Goal: Task Accomplishment & Management: Complete application form

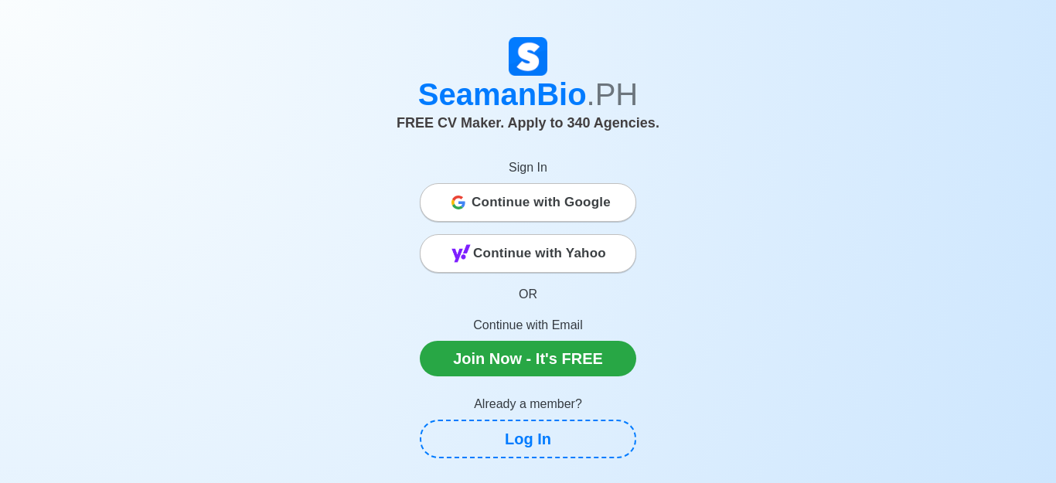
click at [547, 252] on span "Continue with Yahoo" at bounding box center [539, 253] width 133 height 31
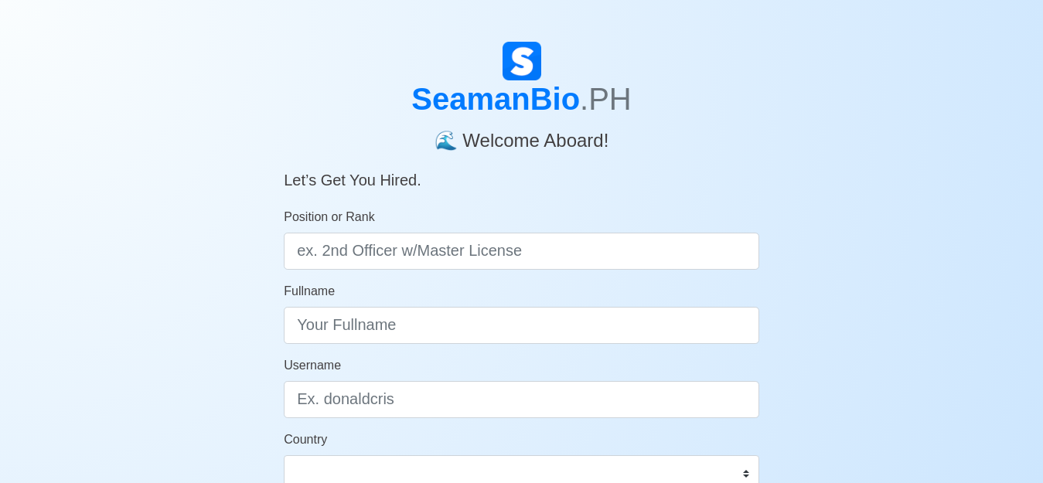
scroll to position [59, 0]
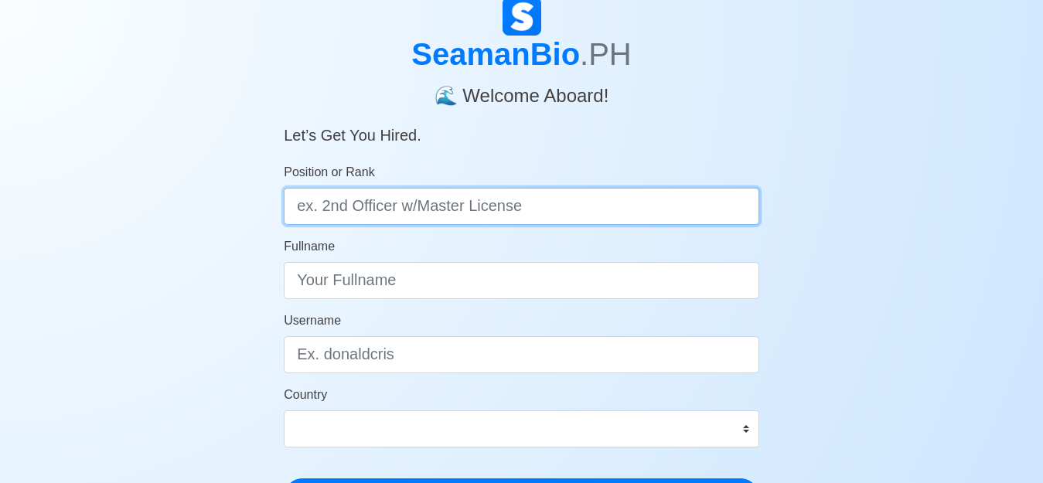
click at [433, 205] on input "Position or Rank" at bounding box center [521, 206] width 475 height 37
type input "motorman"
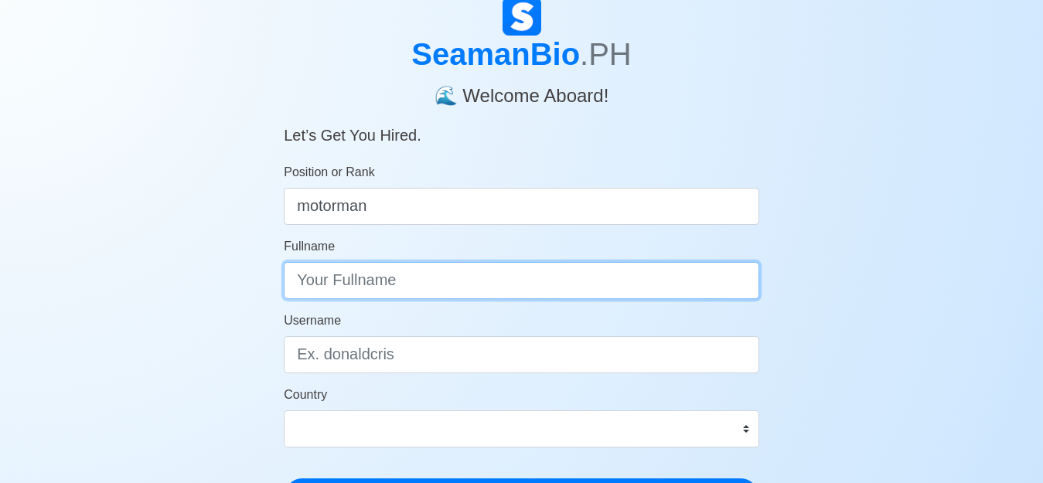
click at [411, 292] on input "Fullname" at bounding box center [521, 280] width 475 height 37
click at [431, 278] on input "JAMES" at bounding box center [521, 280] width 475 height 37
type input "[PERSON_NAME]"
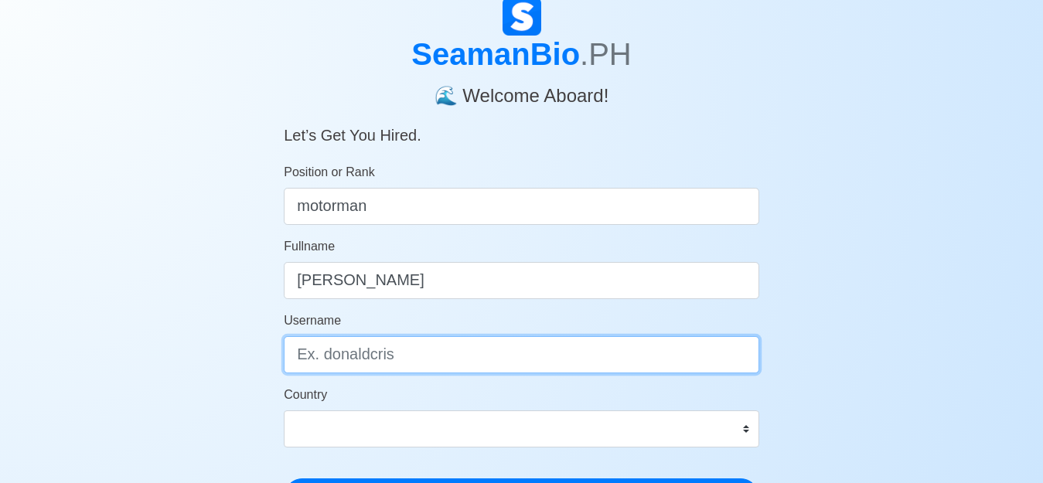
click at [430, 359] on input "Username" at bounding box center [521, 354] width 475 height 37
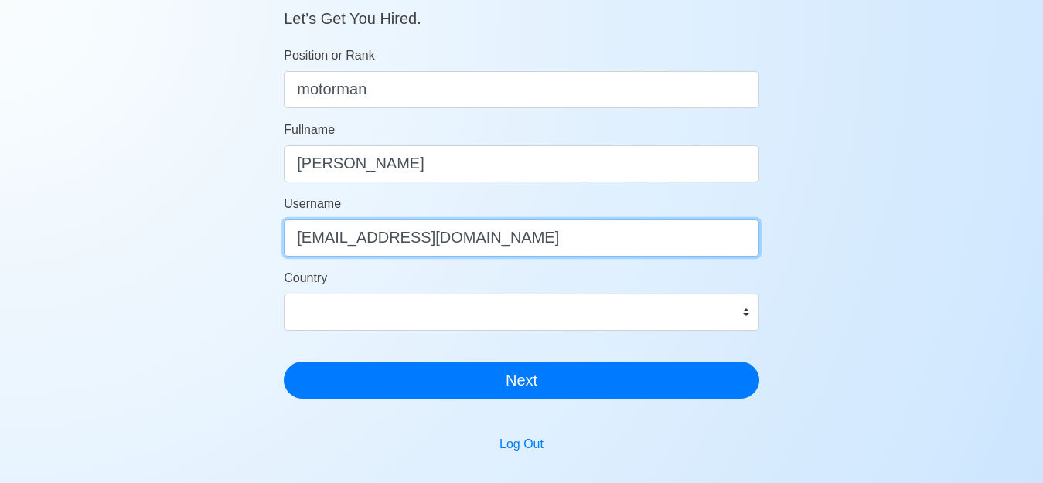
scroll to position [210, 0]
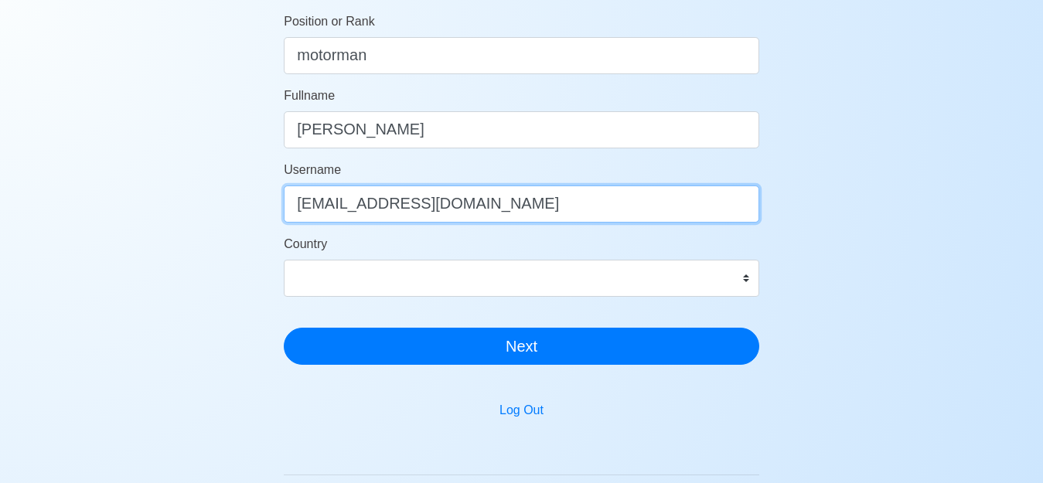
type input "jaljace27@yahoo.com"
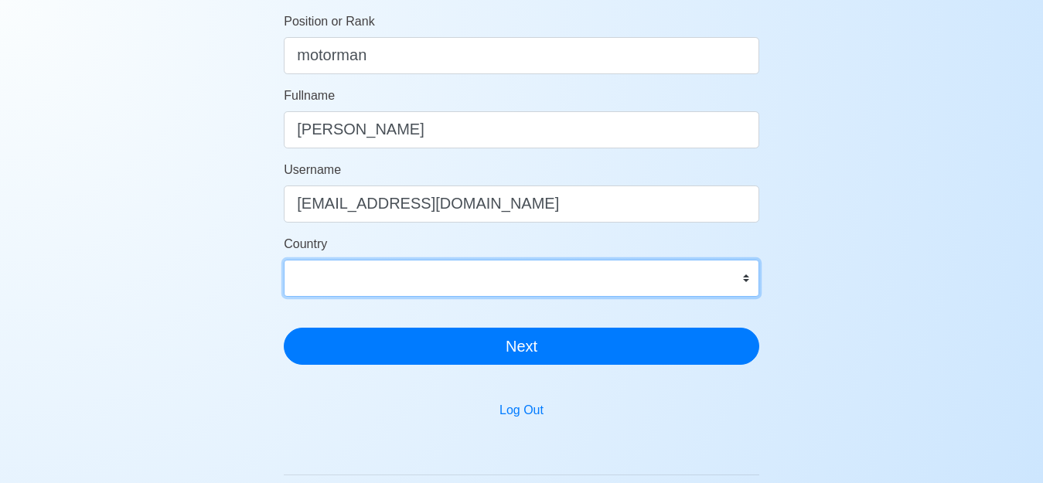
click at [744, 279] on select "Afghanistan Åland Islands Albania Algeria American Samoa Andorra Angola Anguill…" at bounding box center [521, 278] width 475 height 37
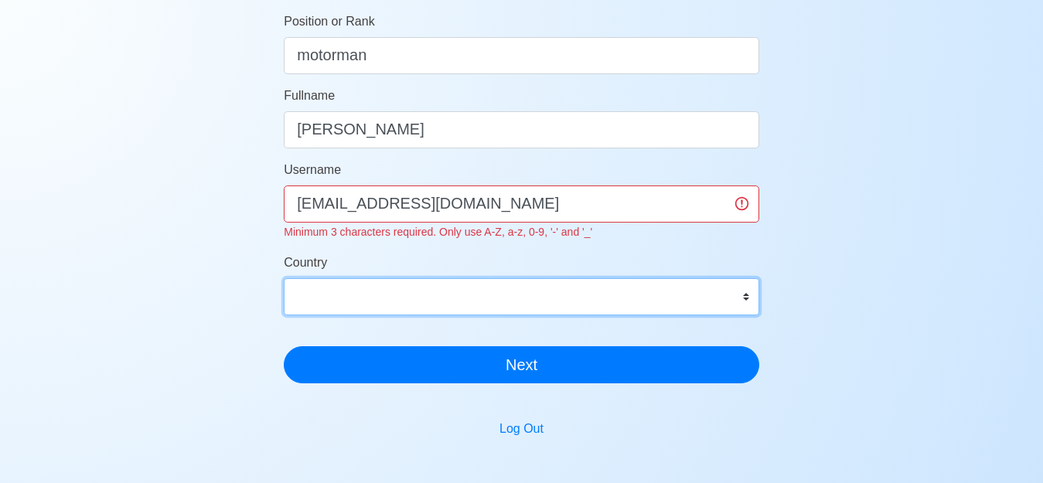
select select "PH"
click at [284, 278] on select "Afghanistan Åland Islands Albania Algeria American Samoa Andorra Angola Anguill…" at bounding box center [521, 296] width 475 height 37
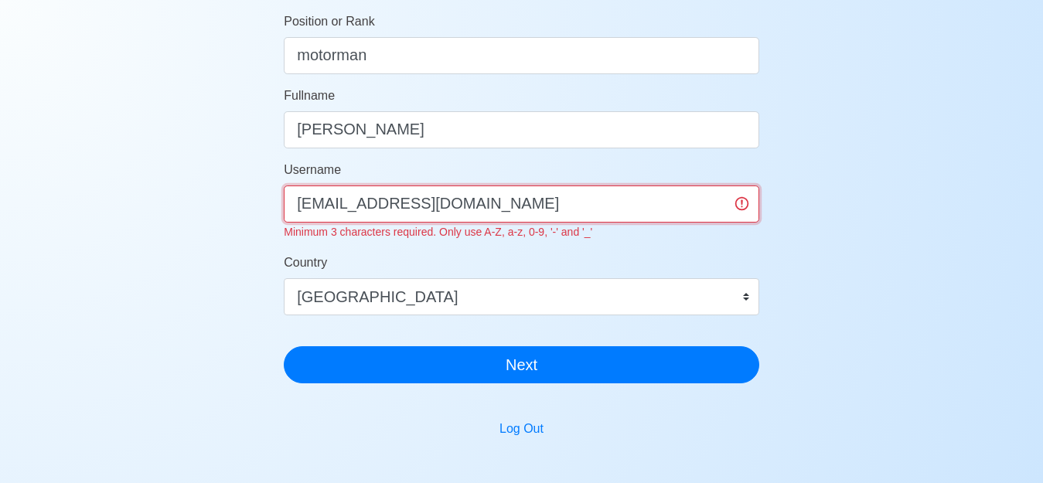
click at [476, 206] on input "jaljace27@yahoo.com" at bounding box center [521, 204] width 475 height 37
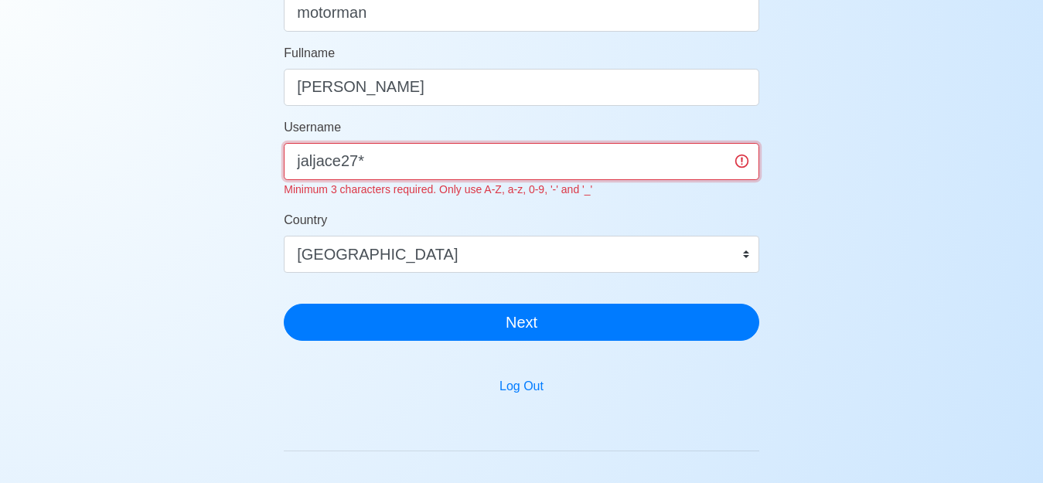
scroll to position [265, 0]
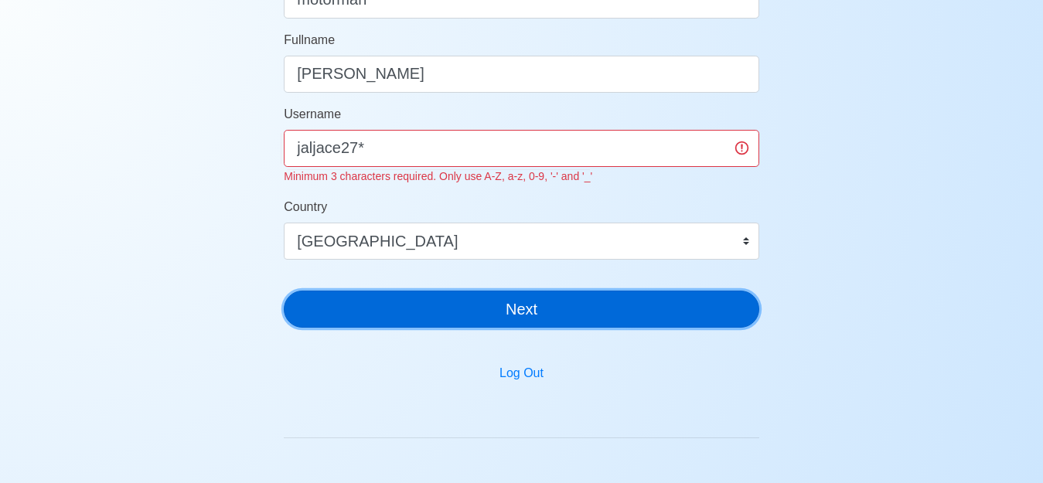
click at [520, 314] on button "Next" at bounding box center [521, 309] width 475 height 37
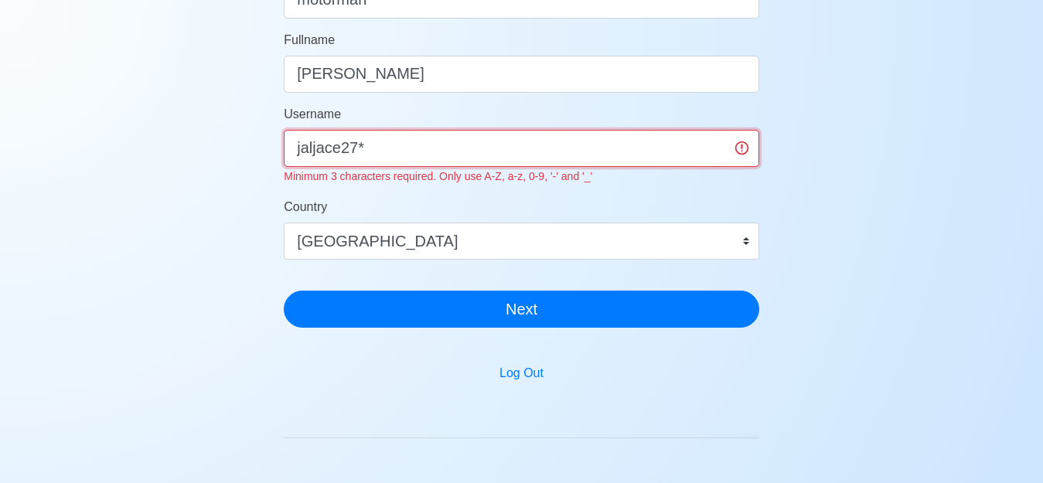
click at [376, 148] on input "jaljace27*" at bounding box center [521, 148] width 475 height 37
click at [376, 148] on input "jaljace27" at bounding box center [521, 148] width 475 height 37
type input "j"
type input "jameslansam"
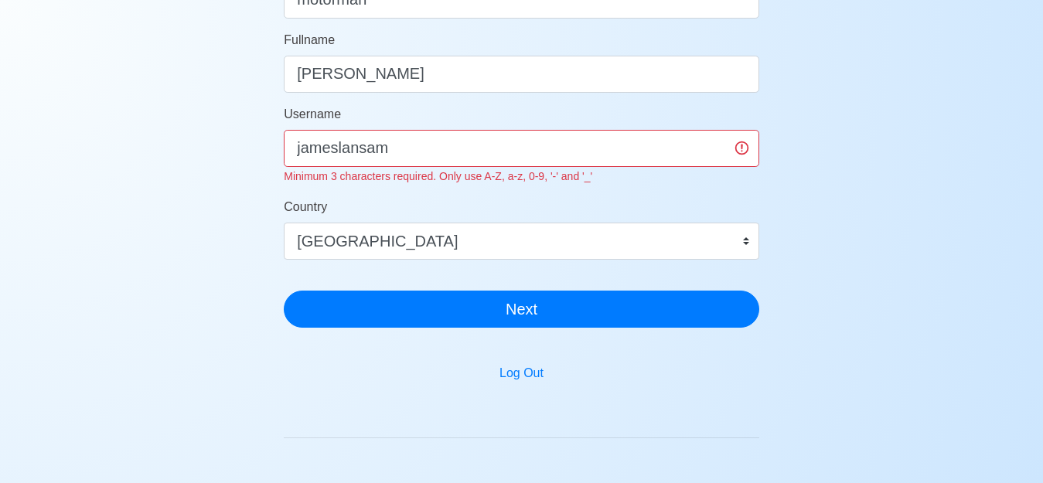
click at [475, 198] on div "Country Afghanistan Åland Islands Albania Algeria American Samoa Andorra Angola…" at bounding box center [521, 229] width 475 height 62
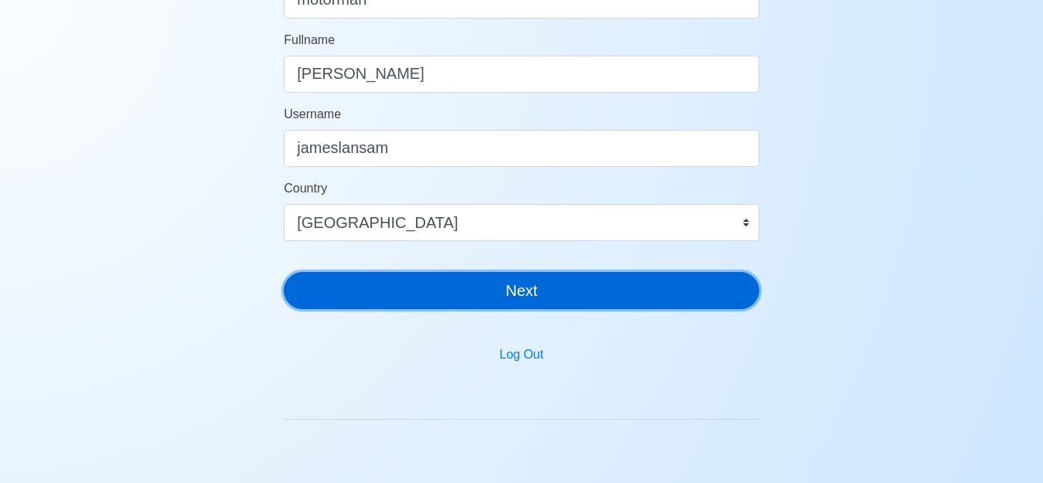
click at [528, 286] on button "Next" at bounding box center [521, 290] width 475 height 37
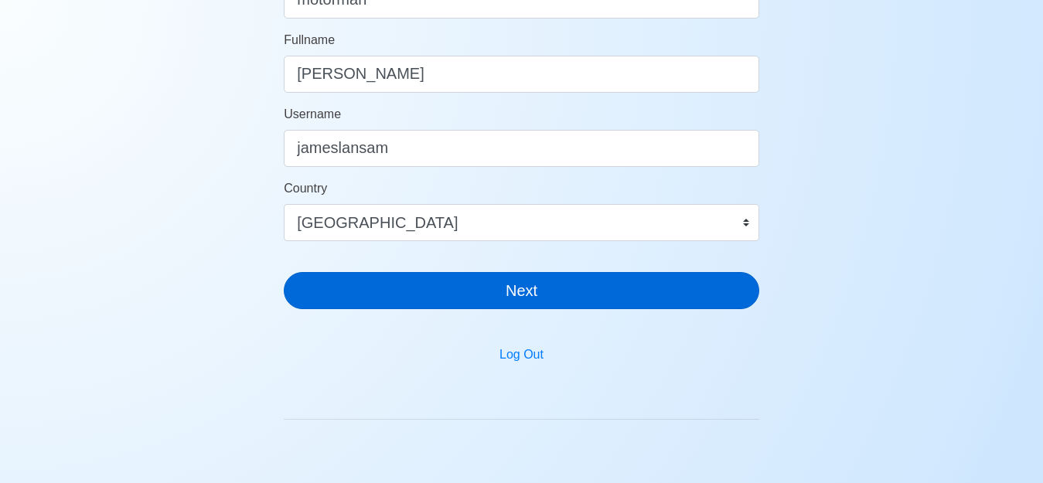
scroll to position [19, 0]
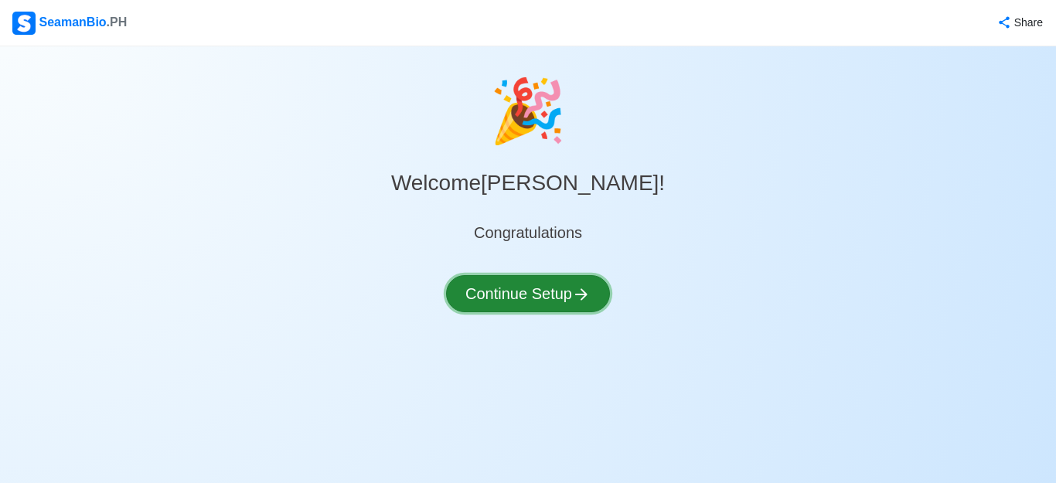
click at [567, 294] on button "Continue Setup" at bounding box center [528, 293] width 164 height 37
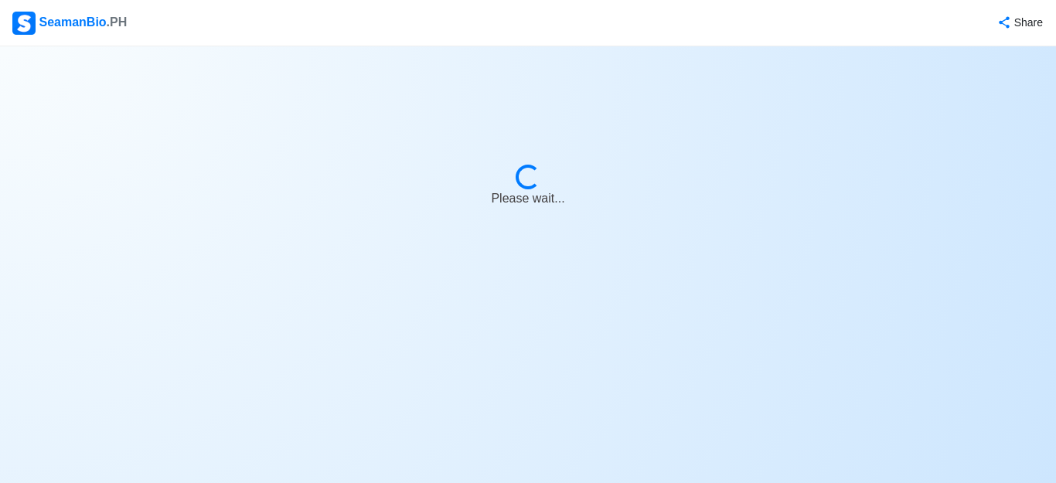
select select "Visible for Hiring"
select select "PH"
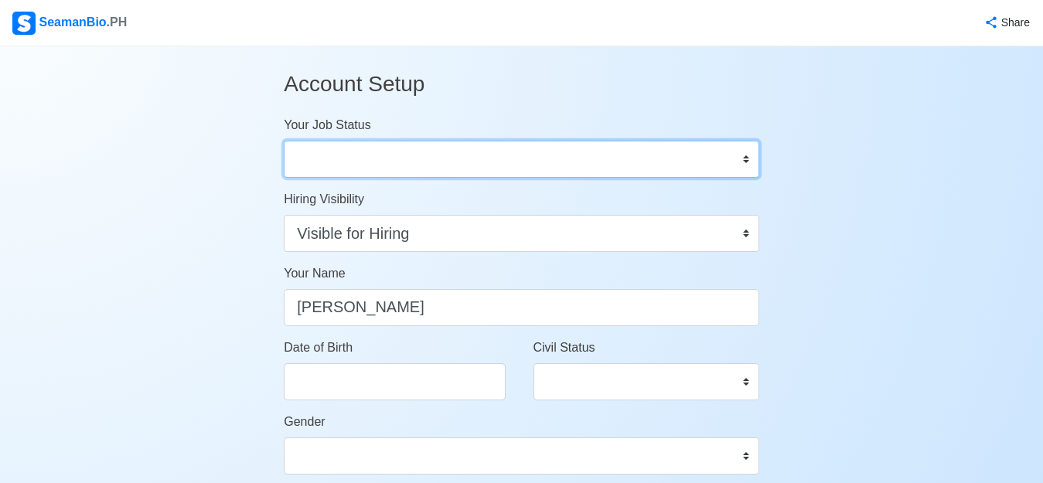
click at [749, 162] on select "Onboard Actively Looking for Job Not Looking for Job" at bounding box center [521, 159] width 475 height 37
select select "Actively Looking for Job"
click at [284, 141] on select "Onboard Actively Looking for Job Not Looking for Job" at bounding box center [521, 159] width 475 height 37
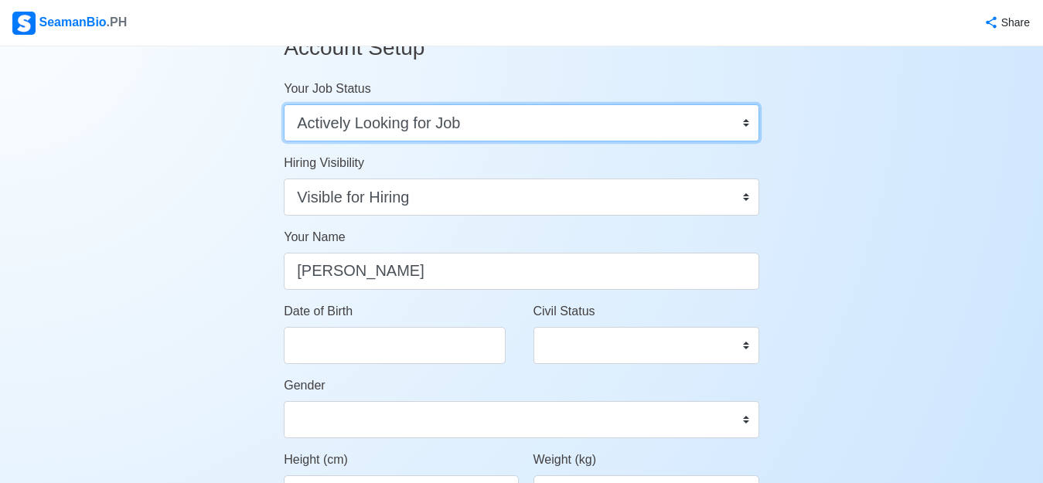
scroll to position [187, 0]
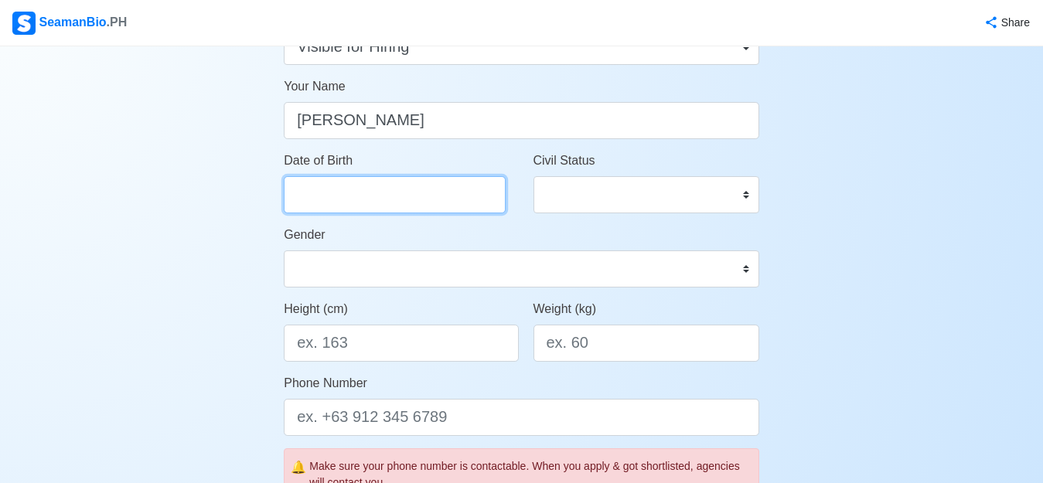
click at [347, 191] on input "Date of Birth" at bounding box center [395, 194] width 222 height 37
select select "****"
select select "*********"
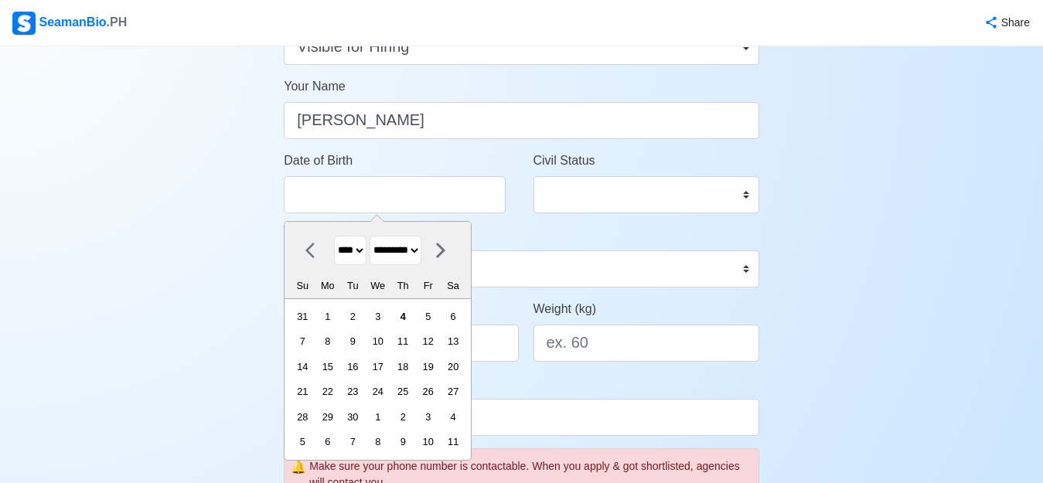
click at [366, 252] on select "**** **** **** **** **** **** **** **** **** **** **** **** **** **** **** ****…" at bounding box center [350, 251] width 32 height 30
select select "****"
click at [334, 236] on select "**** **** **** **** **** **** **** **** **** **** **** **** **** **** **** ****…" at bounding box center [350, 251] width 32 height 30
click at [421, 251] on select "******* ******** ***** ***** *** **** **** ****** ********* ******* ******** **…" at bounding box center [396, 251] width 52 height 30
select select "********"
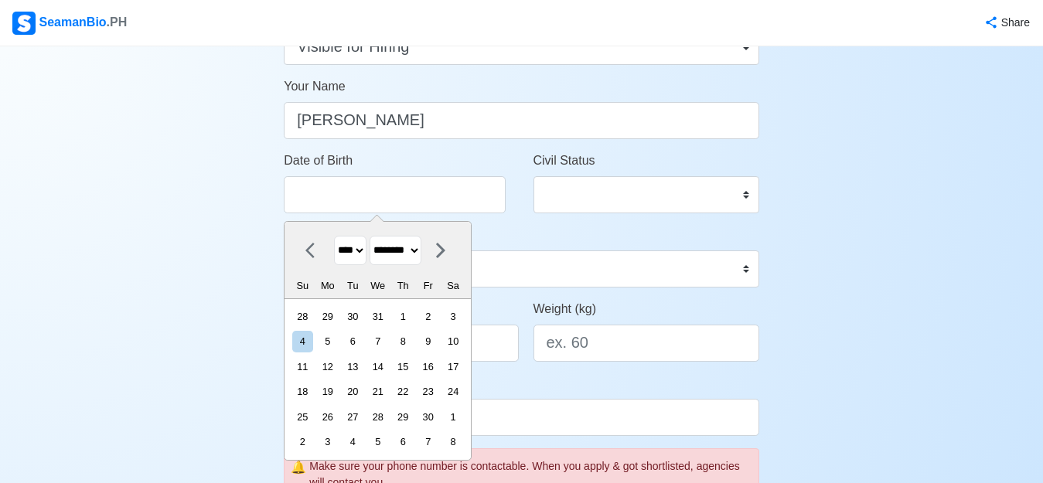
click at [378, 236] on select "******* ******** ***** ***** *** **** **** ****** ********* ******* ******** **…" at bounding box center [396, 251] width 52 height 30
click at [363, 415] on div "27" at bounding box center [352, 417] width 21 height 21
type input "[DATE]"
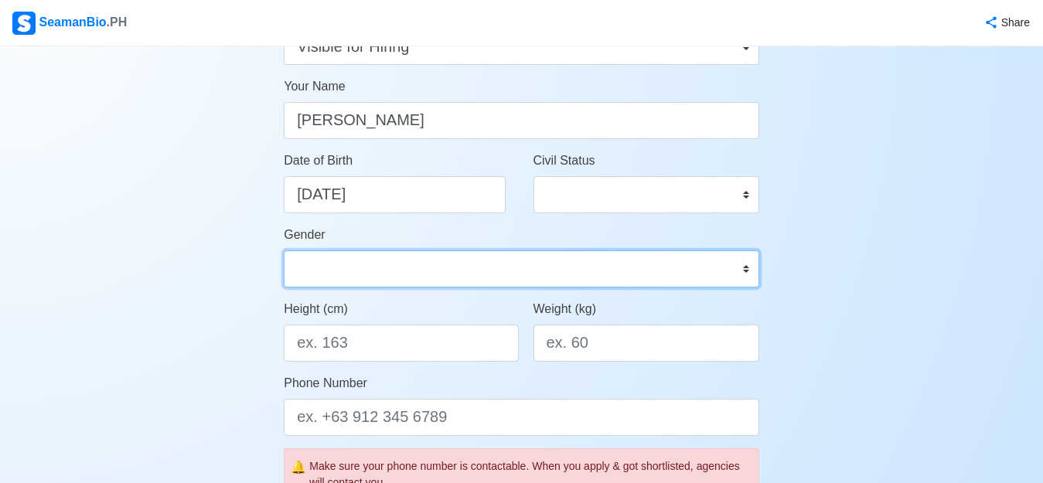
click at [690, 276] on select "Male Female" at bounding box center [521, 268] width 475 height 37
select select "[DEMOGRAPHIC_DATA]"
click at [284, 250] on select "Male Female" at bounding box center [521, 268] width 475 height 37
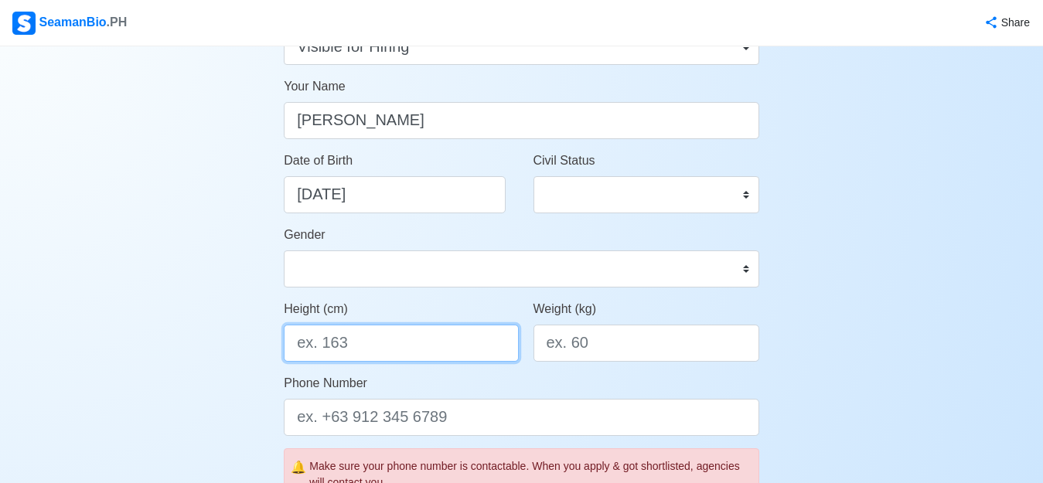
click at [357, 348] on input "Height (cm)" at bounding box center [401, 343] width 234 height 37
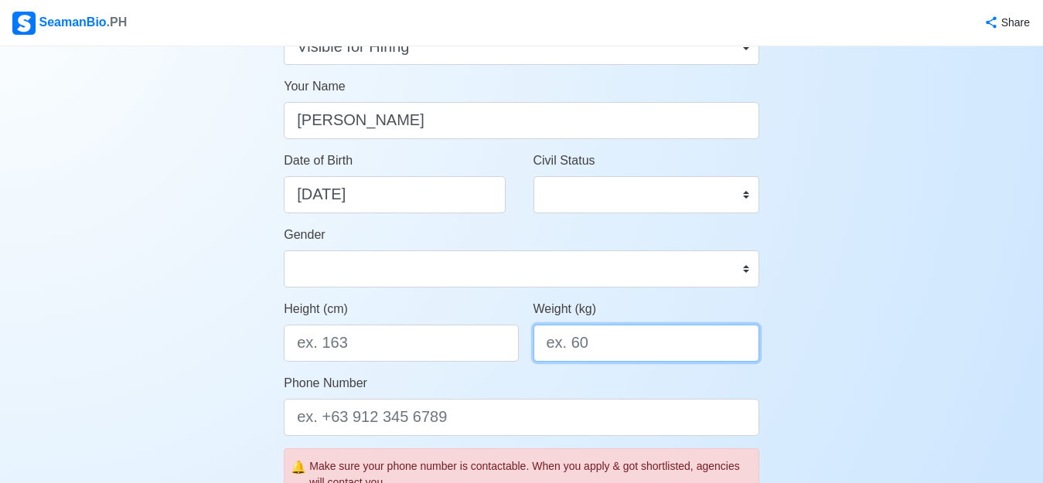
click at [584, 346] on input "Weight (kg)" at bounding box center [646, 343] width 226 height 37
type input "73"
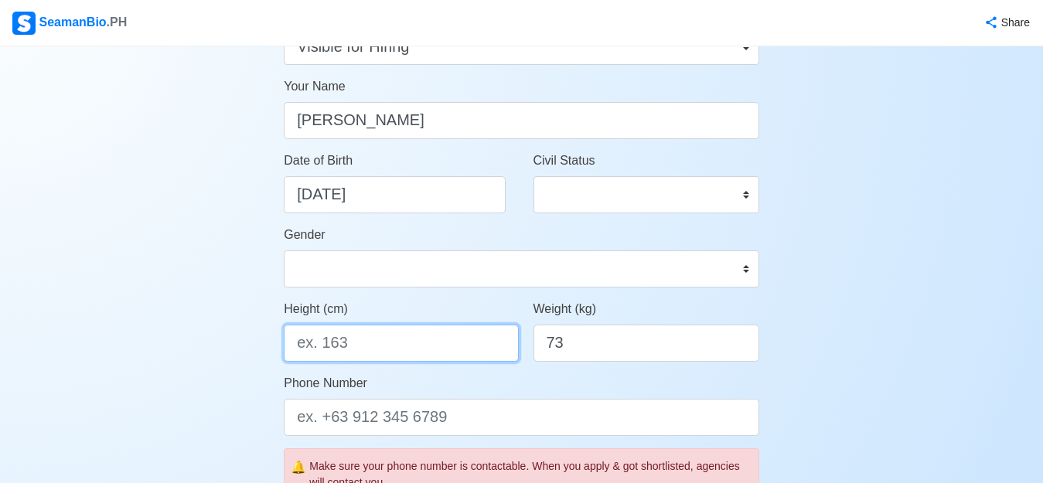
click at [327, 342] on input "Height (cm)" at bounding box center [401, 343] width 234 height 37
type input "156"
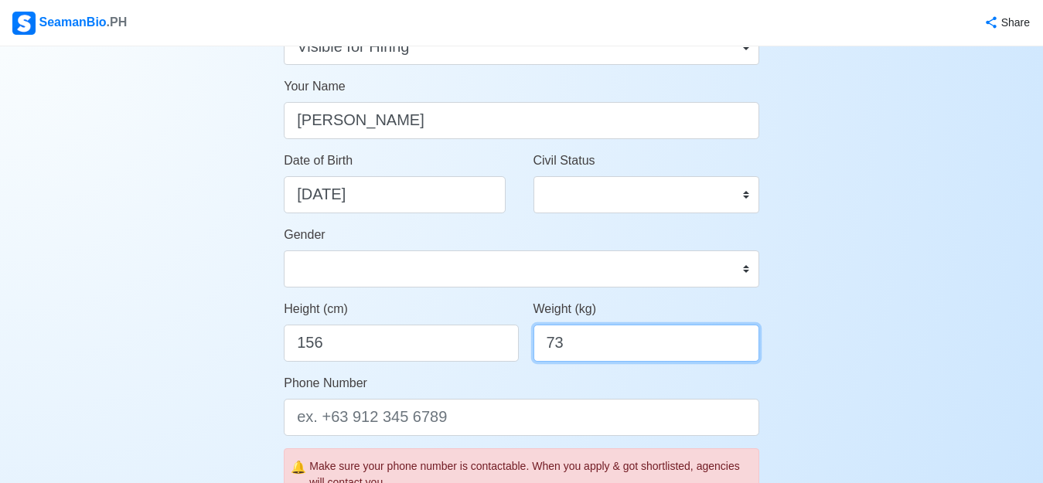
click at [580, 346] on input "73" at bounding box center [646, 343] width 226 height 37
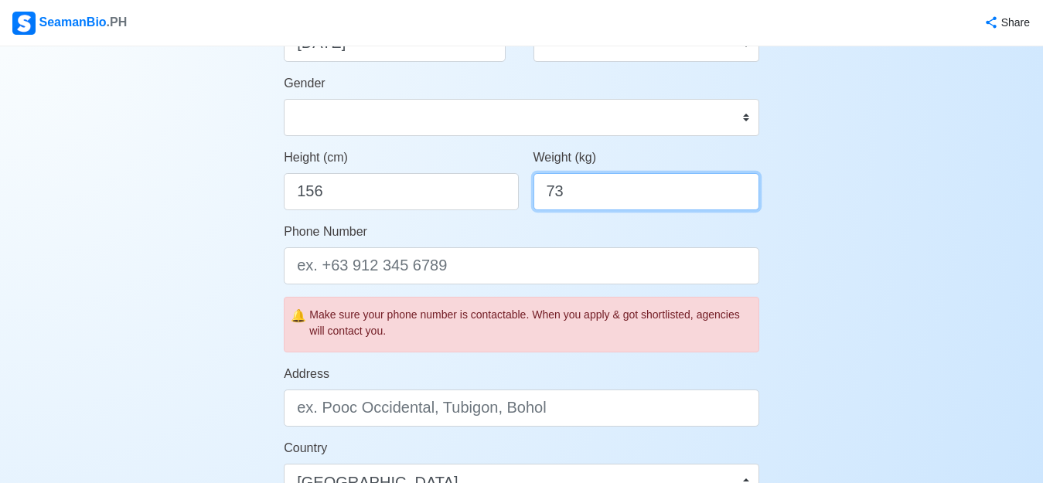
scroll to position [377, 0]
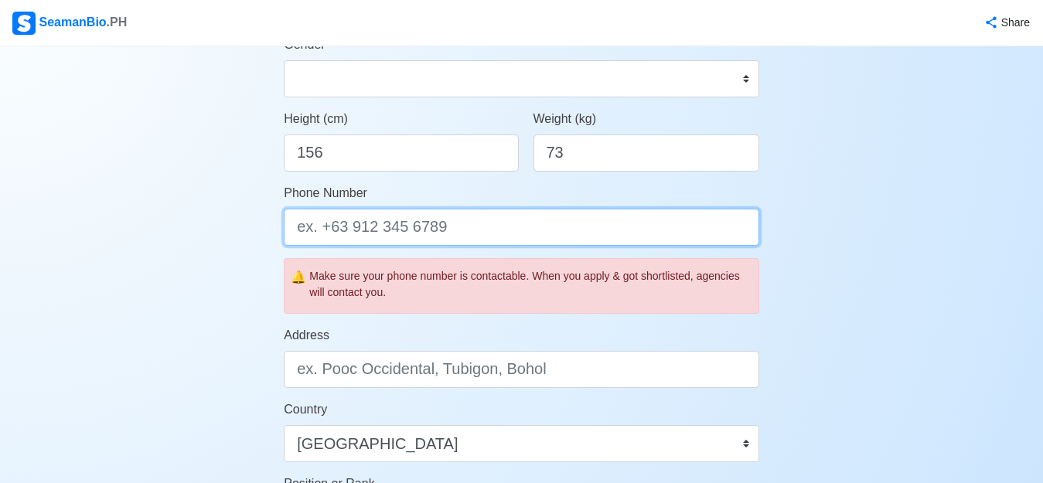
click at [349, 223] on input "Phone Number" at bounding box center [521, 227] width 475 height 37
type input "+639193005989"
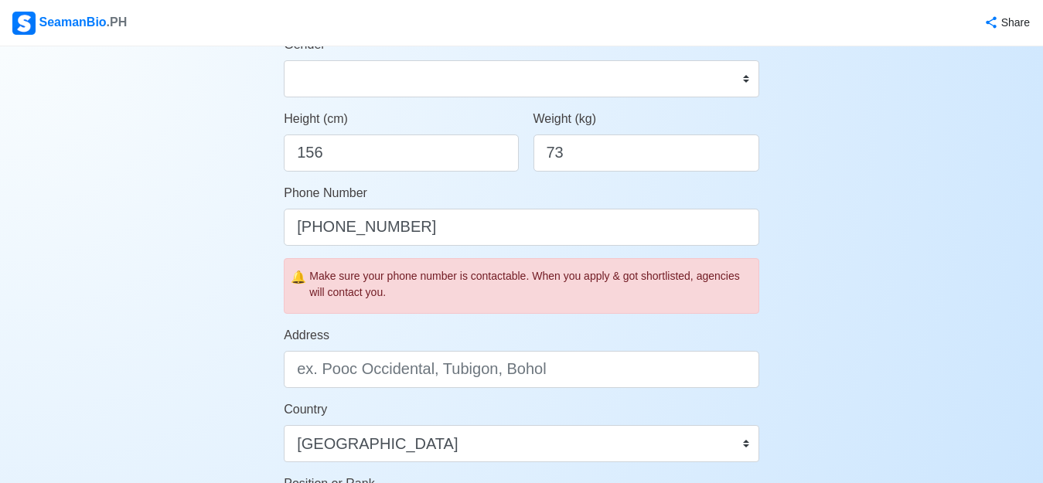
click at [500, 301] on div "🔔 Make sure your phone number is contactable. When you apply & got shortlisted,…" at bounding box center [521, 286] width 475 height 56
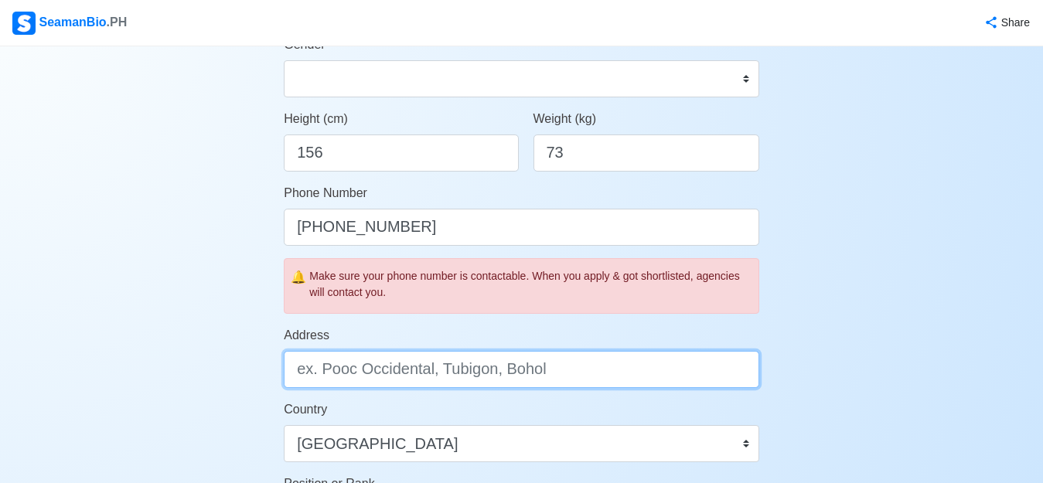
click at [472, 370] on input "Address" at bounding box center [521, 369] width 475 height 37
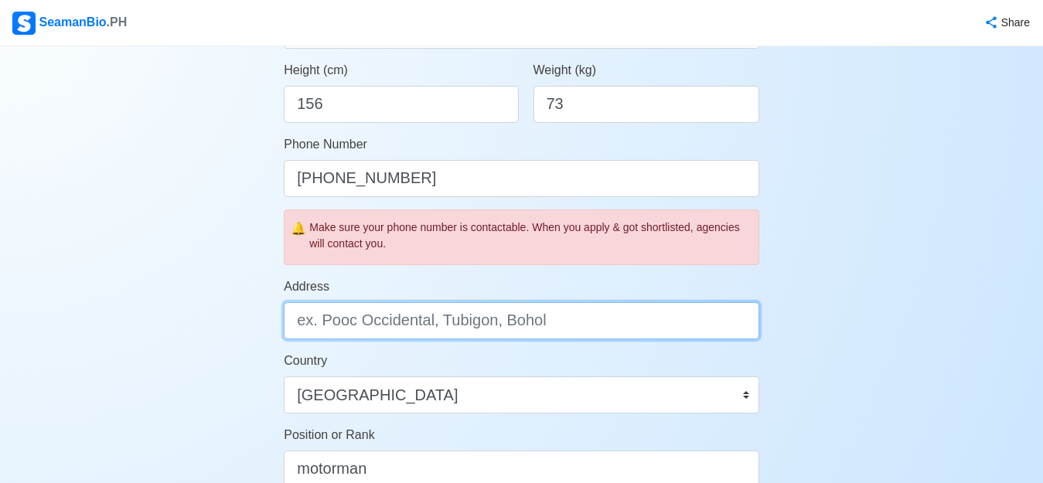
scroll to position [451, 0]
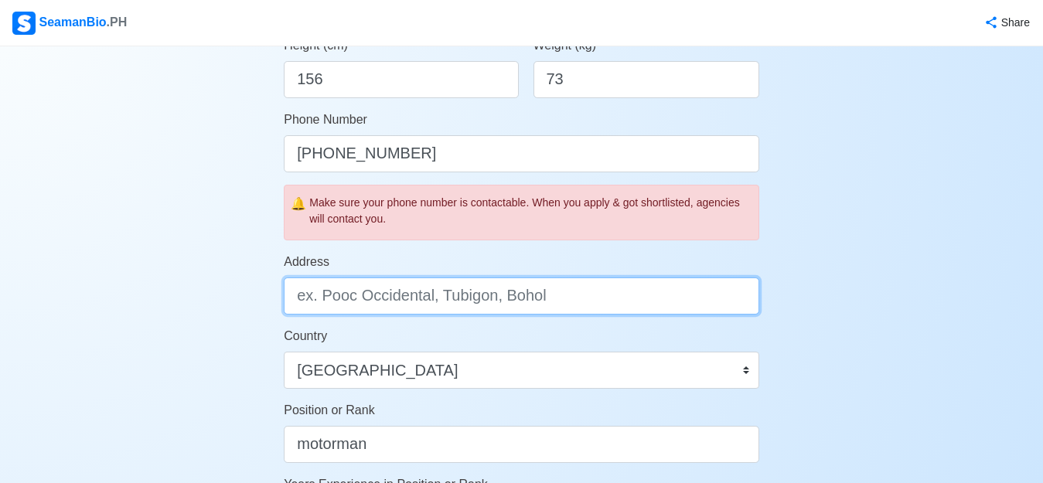
click at [348, 294] on input "Address" at bounding box center [521, 296] width 475 height 37
type input "b"
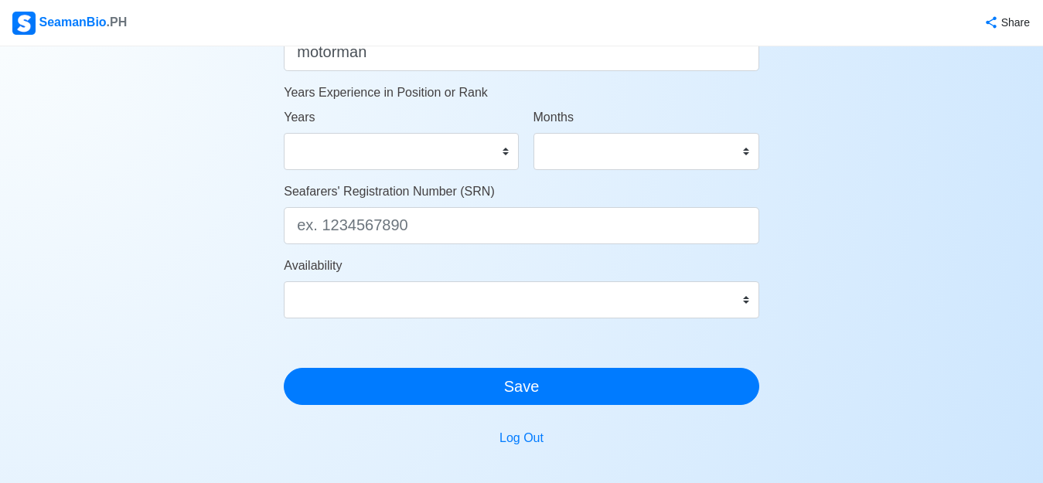
scroll to position [847, 0]
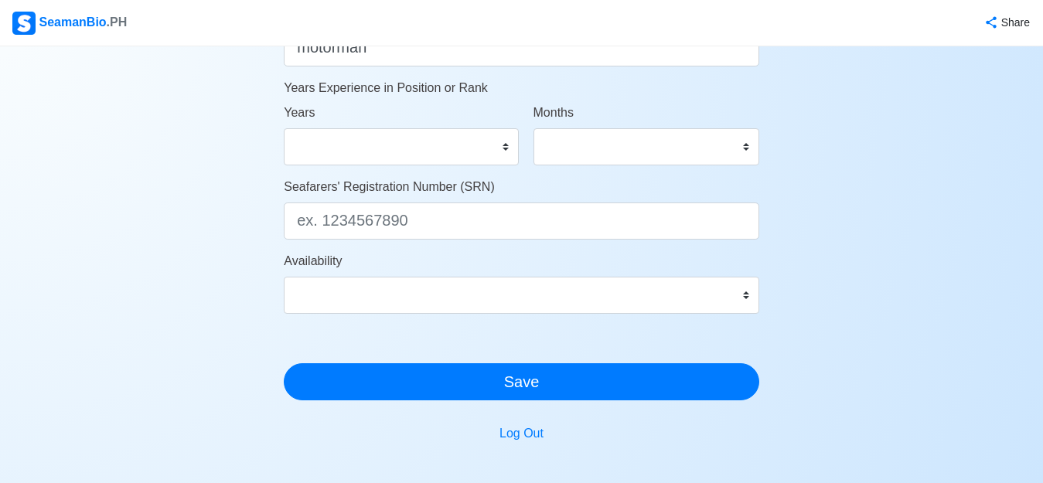
type input "Blk 16 lot 27 BIXTON HOMES BALINTAWAK [GEOGRAPHIC_DATA]"
click at [505, 151] on select "0 1 2 3 4 5 6 7 8 9 10 11 12 13 14 15 16 17 18 19 20 21 22 23 24 25 26 27 28 29…" at bounding box center [401, 146] width 234 height 37
select select "20"
click at [284, 128] on select "0 1 2 3 4 5 6 7 8 9 10 11 12 13 14 15 16 17 18 19 20 21 22 23 24 25 26 27 28 29…" at bounding box center [401, 146] width 234 height 37
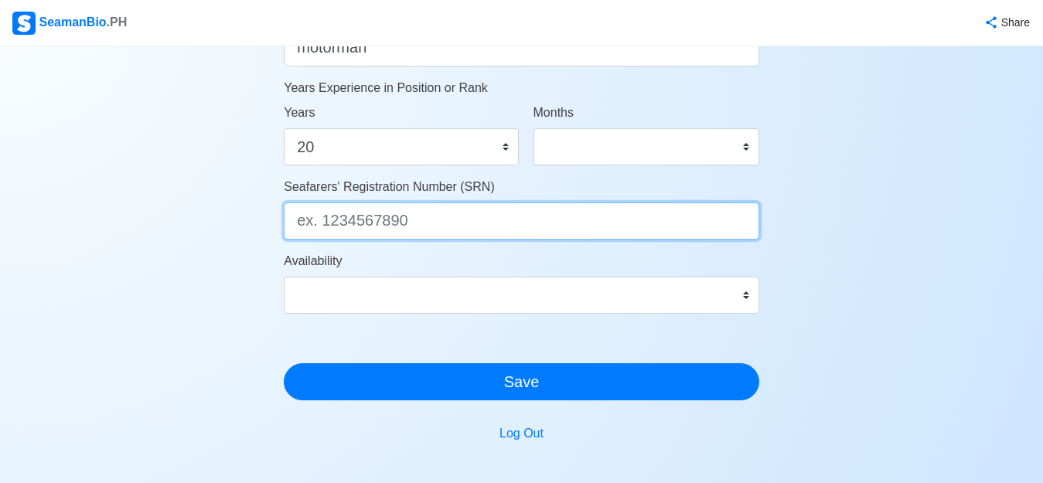
click at [414, 214] on input "Seafarers' Registration Number (SRN)" at bounding box center [521, 221] width 475 height 37
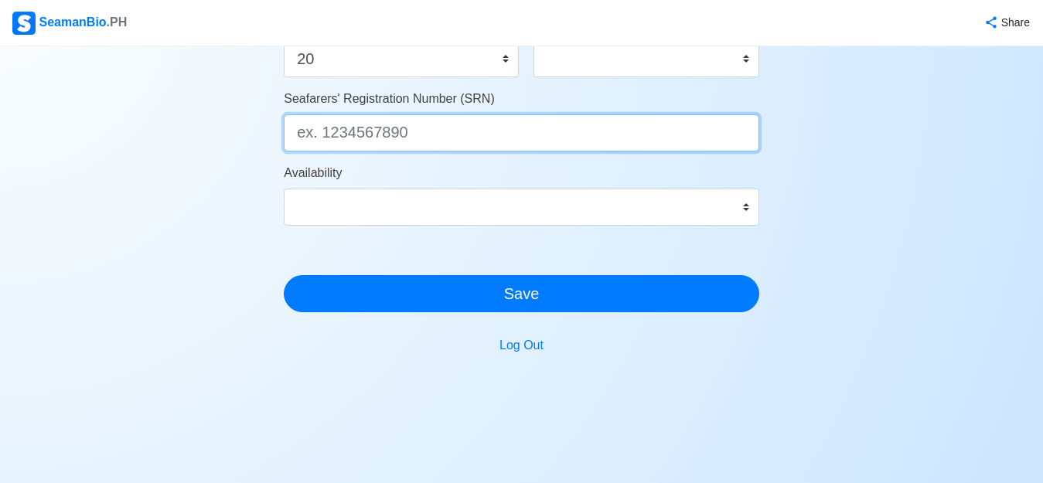
scroll to position [955, 0]
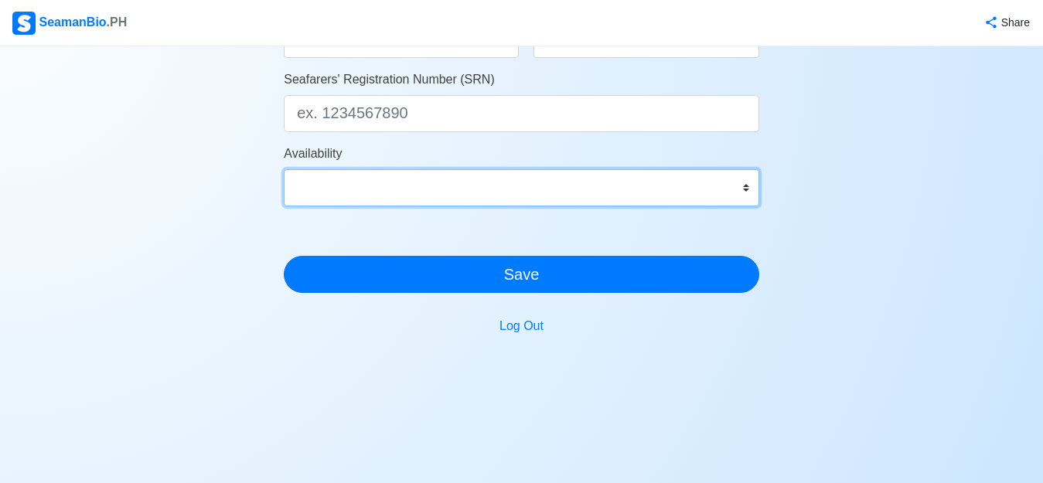
click at [746, 190] on select "Immediate Oct 2025 Nov 2025 Dec 2025 Jan 2026 Feb 2026 Mar 2026 Apr 2026 May 20…" at bounding box center [521, 187] width 475 height 37
select select "4102416000000"
click at [284, 169] on select "Immediate Oct 2025 Nov 2025 Dec 2025 Jan 2026 Feb 2026 Mar 2026 Apr 2026 May 20…" at bounding box center [521, 187] width 475 height 37
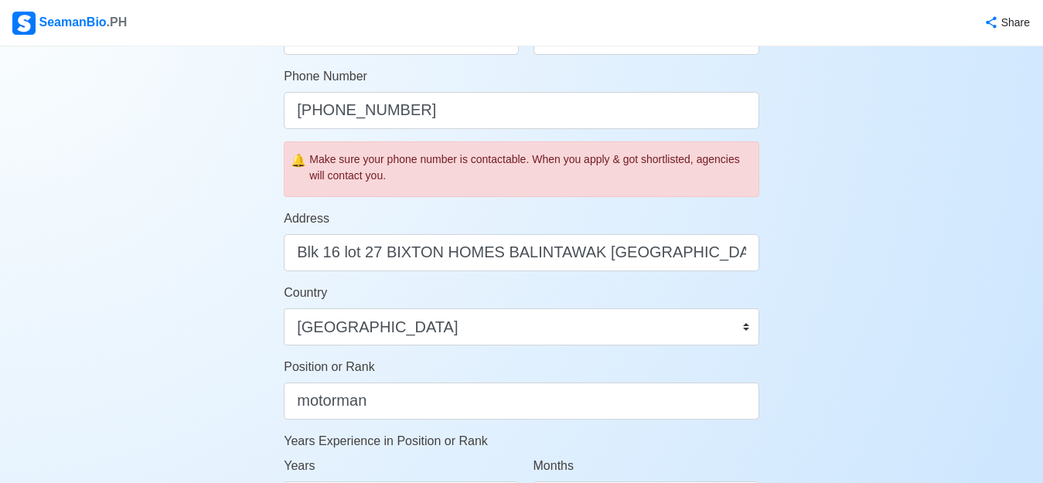
scroll to position [490, 0]
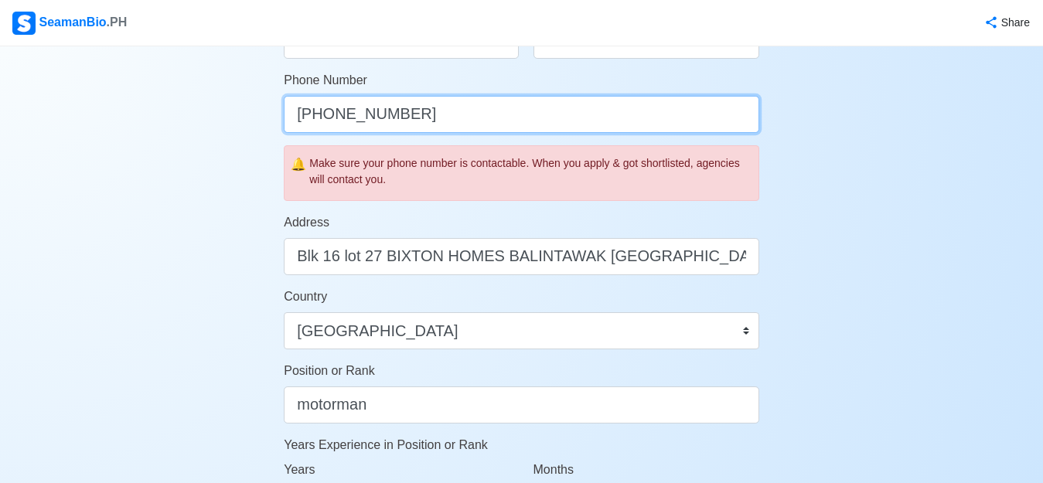
click at [421, 115] on input "+639193005989" at bounding box center [521, 114] width 475 height 37
type input "[PHONE_NUMBER]"
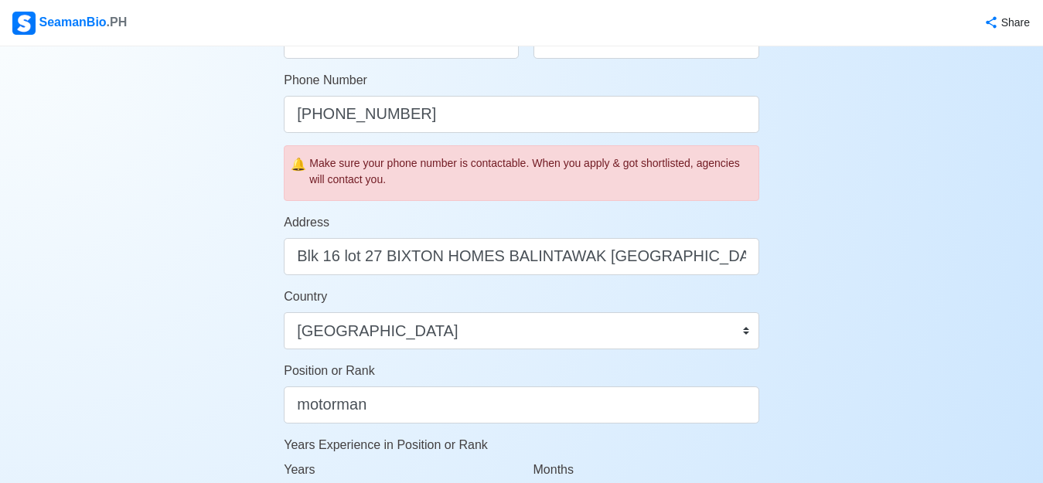
click at [775, 148] on div "Account Setup Your Job Status Onboard Actively Looking for Job Not Looking for …" at bounding box center [522, 233] width 522 height 1354
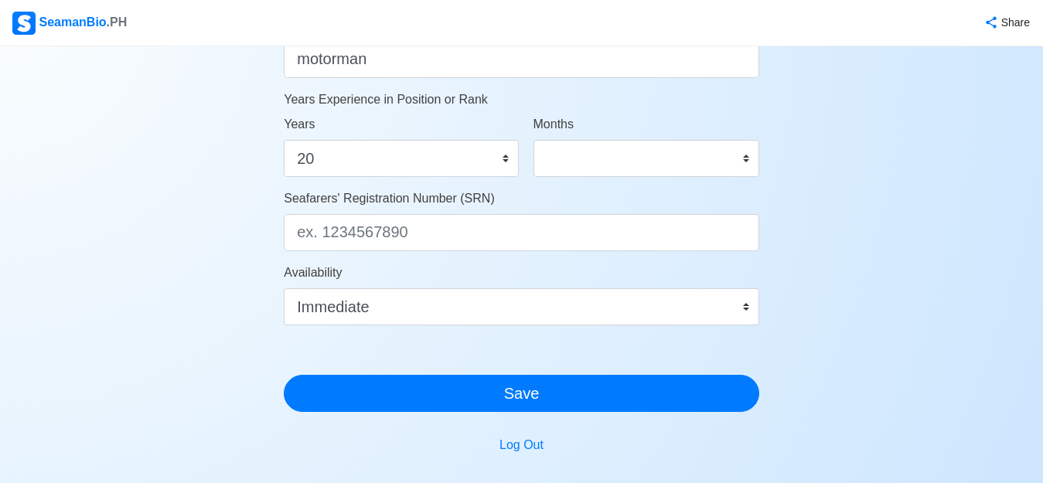
scroll to position [852, 0]
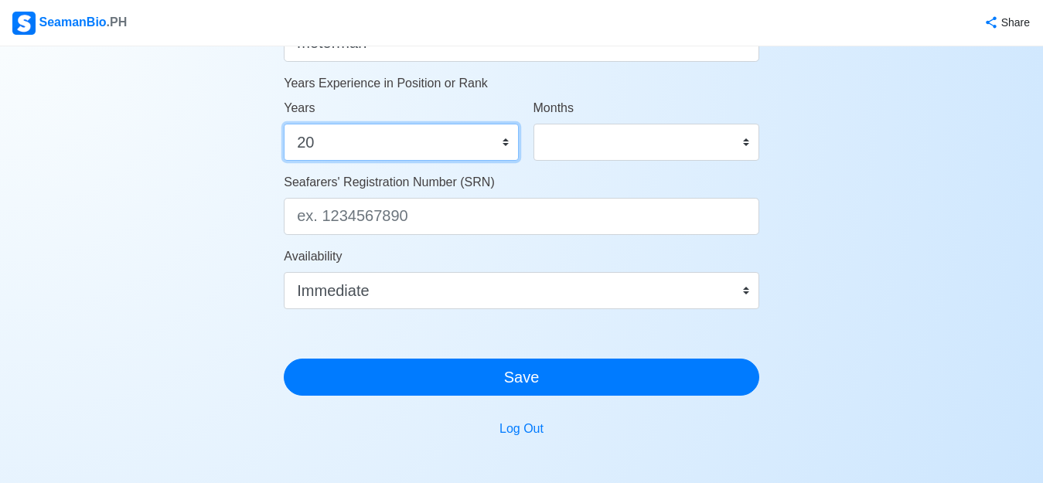
click at [354, 152] on select "0 1 2 3 4 5 6 7 8 9 10 11 12 13 14 15 16 17 18 19 20 21 22 23 24 25 26 27 28 29…" at bounding box center [401, 142] width 234 height 37
select select "22"
click at [284, 124] on select "0 1 2 3 4 5 6 7 8 9 10 11 12 13 14 15 16 17 18 19 20 21 22 23 24 25 26 27 28 29…" at bounding box center [401, 142] width 234 height 37
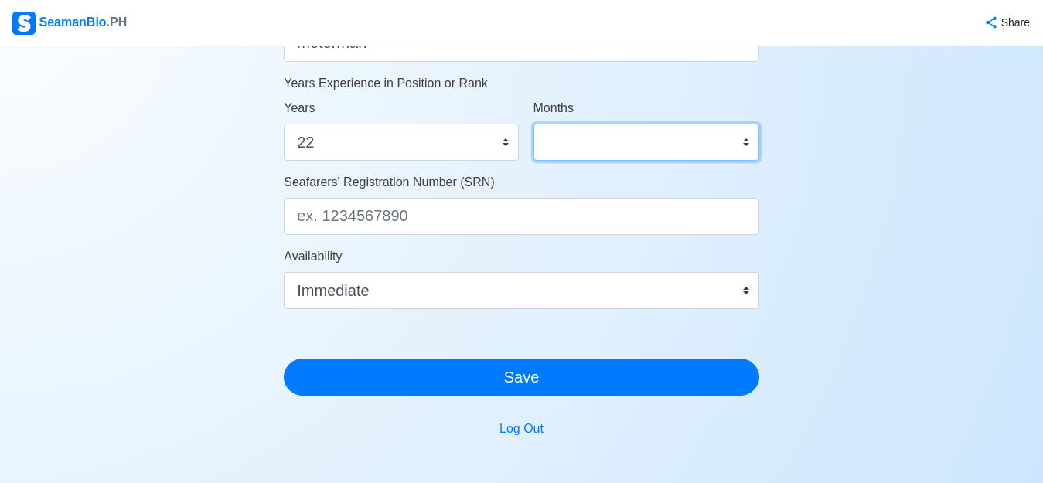
click at [642, 148] on select "0 1 2 3 4 5 6 7 8 9 10 11" at bounding box center [646, 142] width 226 height 37
click at [684, 152] on select "0 1 2 3 4 5 6 7 8 9 10 11" at bounding box center [646, 142] width 226 height 37
select select "0"
click at [533, 124] on select "0 1 2 3 4 5 6 7 8 9 10 11" at bounding box center [646, 142] width 226 height 37
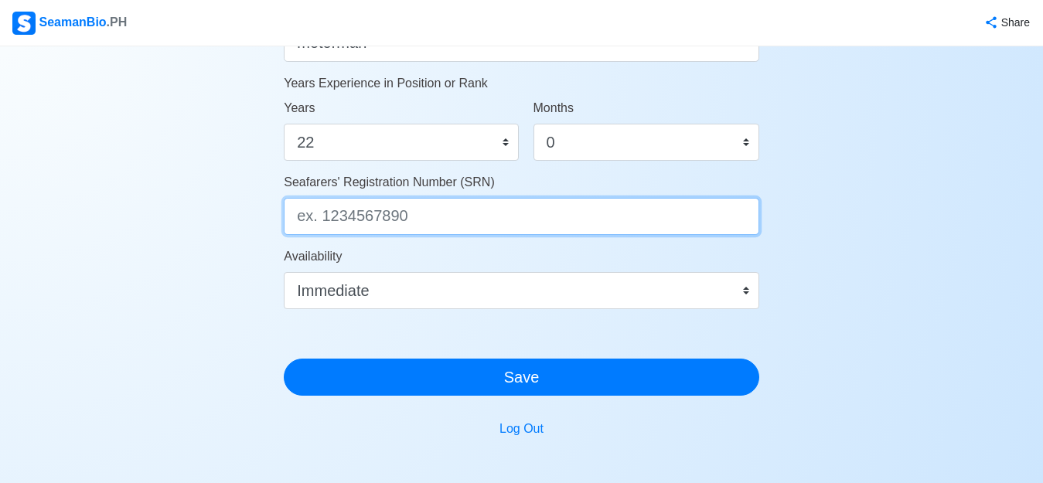
click at [320, 221] on input "Seafarers' Registration Number (SRN)" at bounding box center [521, 216] width 475 height 37
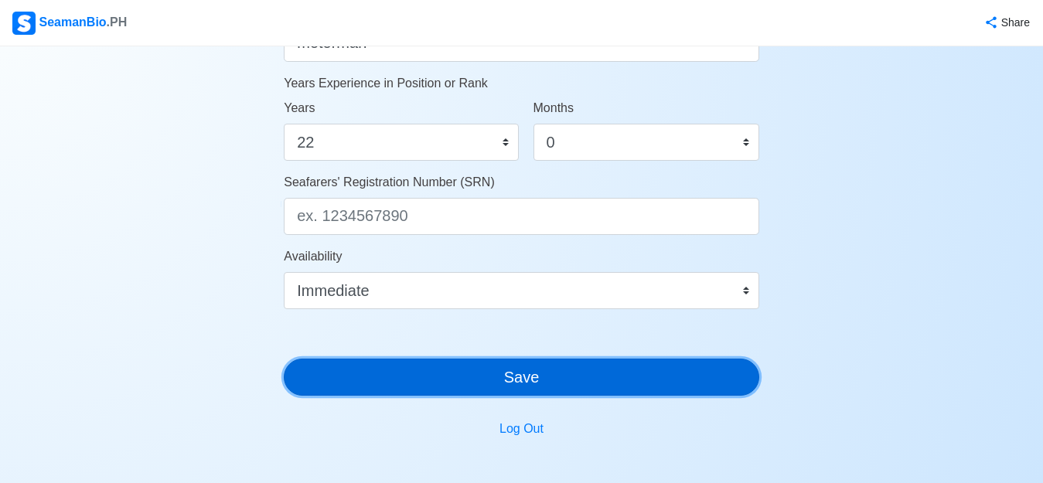
click at [594, 388] on button "Save" at bounding box center [521, 377] width 475 height 37
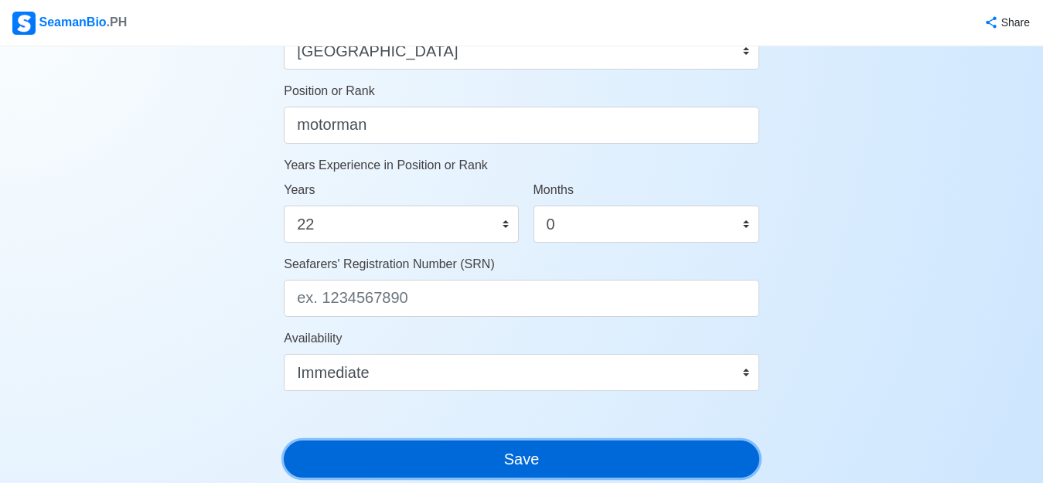
scroll to position [796, 0]
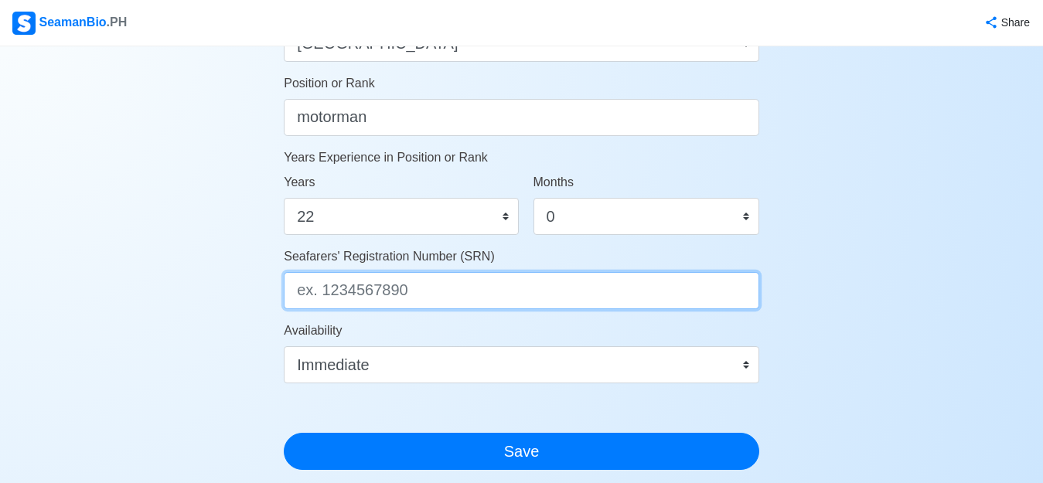
click at [351, 283] on input "Seafarers' Registration Number (SRN)" at bounding box center [521, 290] width 475 height 37
click at [351, 284] on input "Seafarers' Registration Number (SRN)" at bounding box center [521, 290] width 475 height 37
click at [389, 288] on input "Seafarers' Registration Number (SRN)" at bounding box center [521, 290] width 475 height 37
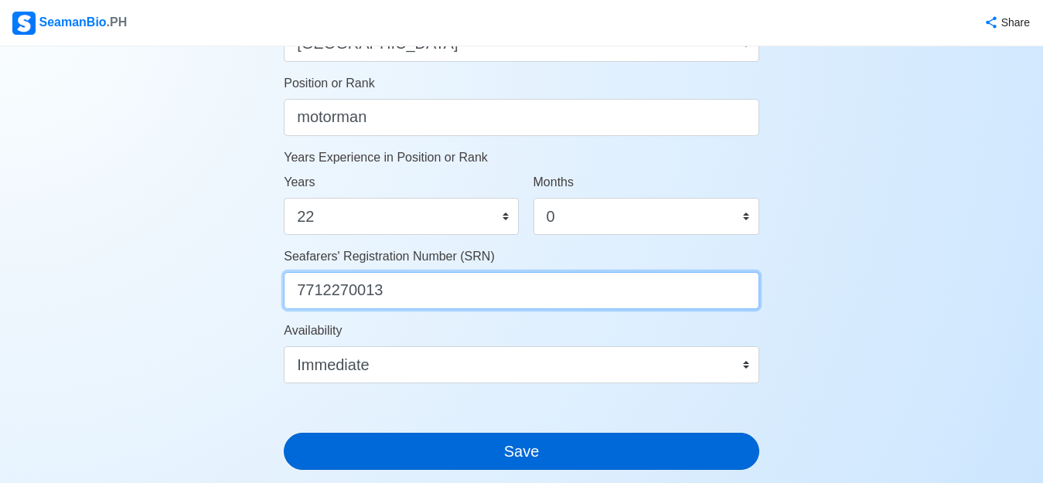
type input "7712270013"
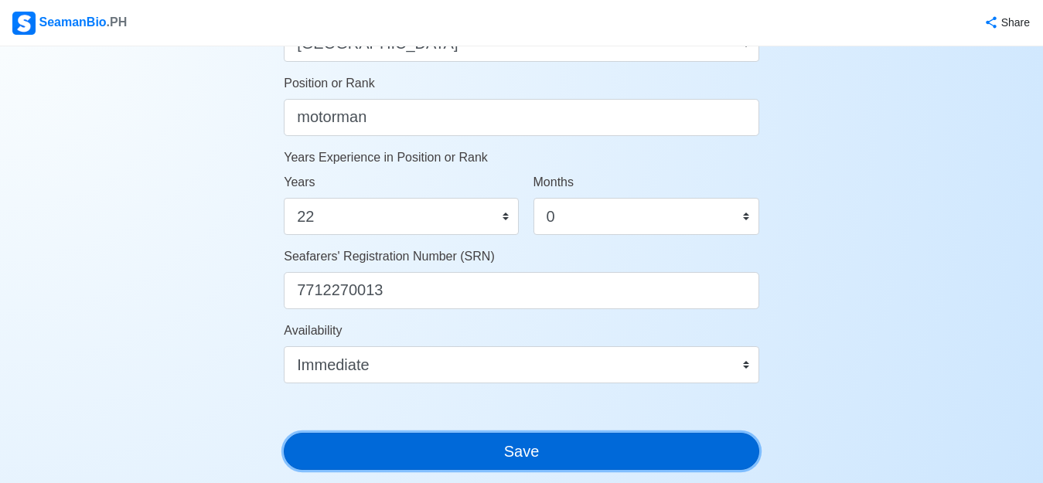
click at [547, 448] on button "Save" at bounding box center [521, 451] width 475 height 37
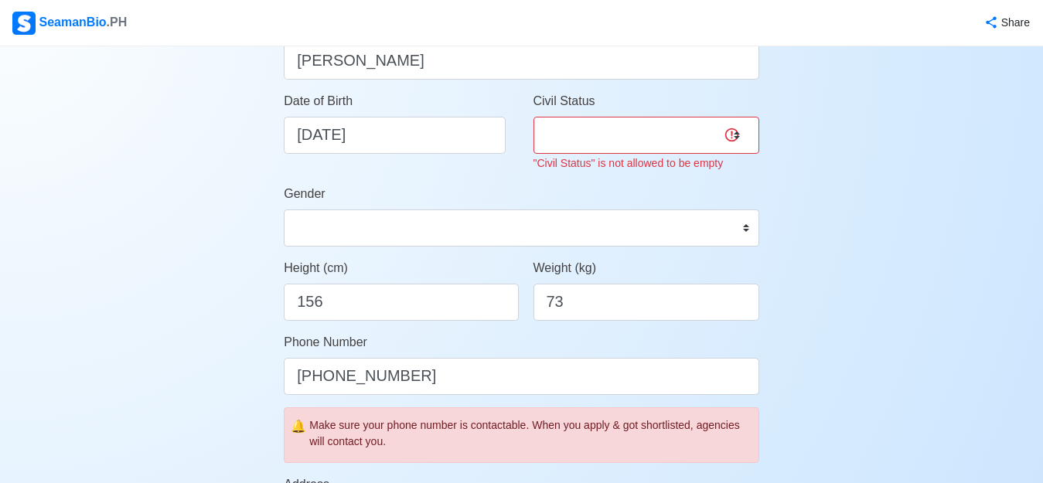
scroll to position [162, 0]
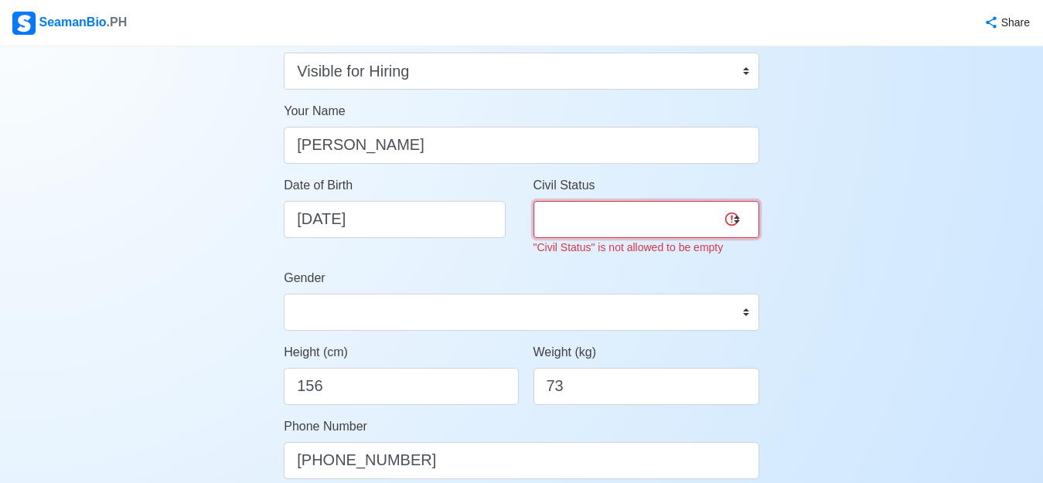
click at [603, 211] on select "Single Married Widowed Separated" at bounding box center [646, 219] width 226 height 37
select select "Married"
click at [533, 201] on select "Single Married Widowed Separated" at bounding box center [646, 219] width 226 height 37
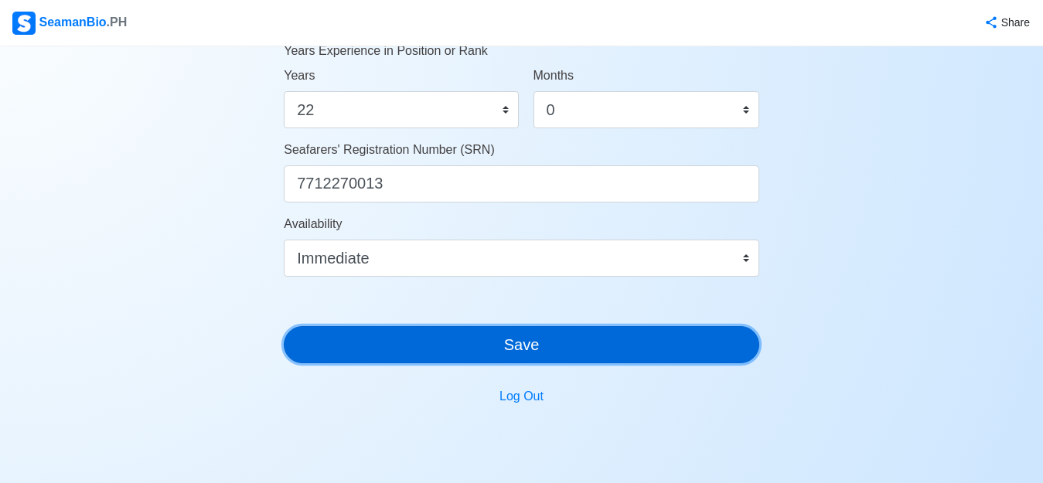
scroll to position [866, 0]
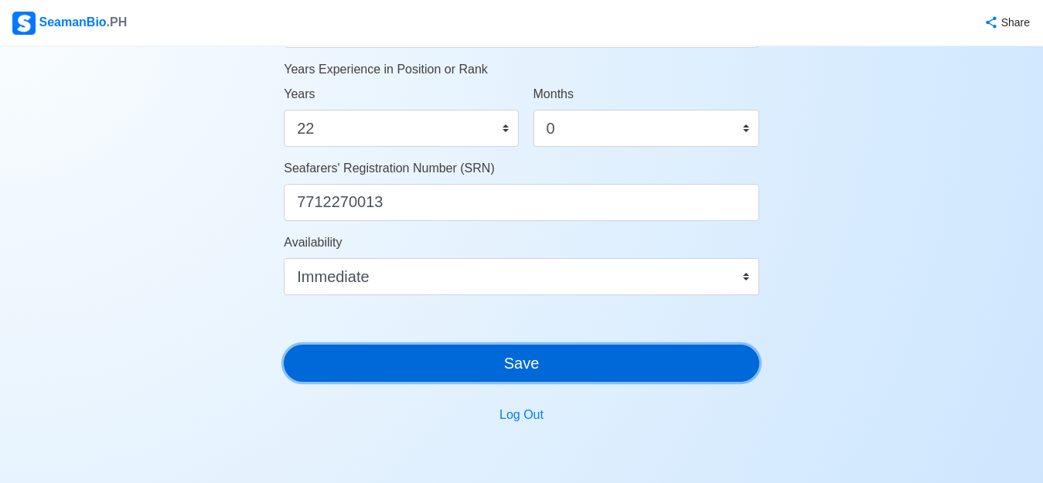
click at [535, 374] on button "Save" at bounding box center [521, 363] width 475 height 37
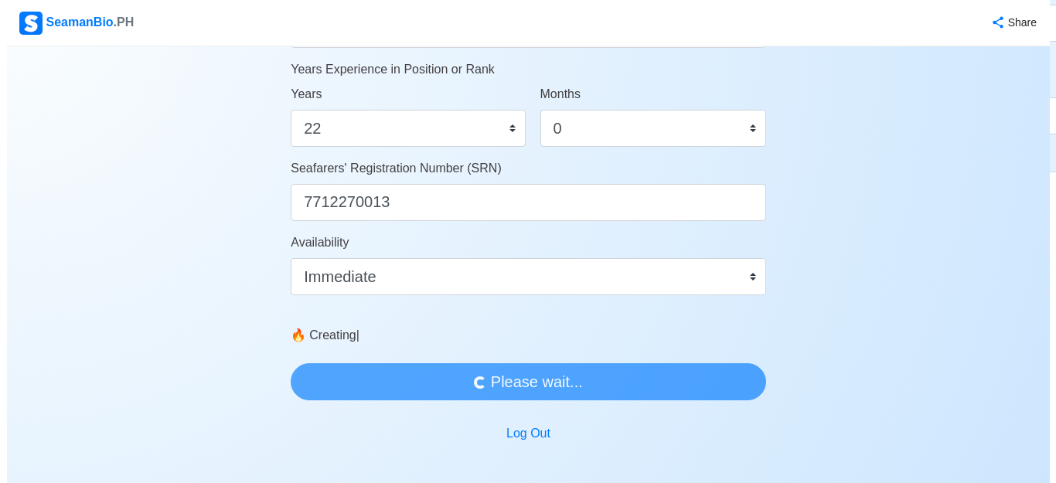
scroll to position [0, 0]
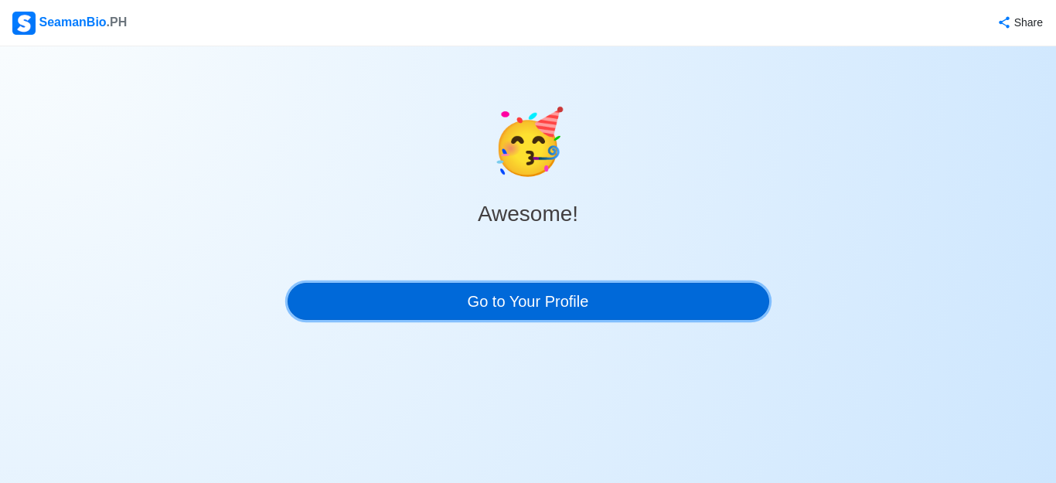
click at [529, 294] on link "Go to Your Profile" at bounding box center [529, 301] width 482 height 37
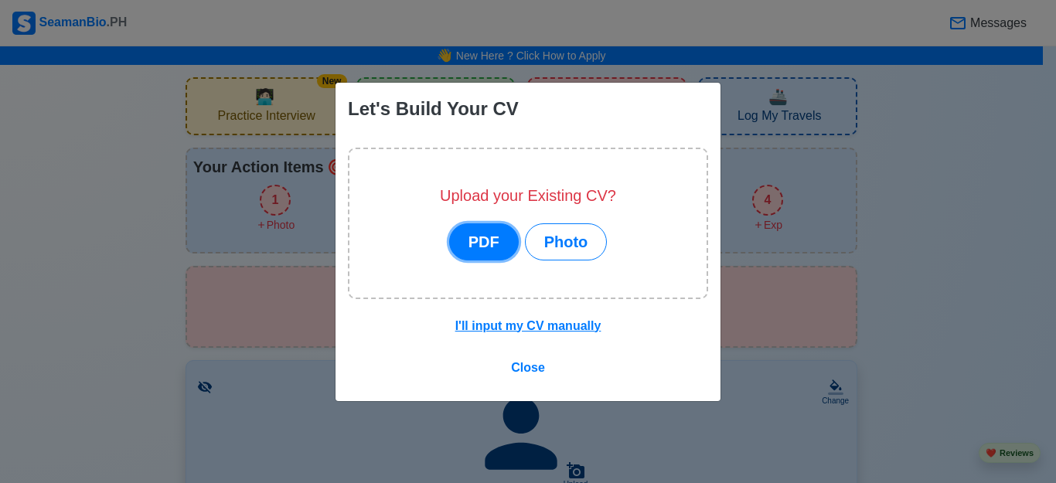
click at [485, 245] on button "PDF" at bounding box center [484, 241] width 70 height 37
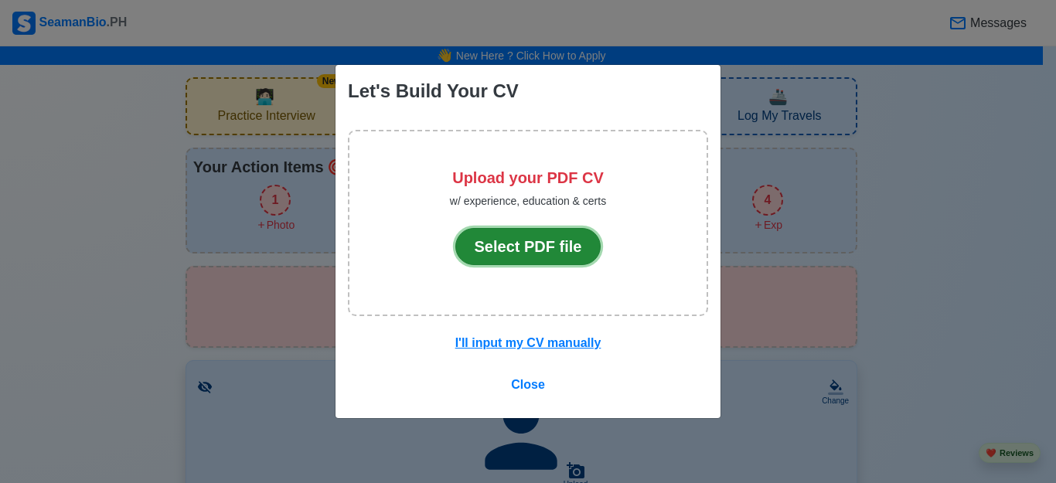
click at [549, 247] on button "Select PDF file" at bounding box center [528, 246] width 146 height 37
click at [527, 247] on button "Select PDF file" at bounding box center [528, 246] width 146 height 37
click at [516, 250] on button "Select PDF file" at bounding box center [528, 246] width 146 height 37
click at [513, 254] on button "Select PDF file" at bounding box center [528, 246] width 146 height 37
click at [517, 258] on button "Select PDF file" at bounding box center [528, 246] width 146 height 37
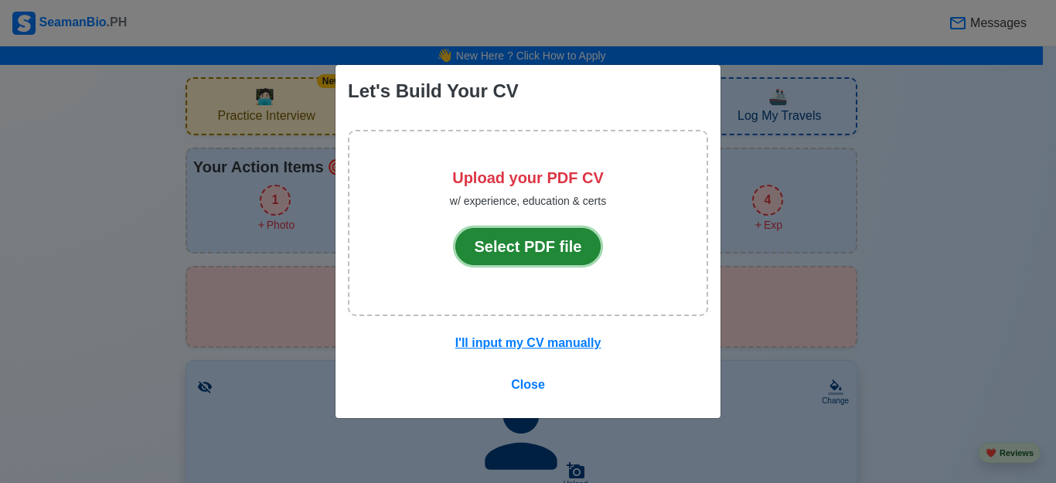
click at [529, 243] on button "Select PDF file" at bounding box center [528, 246] width 146 height 37
click at [524, 254] on button "Select PDF file" at bounding box center [528, 246] width 146 height 37
click at [496, 244] on button "Select PDF file" at bounding box center [528, 246] width 146 height 37
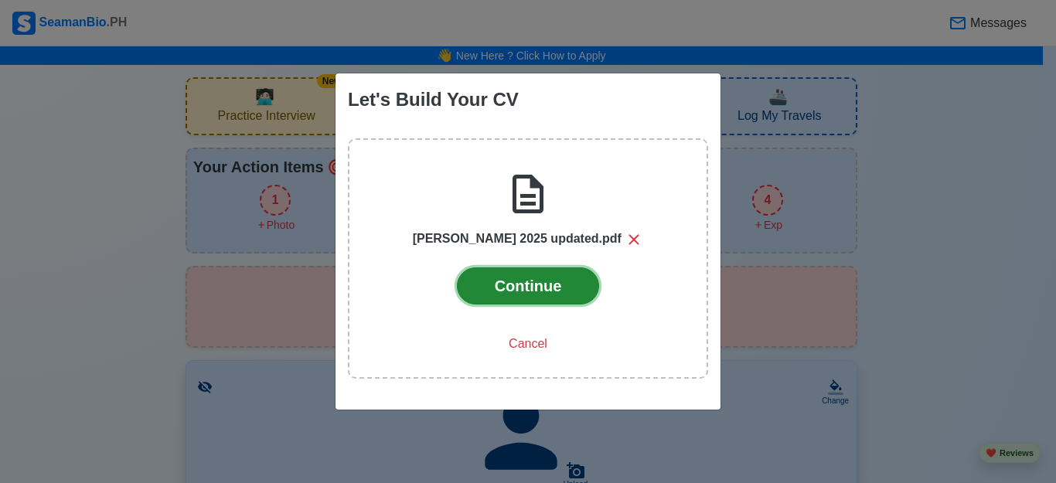
click at [514, 291] on button "Continue" at bounding box center [528, 285] width 143 height 37
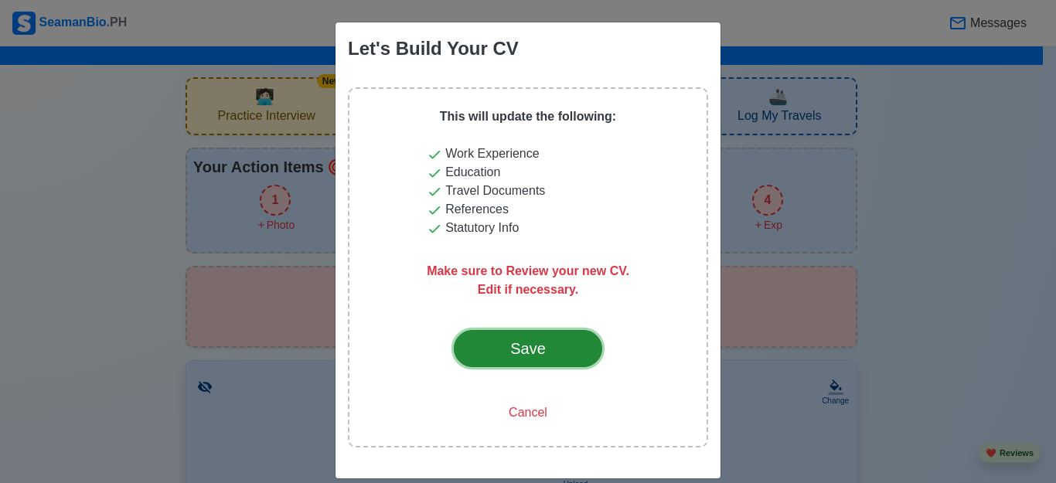
click at [514, 359] on div "Save" at bounding box center [528, 348] width 73 height 23
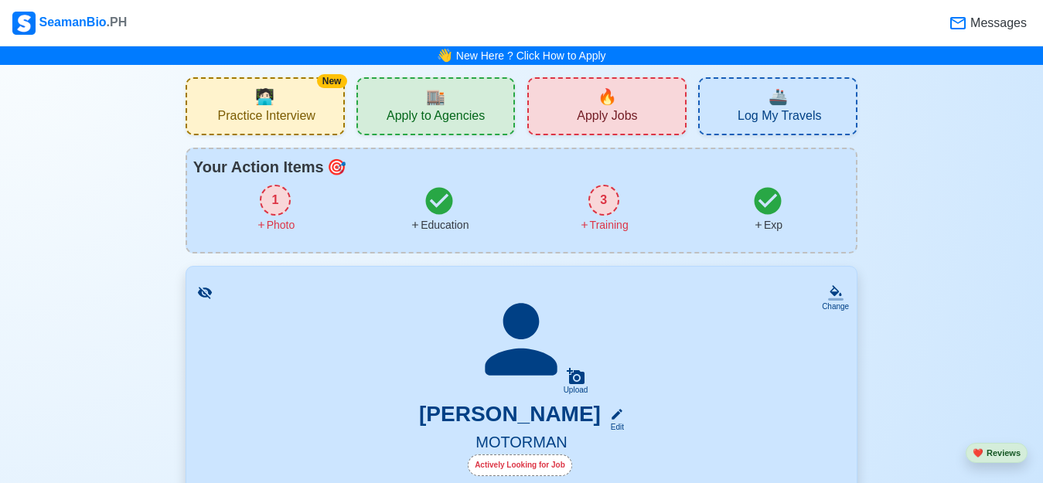
click at [445, 30] on div "Messages" at bounding box center [579, 23] width 902 height 32
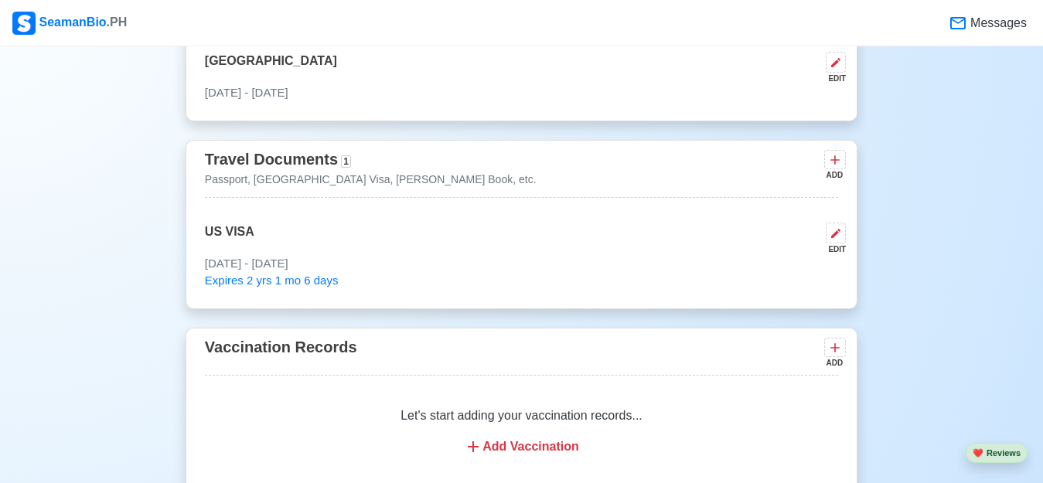
scroll to position [1245, 0]
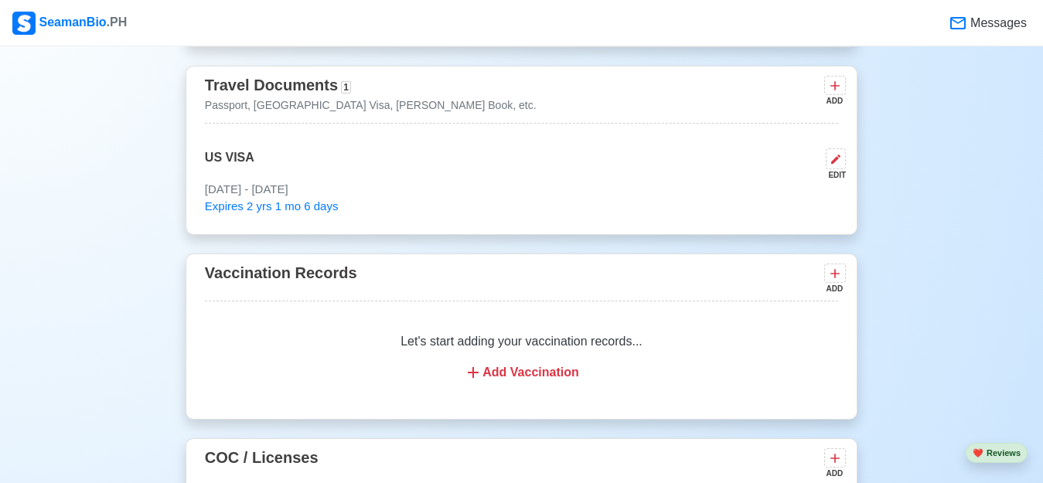
click at [541, 380] on div "Add Vaccination" at bounding box center [521, 372] width 596 height 19
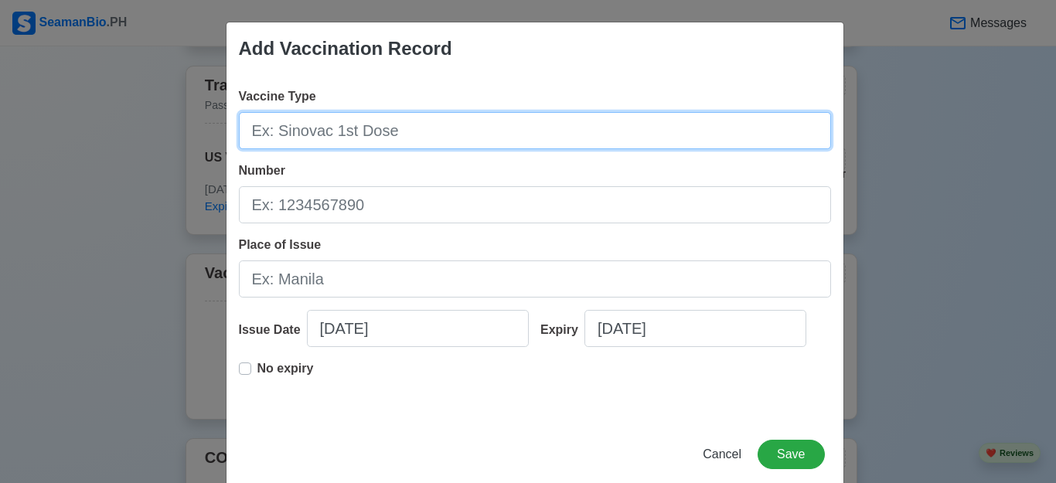
click at [308, 133] on input "Vaccine Type" at bounding box center [535, 130] width 592 height 37
click at [295, 125] on input "ASTR" at bounding box center [535, 130] width 592 height 37
click at [295, 126] on input "ASTRA ZENE" at bounding box center [535, 130] width 592 height 37
type input "ASTRA ZENECA"
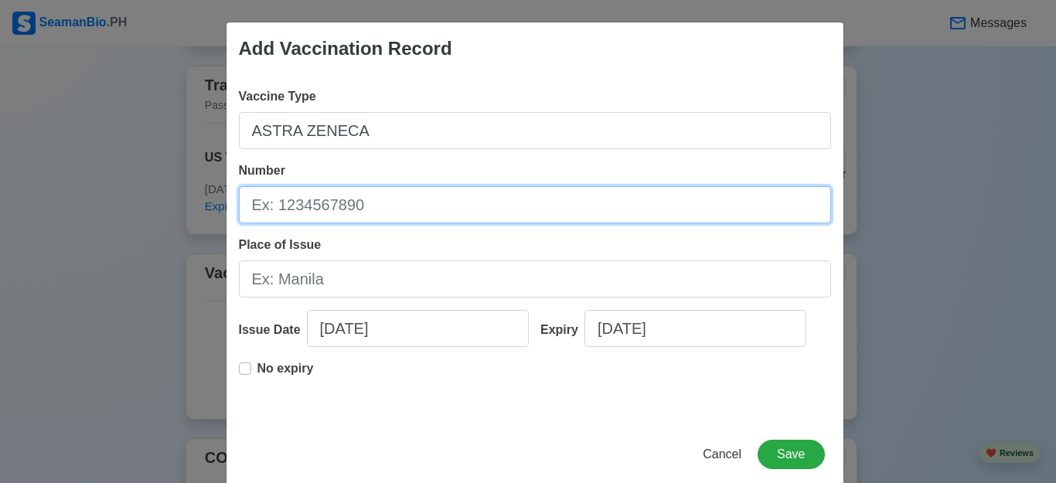
click at [315, 207] on input "Number" at bounding box center [535, 204] width 592 height 37
type input "CTMAV530"
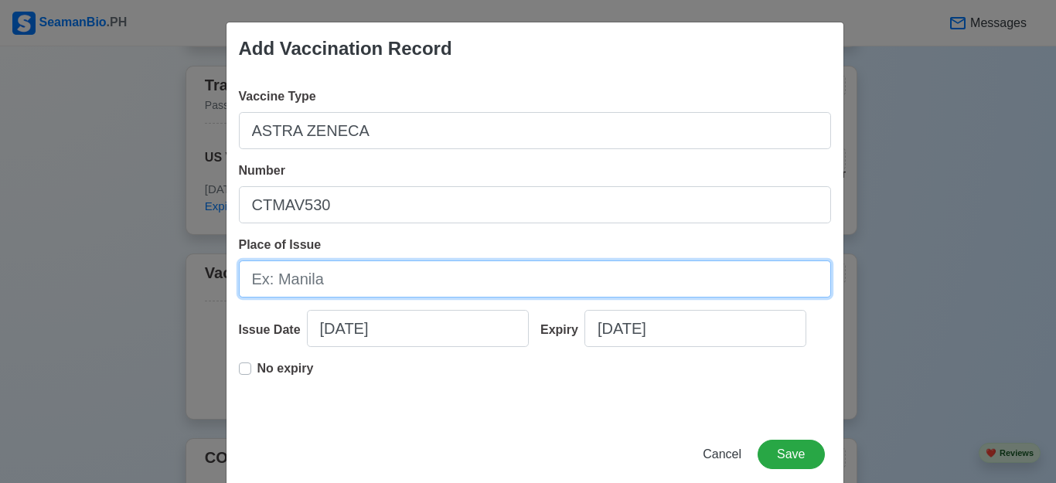
click at [327, 276] on input "Place of Issue" at bounding box center [535, 279] width 592 height 37
click at [327, 276] on input "M/V SEABOURN S" at bounding box center [535, 279] width 592 height 37
click at [327, 276] on input "M/V SEABOOJOUURN S" at bounding box center [535, 279] width 592 height 37
type input "M/V SEABOURN SOJOURN"
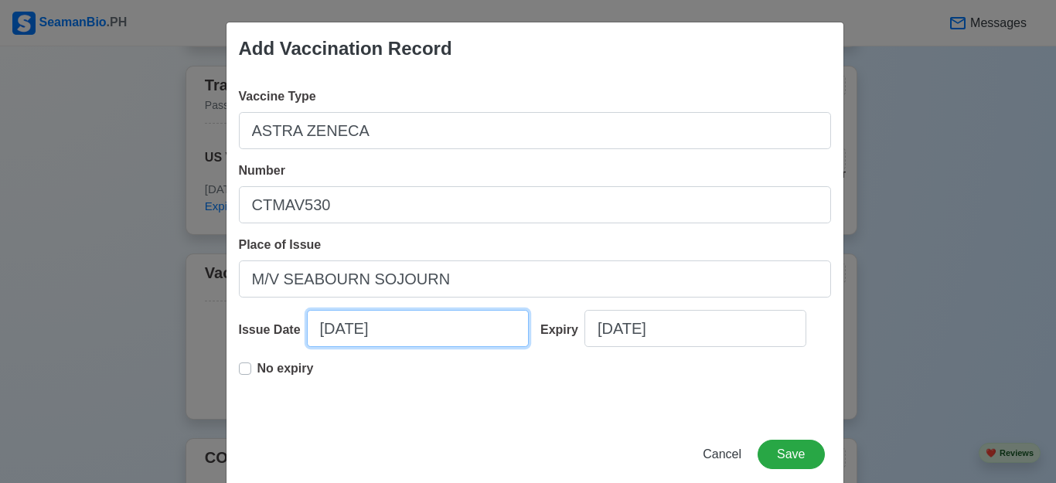
drag, startPoint x: 397, startPoint y: 335, endPoint x: 389, endPoint y: 326, distance: 11.5
click at [397, 335] on input "[DATE]" at bounding box center [418, 328] width 222 height 37
select select "****"
select select "*********"
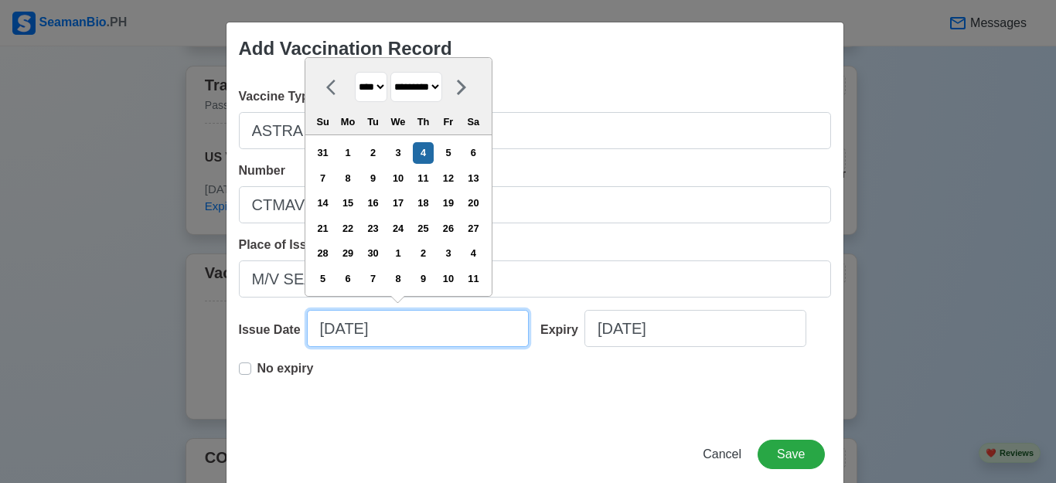
click at [389, 326] on input "[DATE]" at bounding box center [418, 328] width 222 height 37
click at [383, 87] on select "**** **** **** **** **** **** **** **** **** **** **** **** **** **** **** ****…" at bounding box center [371, 87] width 32 height 30
select select "****"
click at [355, 73] on select "**** **** **** **** **** **** **** **** **** **** **** **** **** **** **** ****…" at bounding box center [371, 87] width 32 height 30
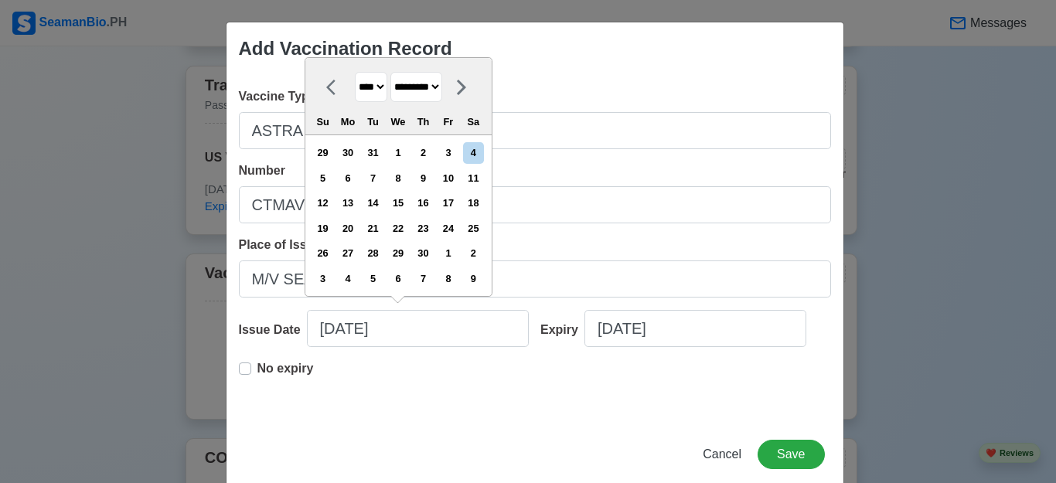
click at [442, 88] on select "******* ******** ***** ***** *** **** **** ****** ********* ******* ******** **…" at bounding box center [416, 87] width 52 height 30
select select "****"
click at [392, 73] on select "******* ******** ***** ***** *** **** **** ****** ********* ******* ******** **…" at bounding box center [416, 87] width 52 height 30
click at [325, 177] on div "6" at bounding box center [322, 178] width 21 height 21
type input "[DATE]"
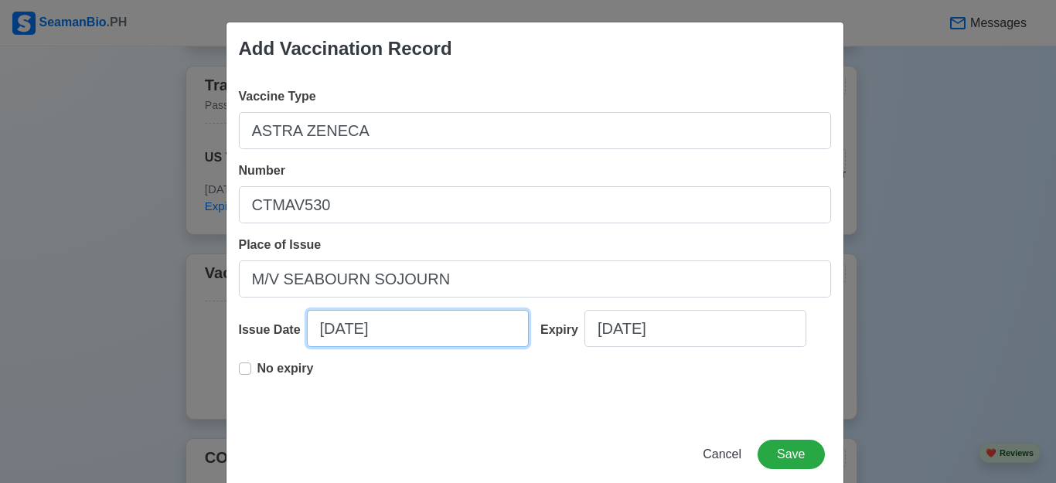
click at [341, 333] on input "[DATE]" at bounding box center [418, 328] width 222 height 37
select select "****"
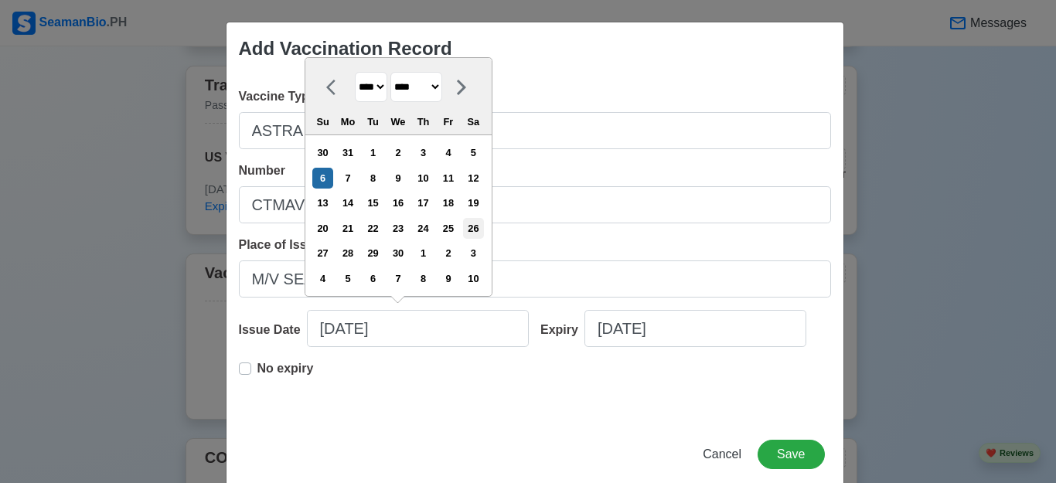
click at [475, 230] on div "26" at bounding box center [473, 228] width 21 height 21
type input "[DATE]"
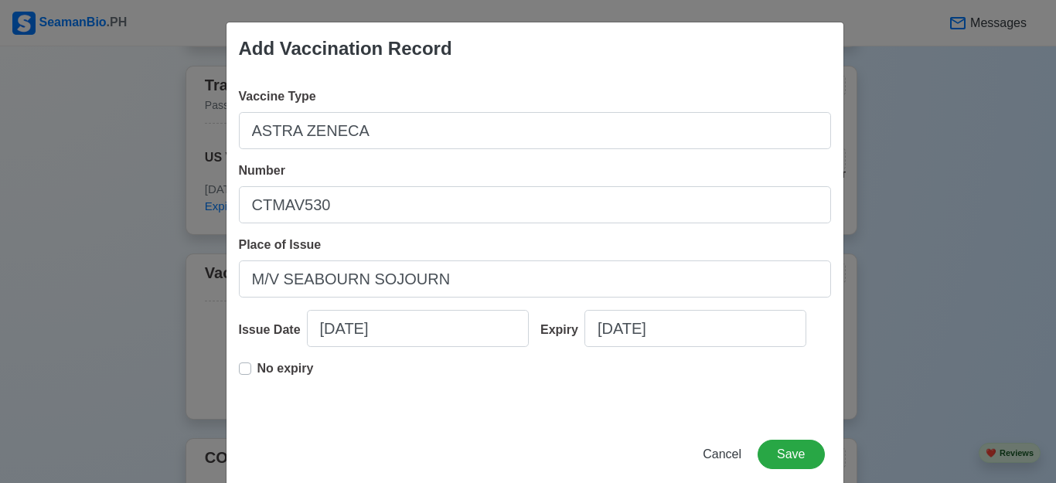
click at [257, 366] on label "No expiry" at bounding box center [285, 374] width 56 height 31
type input "[DATE]"
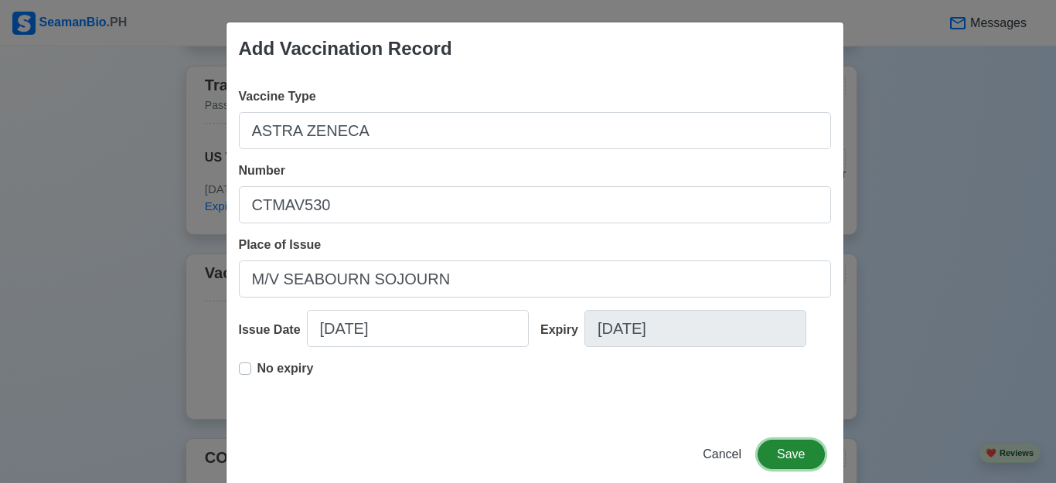
click at [795, 456] on button "Save" at bounding box center [791, 454] width 66 height 29
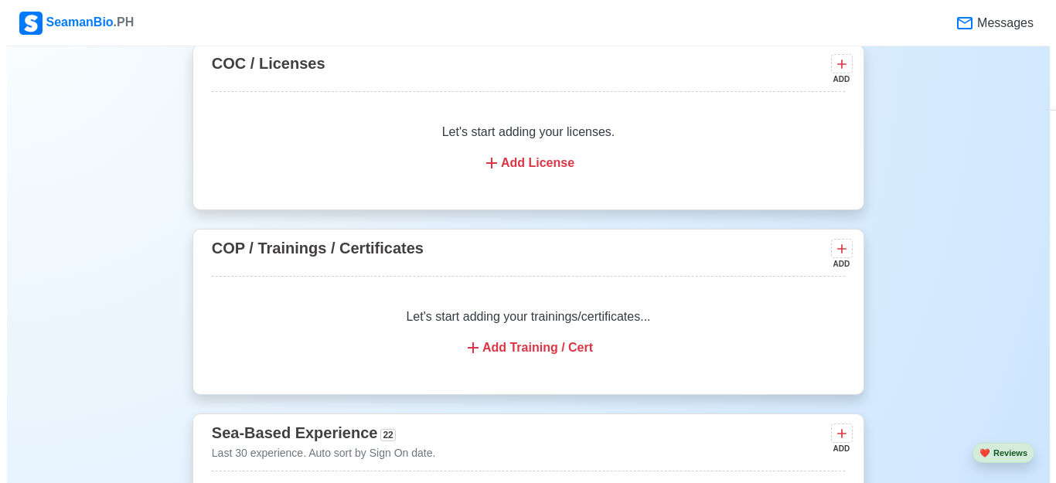
scroll to position [1466, 0]
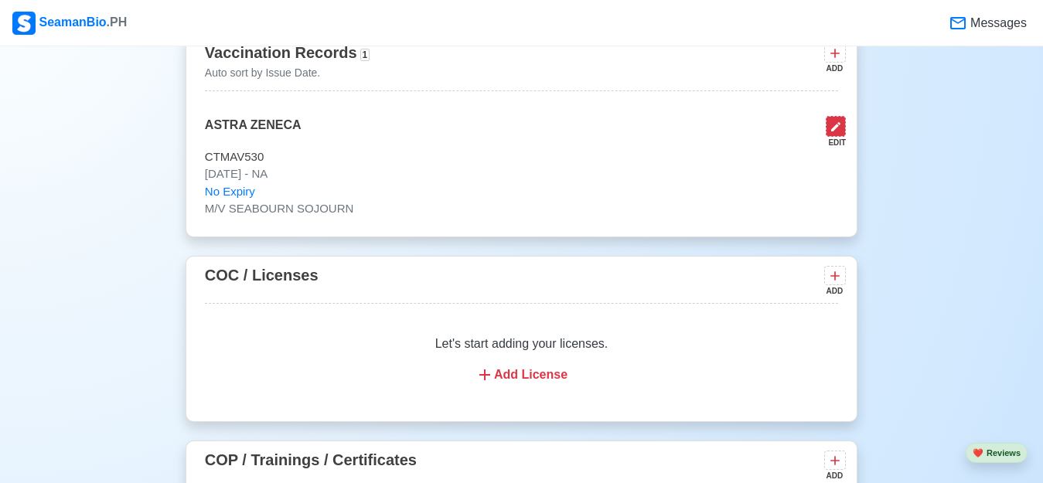
click at [838, 131] on icon at bounding box center [835, 126] width 9 height 9
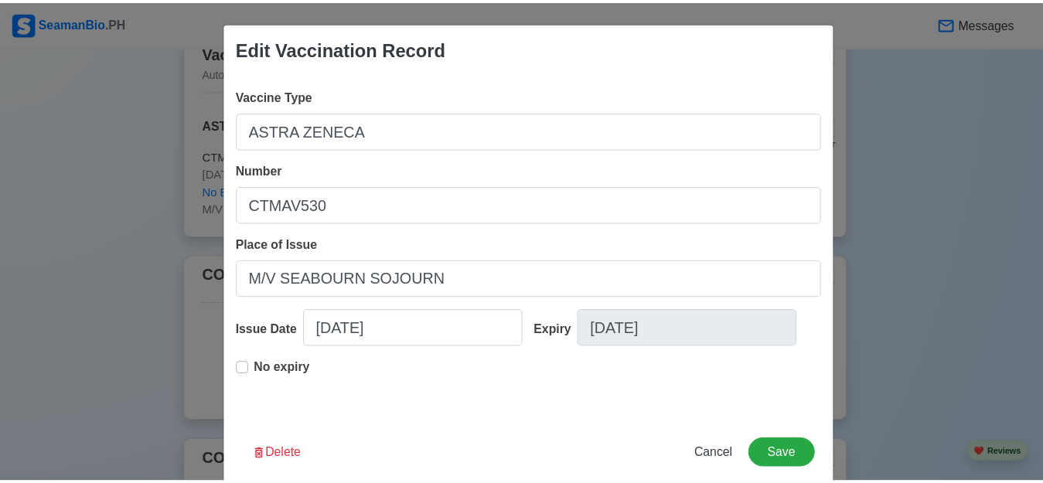
scroll to position [27, 0]
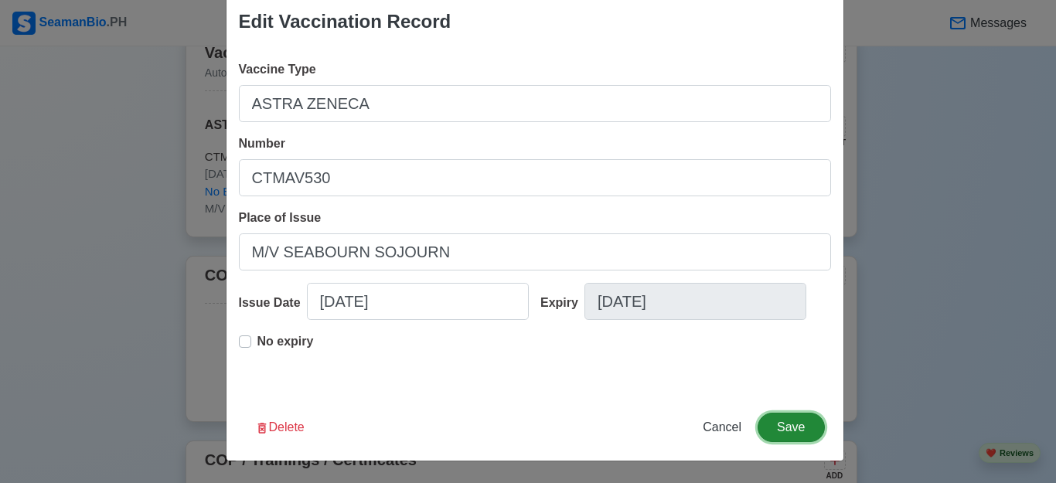
click at [795, 424] on button "Save" at bounding box center [791, 427] width 66 height 29
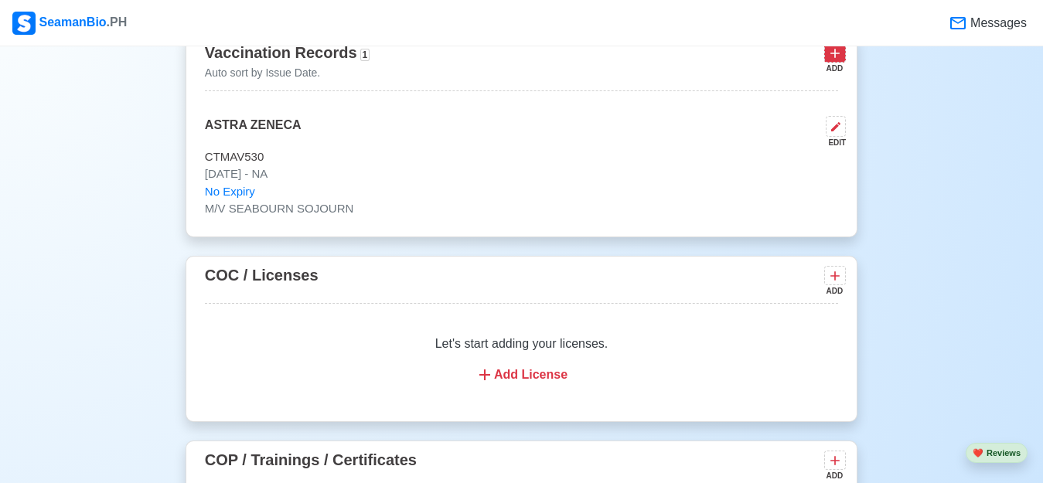
click at [835, 56] on icon at bounding box center [834, 53] width 9 height 9
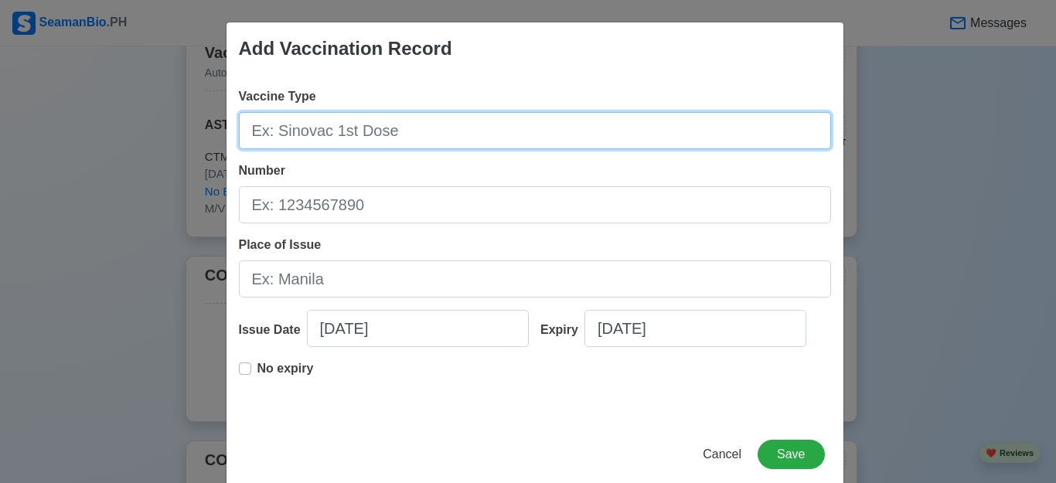
click at [393, 130] on input "Vaccine Type" at bounding box center [535, 130] width 592 height 37
click at [393, 130] on input "ASTRA" at bounding box center [535, 130] width 592 height 37
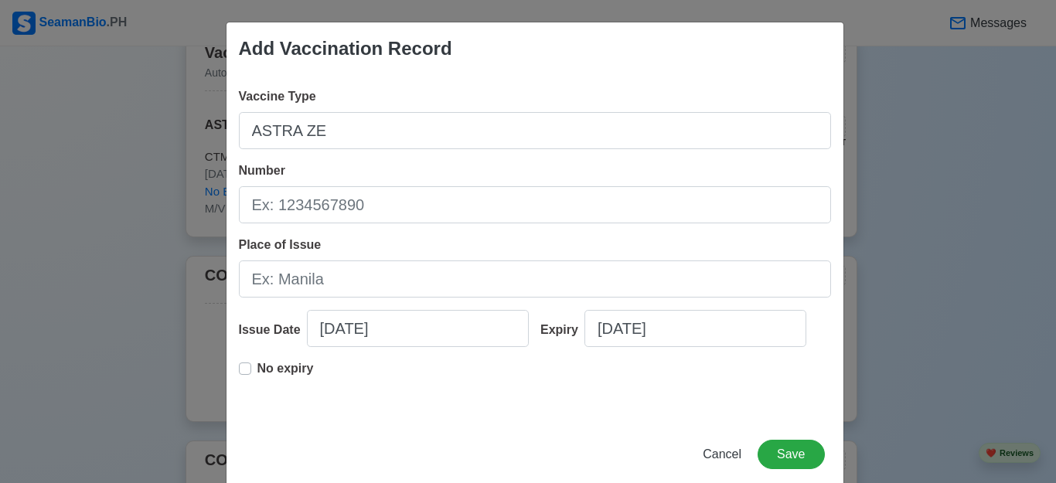
click at [203, 100] on div "Add Vaccination Record Vaccine Type ASTRA ZE Number Place of Issue Issue Date […" at bounding box center [528, 241] width 1056 height 483
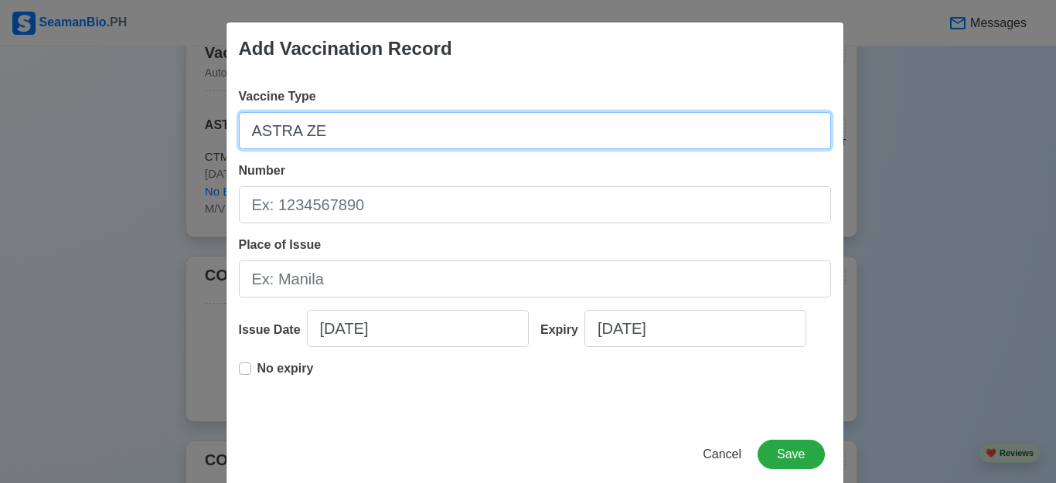
click at [317, 132] on input "ASTRA ZE" at bounding box center [535, 130] width 592 height 37
type input "ASTRA ZENECA"
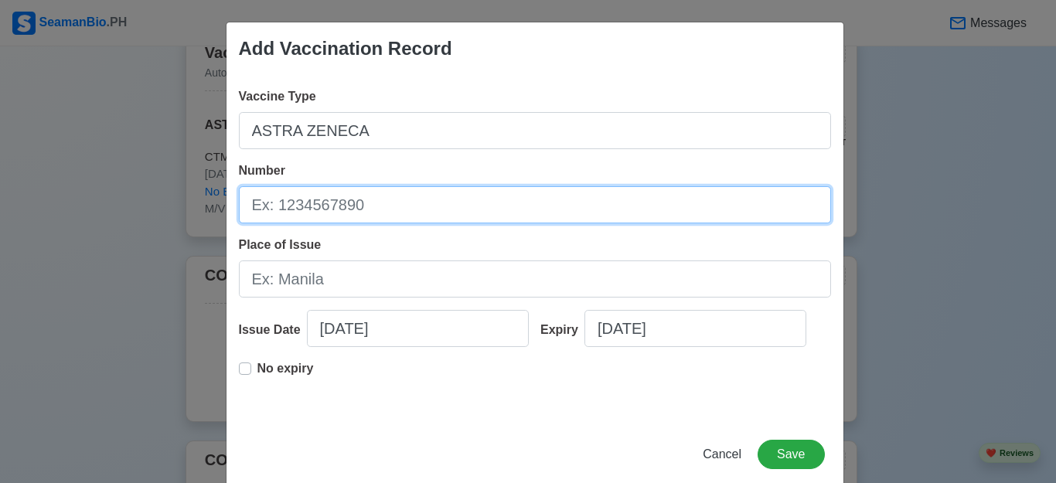
click at [359, 209] on input "Number" at bounding box center [535, 204] width 592 height 37
type input "ABX3502"
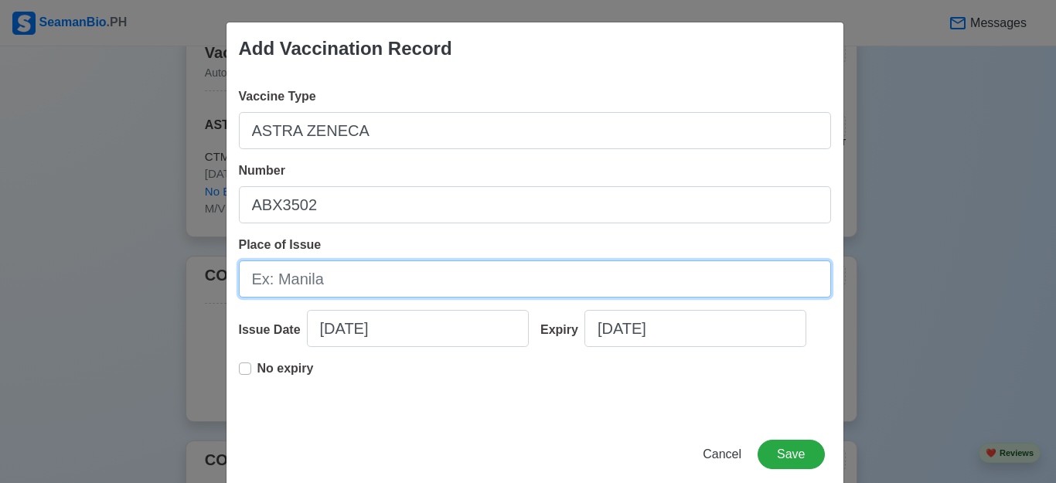
click at [345, 281] on input "Place of Issue" at bounding box center [535, 279] width 592 height 37
type input "M/V SEABOURN SOJOURN"
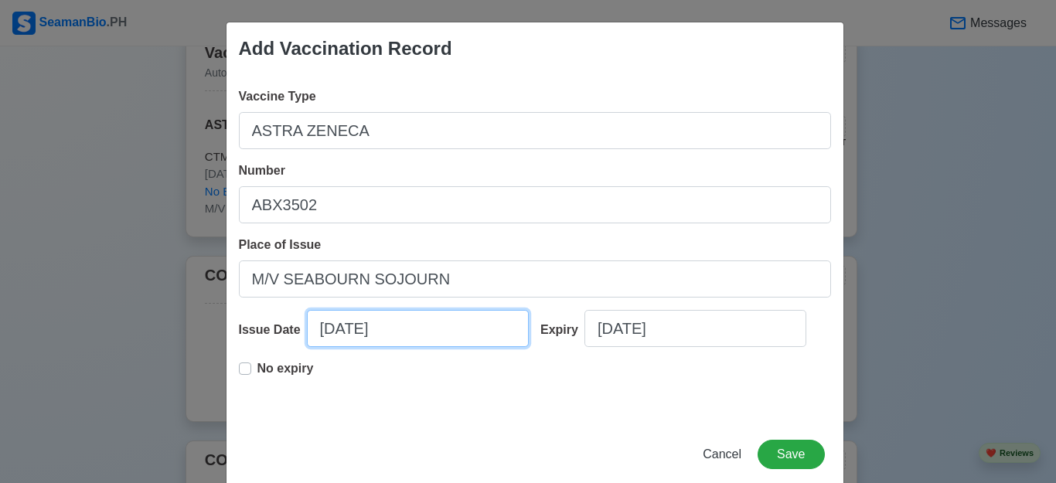
click at [349, 334] on input "[DATE]" at bounding box center [418, 328] width 222 height 37
select select "****"
select select "*********"
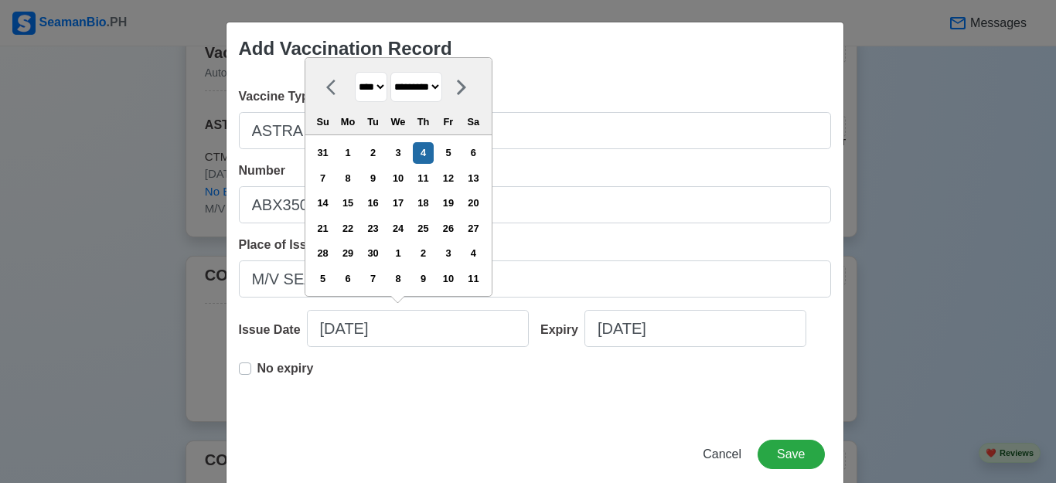
click at [380, 84] on select "**** **** **** **** **** **** **** **** **** **** **** **** **** **** **** ****…" at bounding box center [371, 87] width 32 height 30
select select "****"
click at [355, 73] on select "**** **** **** **** **** **** **** **** **** **** **** **** **** **** **** ****…" at bounding box center [371, 87] width 32 height 30
click at [442, 85] on select "******* ******** ***** ***** *** **** **** ****** ********* ******* ******** **…" at bounding box center [416, 87] width 52 height 30
select select "****"
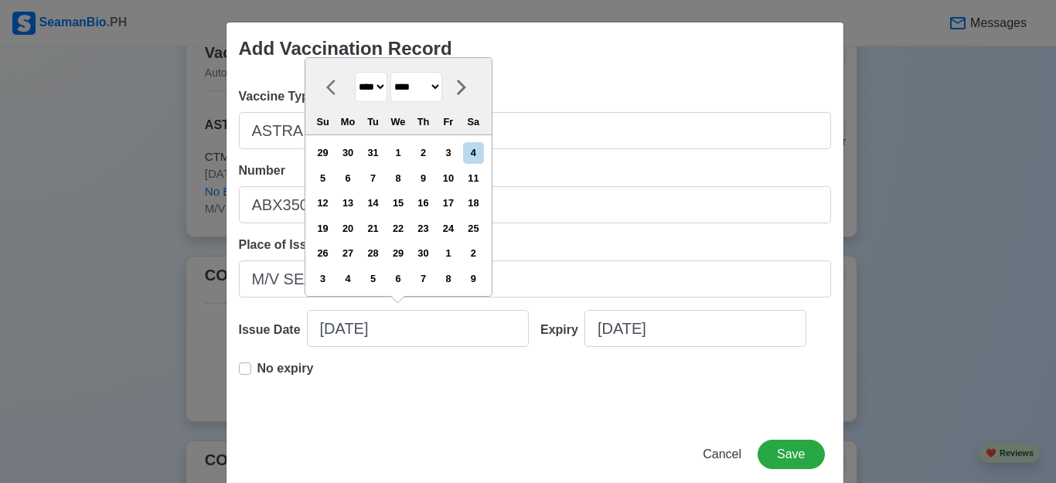
click at [392, 73] on select "******* ******** ***** ***** *** **** **** ****** ********* ******* ******** **…" at bounding box center [416, 87] width 52 height 30
click at [404, 251] on div "28" at bounding box center [397, 253] width 21 height 21
type input "[DATE]"
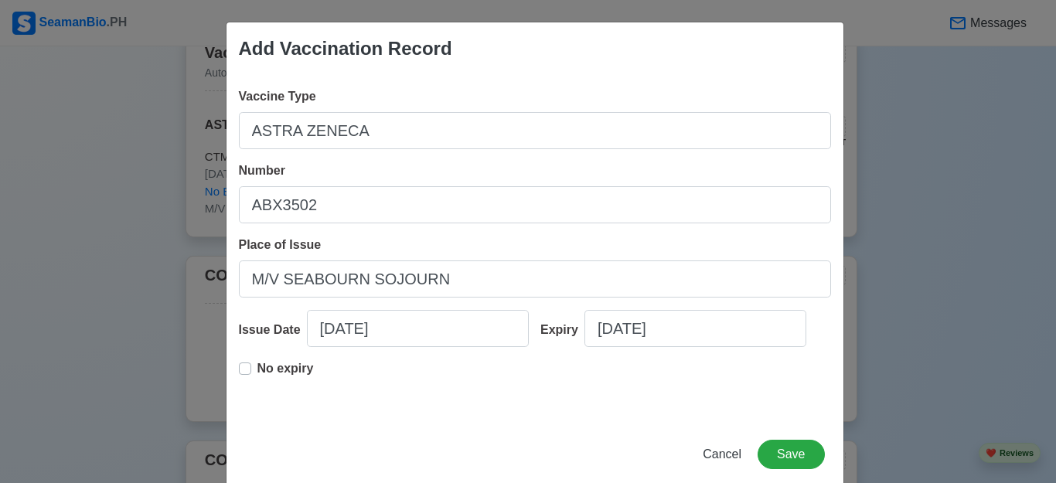
click at [257, 369] on label "No expiry" at bounding box center [285, 374] width 56 height 31
type input "[DATE]"
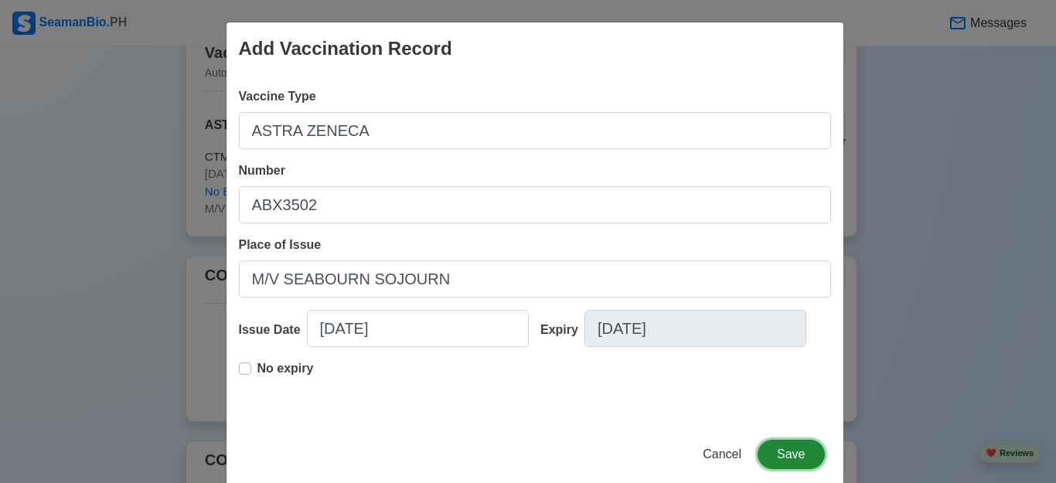
click at [783, 451] on button "Save" at bounding box center [791, 454] width 66 height 29
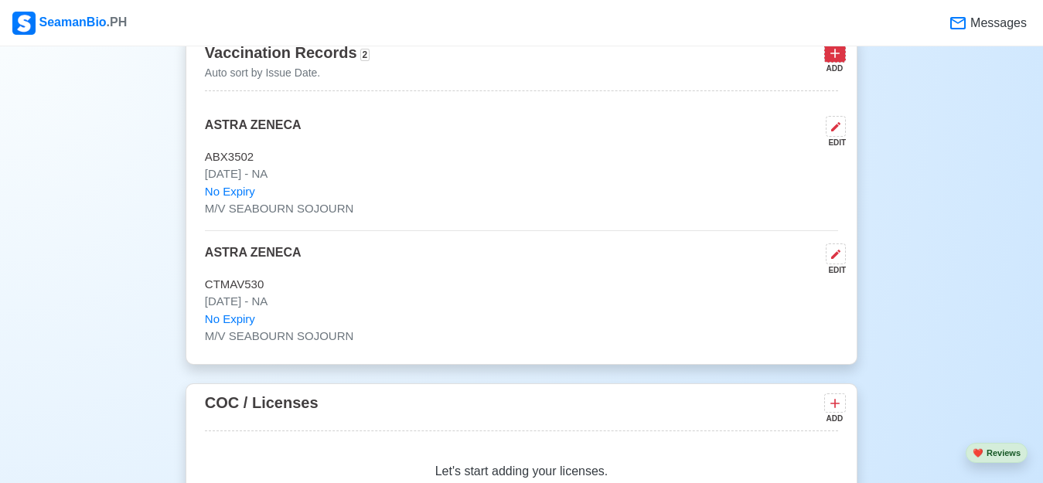
click at [835, 58] on icon at bounding box center [834, 53] width 9 height 9
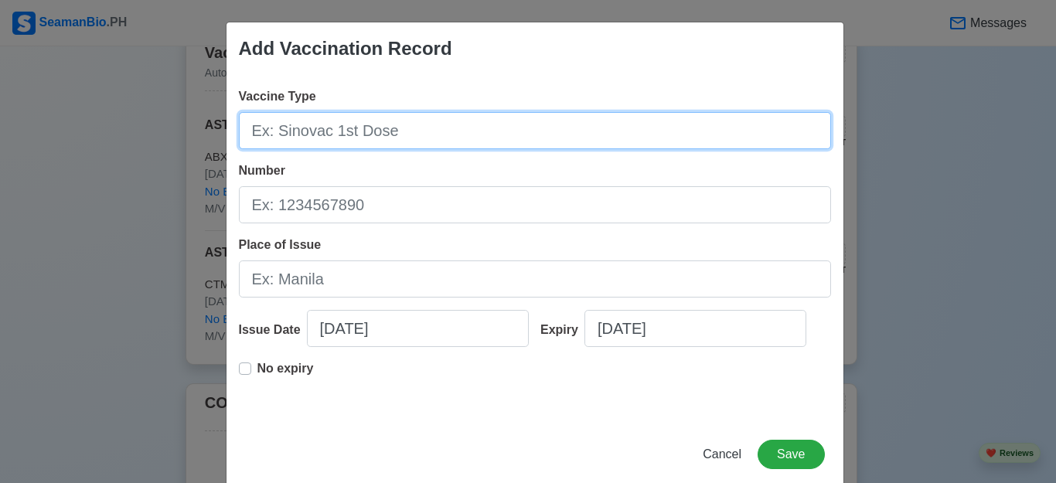
click at [301, 135] on input "Vaccine Type" at bounding box center [535, 130] width 592 height 37
click at [293, 129] on input "Vaccine Type" at bounding box center [535, 130] width 592 height 37
click at [293, 129] on input "MOD" at bounding box center [535, 130] width 592 height 37
click at [293, 129] on input "MODE" at bounding box center [535, 130] width 592 height 37
click at [293, 129] on input "RNA" at bounding box center [535, 130] width 592 height 37
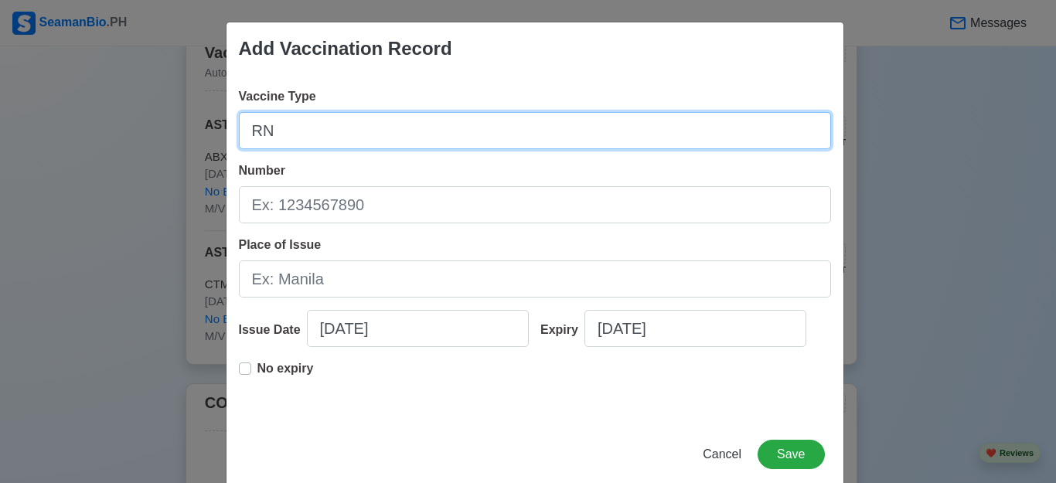
type input "R"
click at [293, 129] on input "MODER" at bounding box center [535, 130] width 592 height 37
type input "MODERNA"
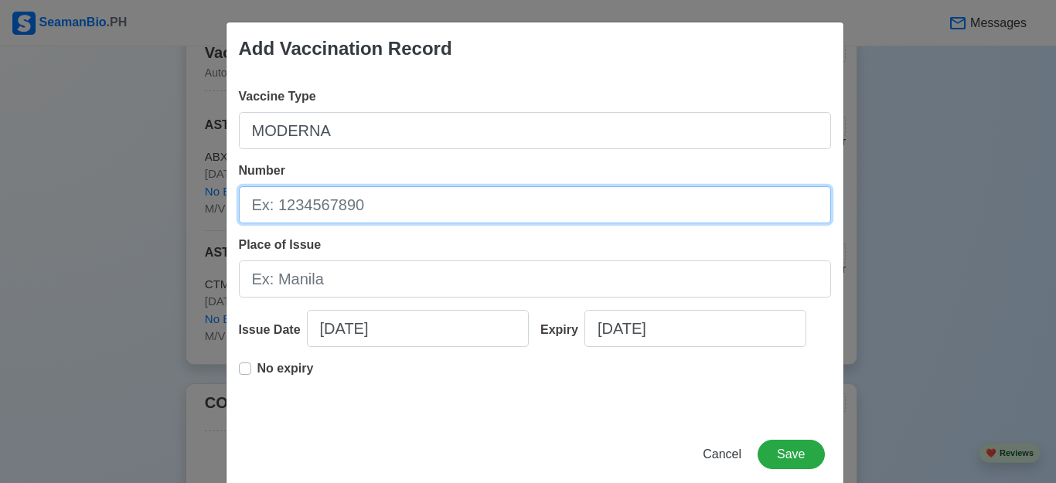
click at [318, 210] on input "Number" at bounding box center [535, 204] width 592 height 37
type input "LOT 939902"
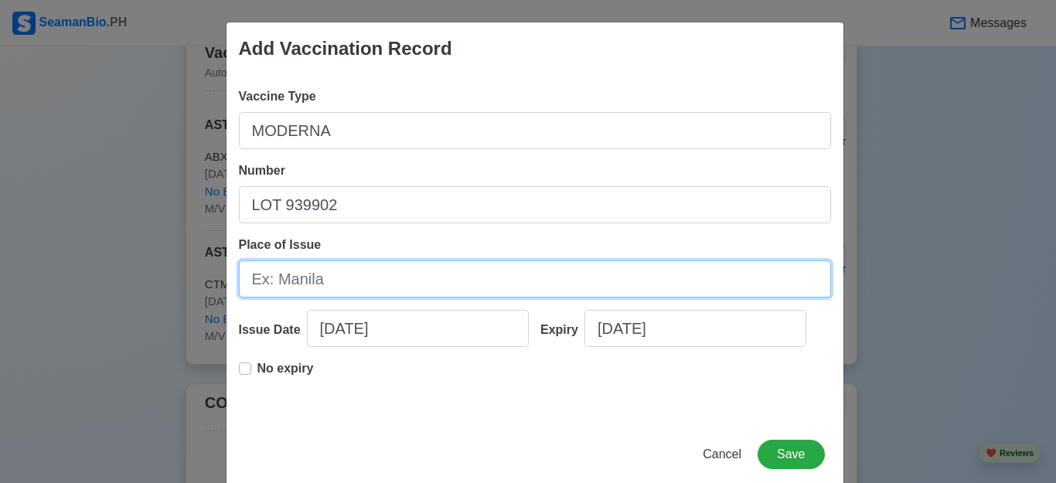
click at [336, 275] on input "Place of Issue" at bounding box center [535, 279] width 592 height 37
click at [336, 275] on input "MV SEABOURN S" at bounding box center [535, 279] width 592 height 37
click at [336, 275] on input "MV SEABOUROJOURN S" at bounding box center [535, 279] width 592 height 37
click at [441, 283] on input "MV SEABOURN SOJOURN S" at bounding box center [535, 279] width 592 height 37
type input "MV SEABOURN SOJOURN"
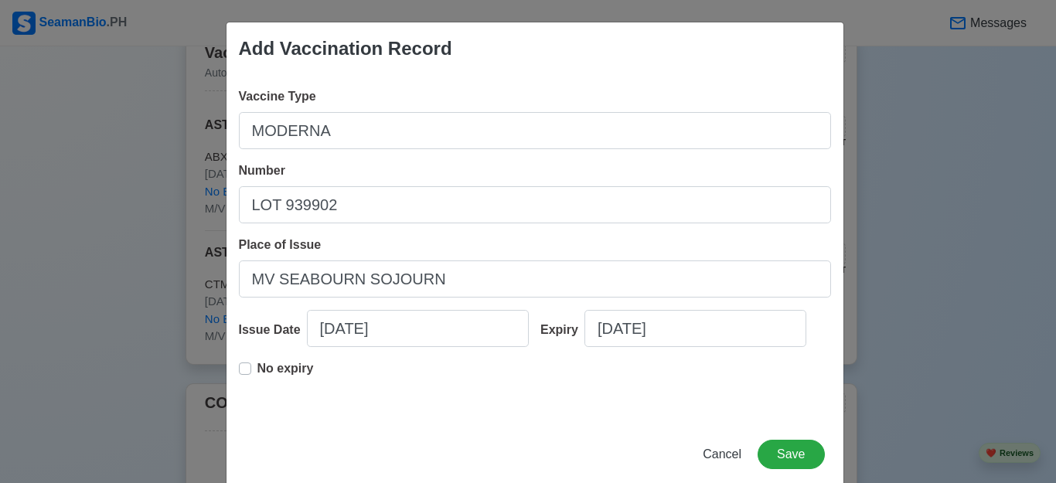
click at [257, 367] on label "No expiry" at bounding box center [285, 374] width 56 height 31
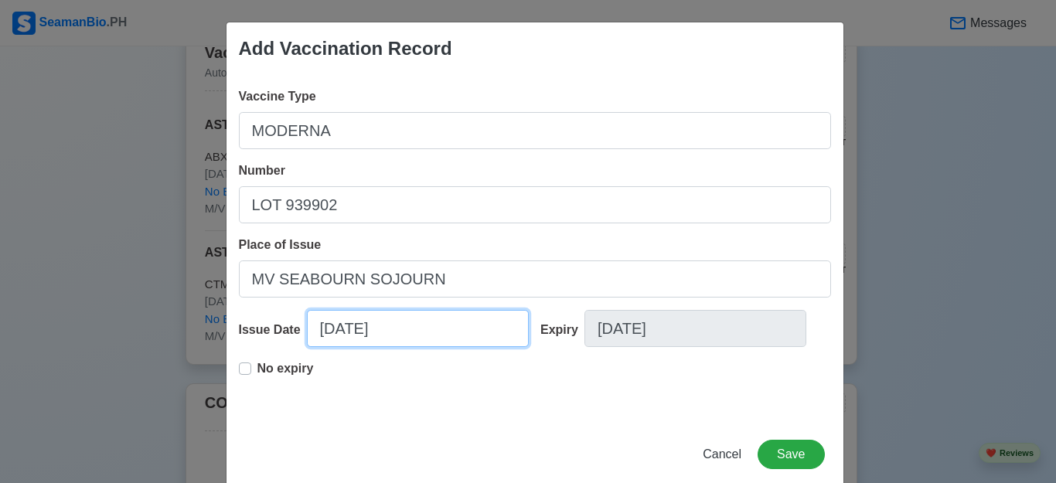
click at [390, 324] on input "[DATE]" at bounding box center [418, 328] width 222 height 37
select select "****"
select select "*********"
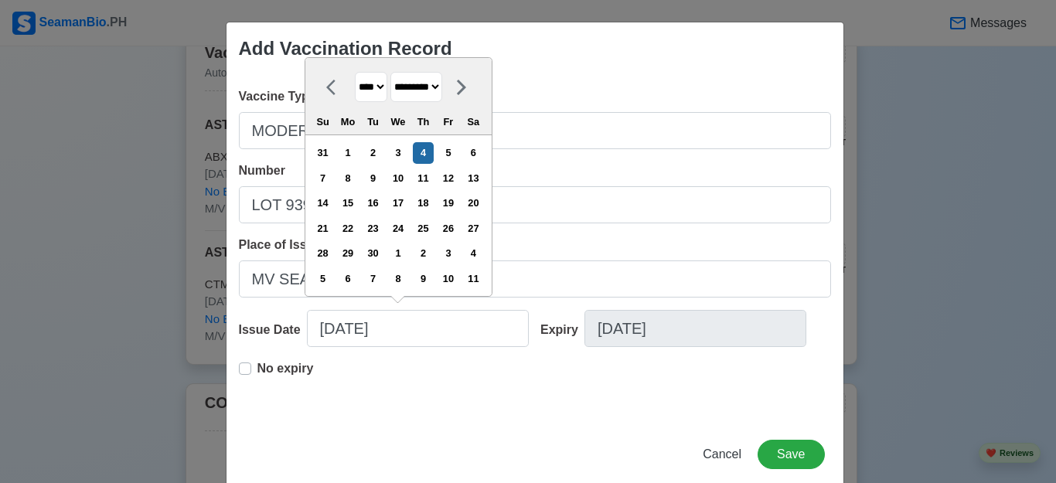
click at [382, 84] on select "**** **** **** **** **** **** **** **** **** **** **** **** **** **** **** ****…" at bounding box center [371, 87] width 32 height 30
select select "****"
click at [355, 73] on select "**** **** **** **** **** **** **** **** **** **** **** **** **** **** **** ****…" at bounding box center [371, 87] width 32 height 30
click at [442, 90] on select "******* ******** ***** ***** *** **** **** ****** ********* ******* ******** **…" at bounding box center [416, 87] width 52 height 30
select select "*******"
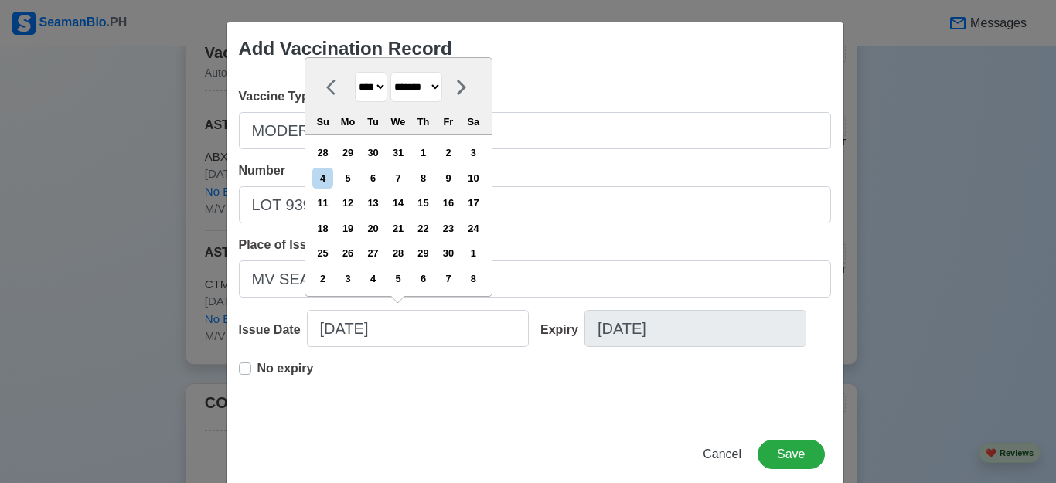
click at [392, 73] on select "******* ******** ***** ***** *** **** **** ****** ********* ******* ******** **…" at bounding box center [416, 87] width 52 height 30
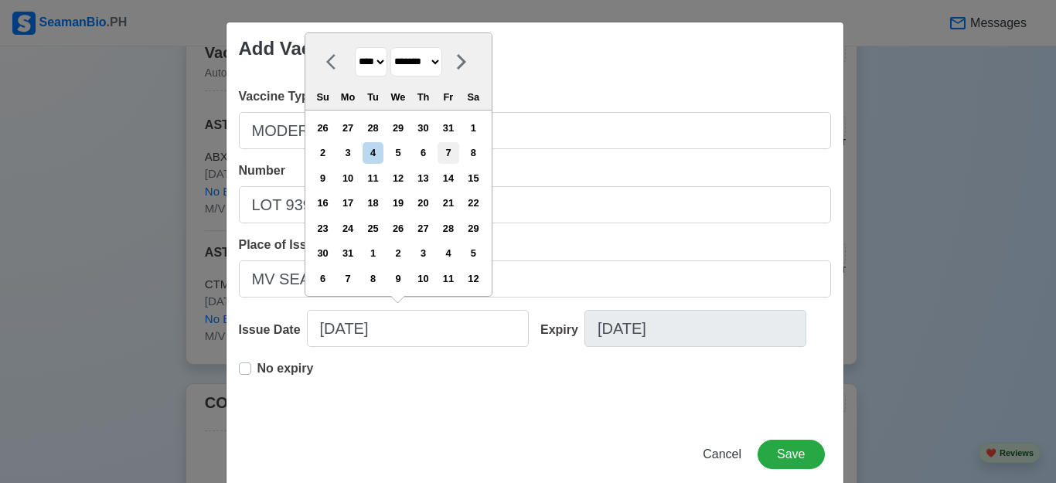
click at [454, 153] on div "7" at bounding box center [448, 152] width 21 height 21
type input "[DATE]"
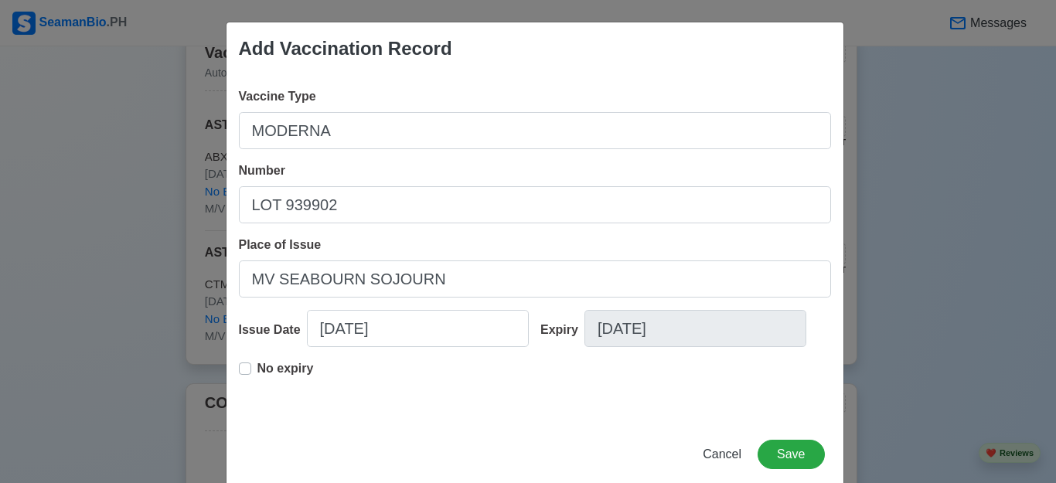
click at [257, 367] on label "No expiry" at bounding box center [285, 374] width 56 height 31
type input "[DATE]"
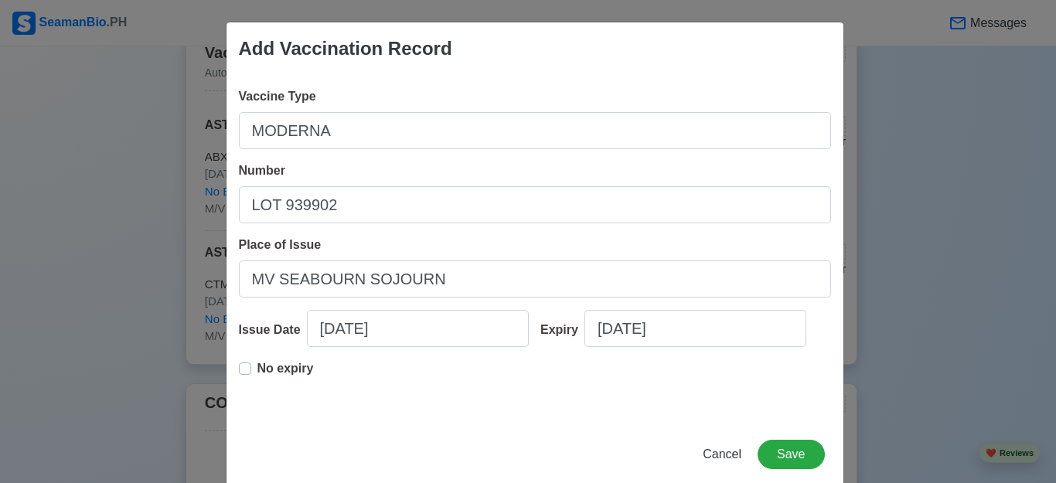
click at [257, 367] on label "No expiry" at bounding box center [285, 374] width 56 height 31
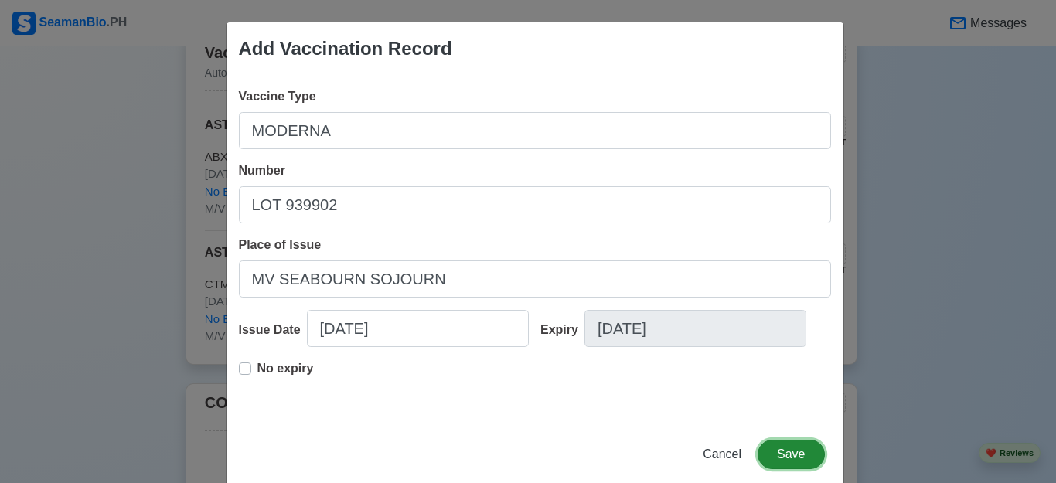
click at [791, 454] on button "Save" at bounding box center [791, 454] width 66 height 29
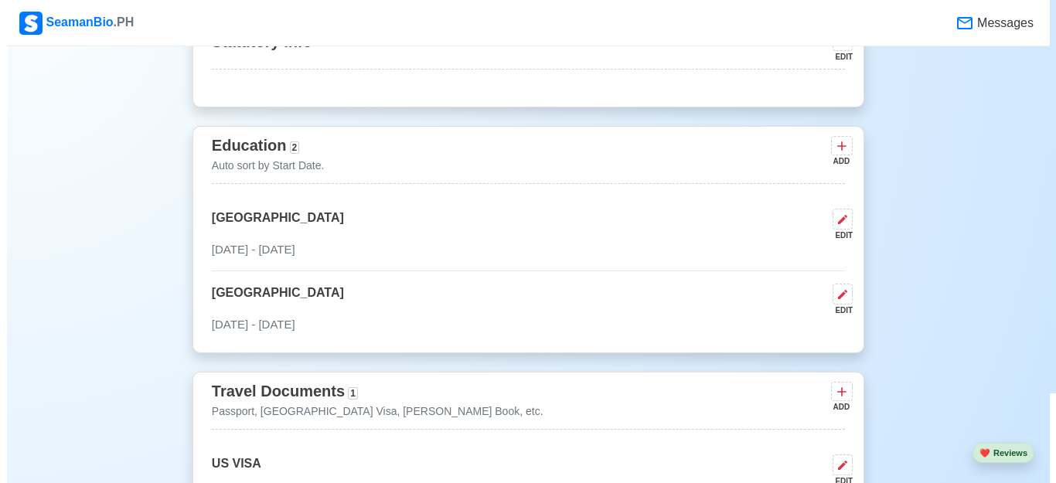
scroll to position [928, 0]
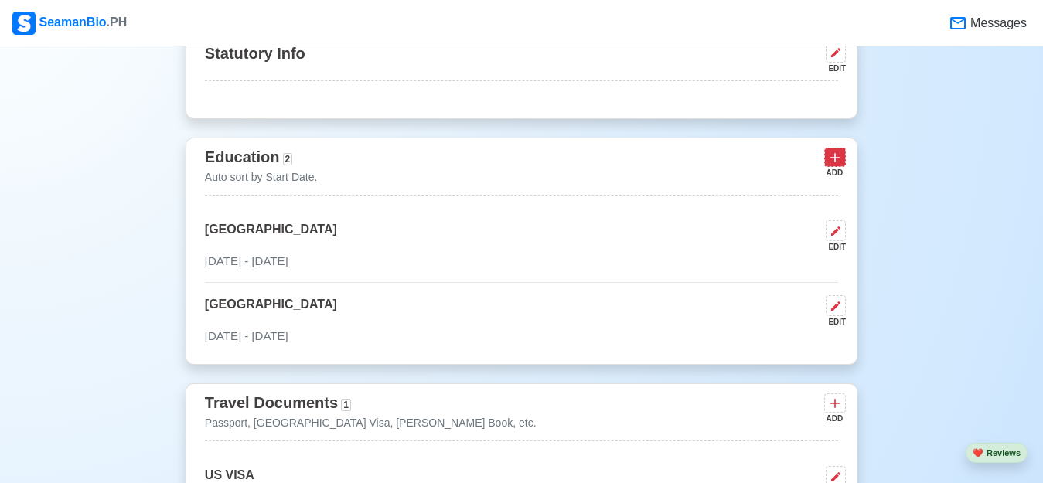
click at [831, 161] on icon at bounding box center [834, 157] width 9 height 9
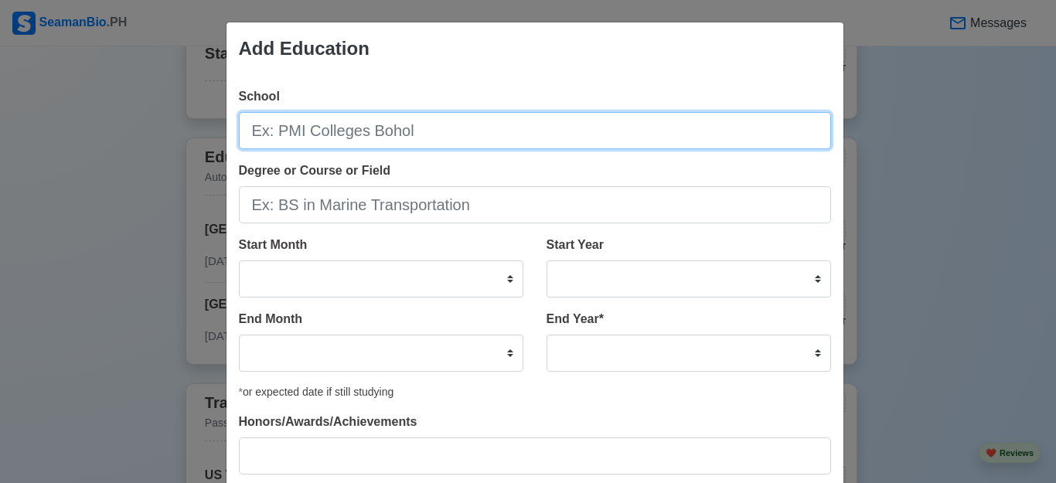
click at [340, 134] on input "School" at bounding box center [535, 130] width 592 height 37
type input "T"
type input "MISAMIS INSTITUTE OF TECHNOLOGY"
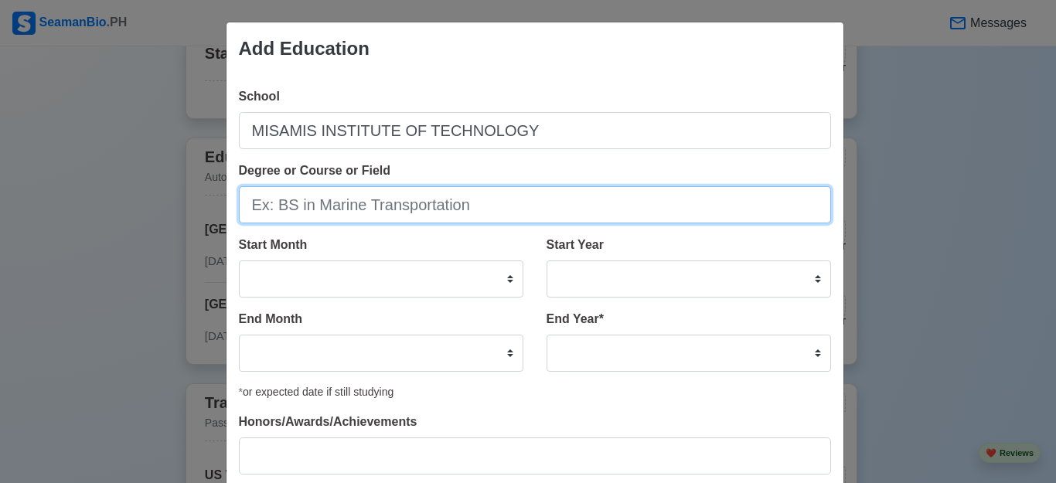
click at [327, 209] on input "Degree or Course or Field" at bounding box center [535, 204] width 592 height 37
click at [327, 209] on input "BS MAR" at bounding box center [535, 204] width 592 height 37
type input "BS MAR-E"
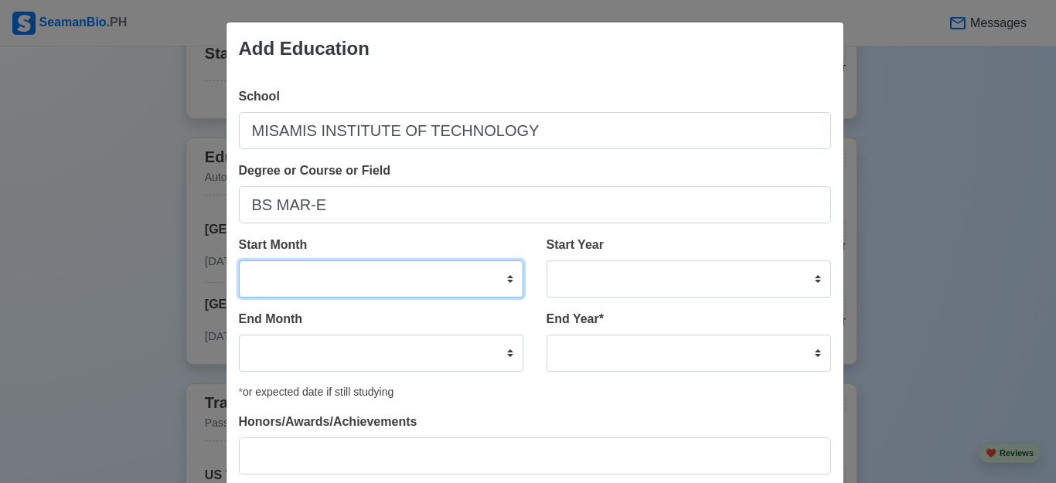
click at [506, 284] on select "January February March April May June July August September October November De…" at bounding box center [381, 279] width 284 height 37
select select "June"
click at [239, 261] on select "January February March April May June July August September October November De…" at bounding box center [381, 279] width 284 height 37
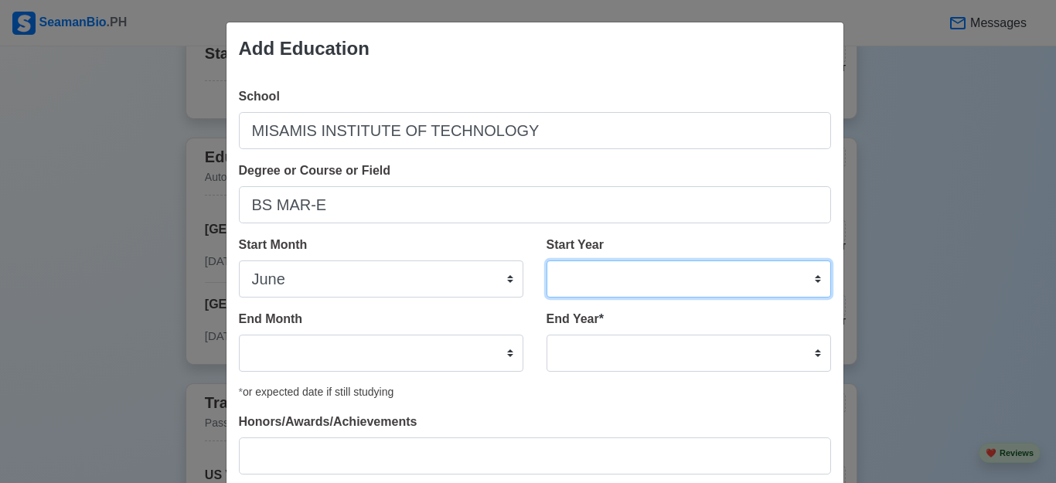
click at [631, 284] on select "2025 2024 2023 2022 2021 2020 2019 2018 2017 2016 2015 2014 2013 2012 2011 2010…" at bounding box center [689, 279] width 284 height 37
select select "1994"
click at [547, 261] on select "2025 2024 2023 2022 2021 2020 2019 2018 2017 2016 2015 2014 2013 2012 2011 2010…" at bounding box center [689, 279] width 284 height 37
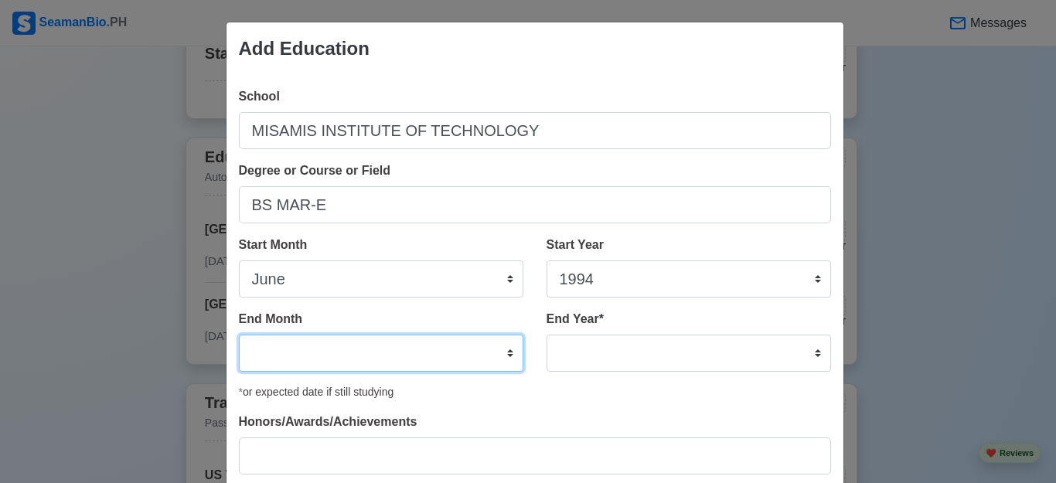
click at [431, 350] on select "January February March April May June July August September October November De…" at bounding box center [381, 353] width 284 height 37
select select "October"
click at [239, 335] on select "January February March April May June July August September October November De…" at bounding box center [381, 353] width 284 height 37
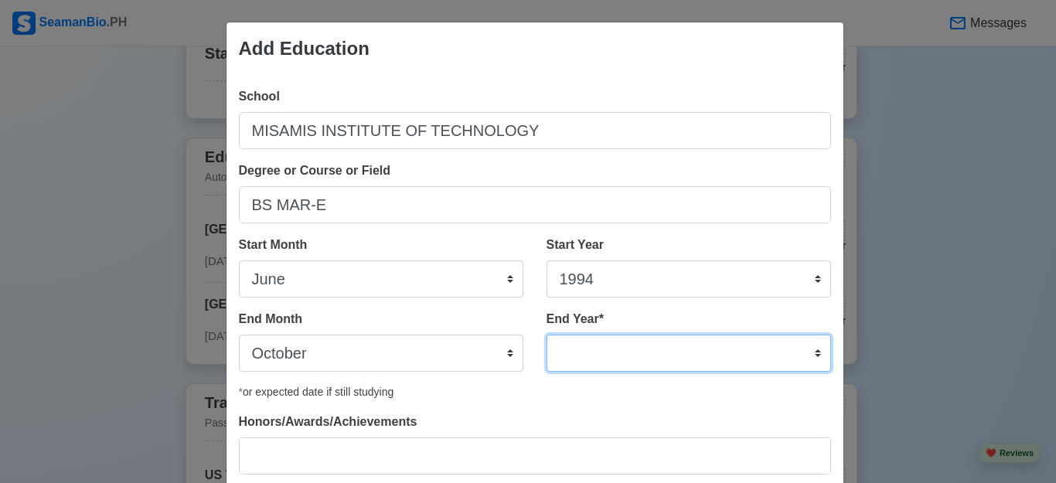
click at [591, 363] on select "2035 2034 2033 2032 2031 2030 2029 2028 2027 2026 2025 2024 2023 2022 2021 2020…" at bounding box center [689, 353] width 284 height 37
select select "1998"
click at [547, 335] on select "2035 2034 2033 2032 2031 2030 2029 2028 2027 2026 2025 2024 2023 2022 2021 2020…" at bounding box center [689, 353] width 284 height 37
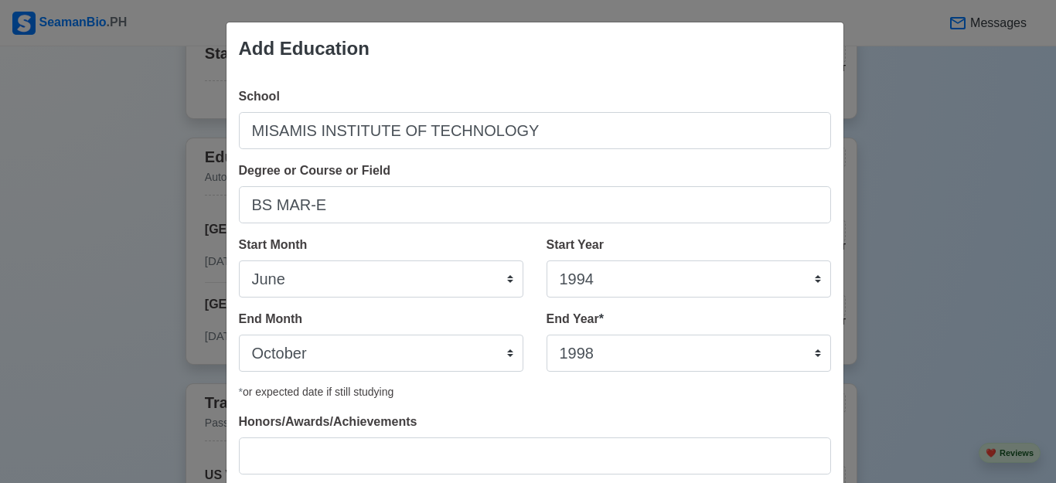
click at [660, 391] on div "* or expected date if still studying" at bounding box center [535, 392] width 592 height 16
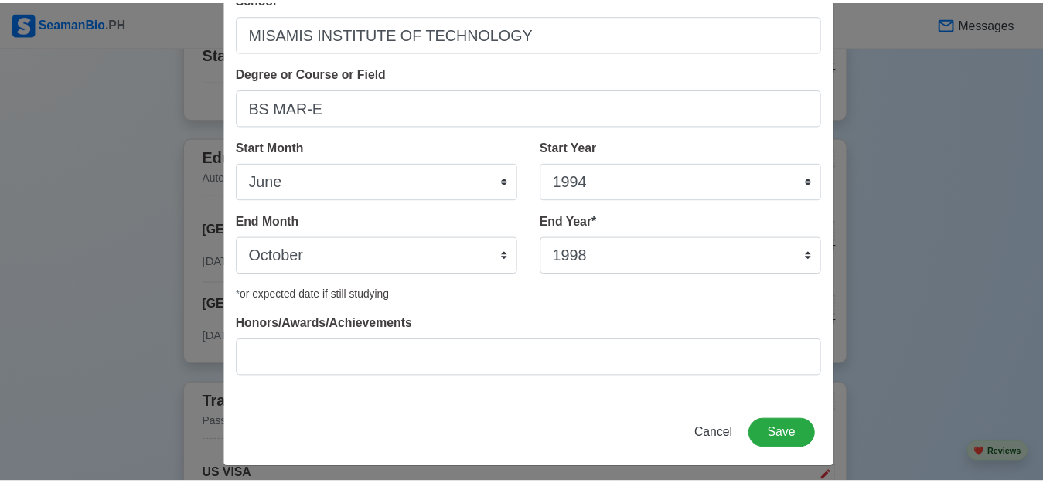
scroll to position [102, 0]
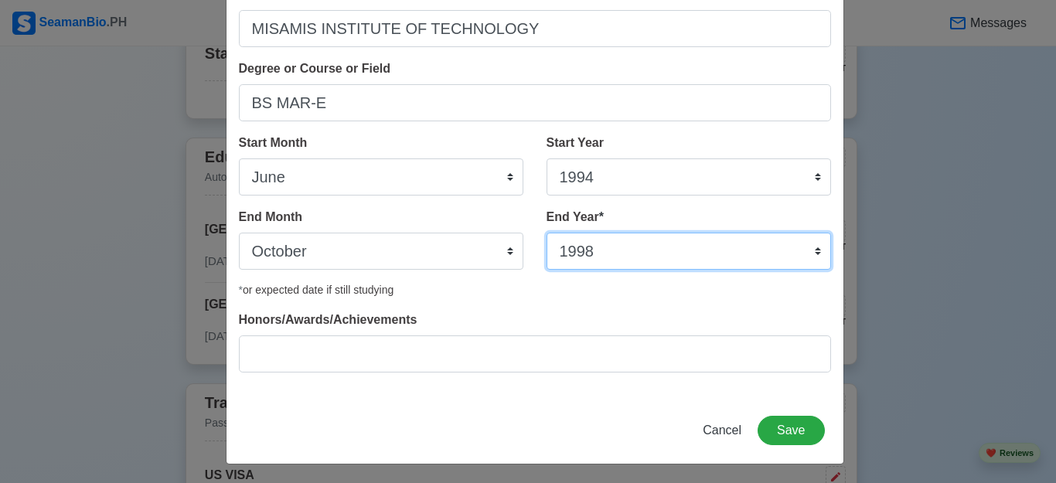
click at [809, 251] on select "2035 2034 2033 2032 2031 2030 2029 2028 2027 2026 2025 2024 2023 2022 2021 2020…" at bounding box center [689, 251] width 284 height 37
click at [731, 261] on select "2035 2034 2033 2032 2031 2030 2029 2028 2027 2026 2025 2024 2023 2022 2021 2020…" at bounding box center [689, 251] width 284 height 37
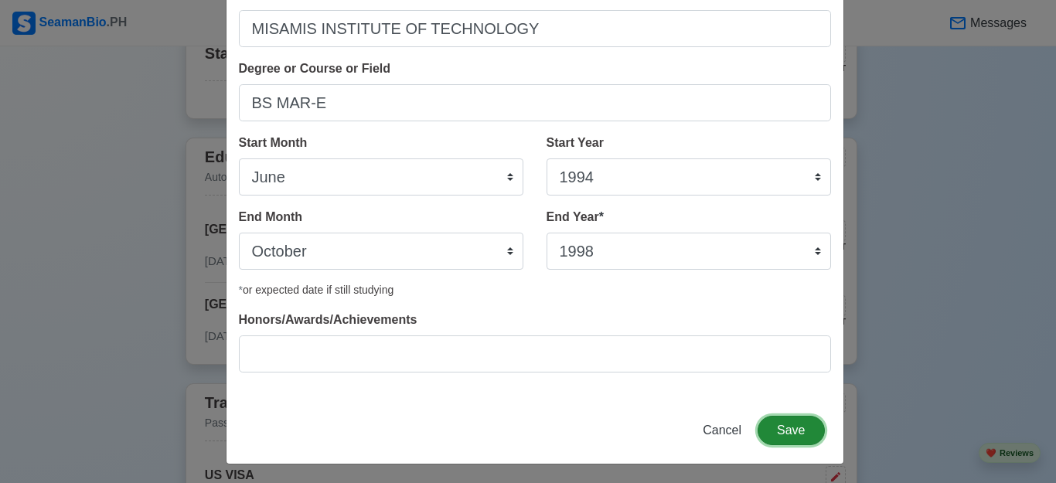
click at [798, 431] on button "Save" at bounding box center [791, 430] width 66 height 29
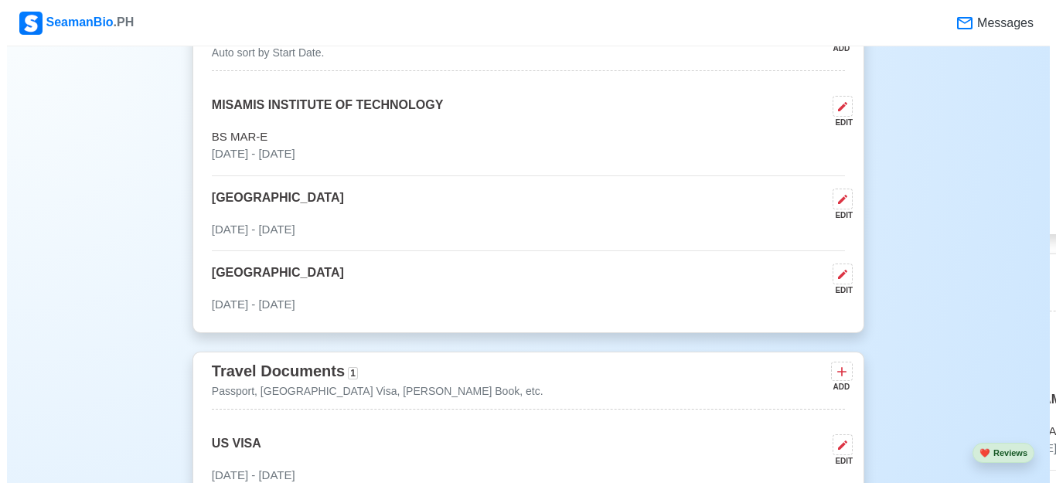
scroll to position [974, 0]
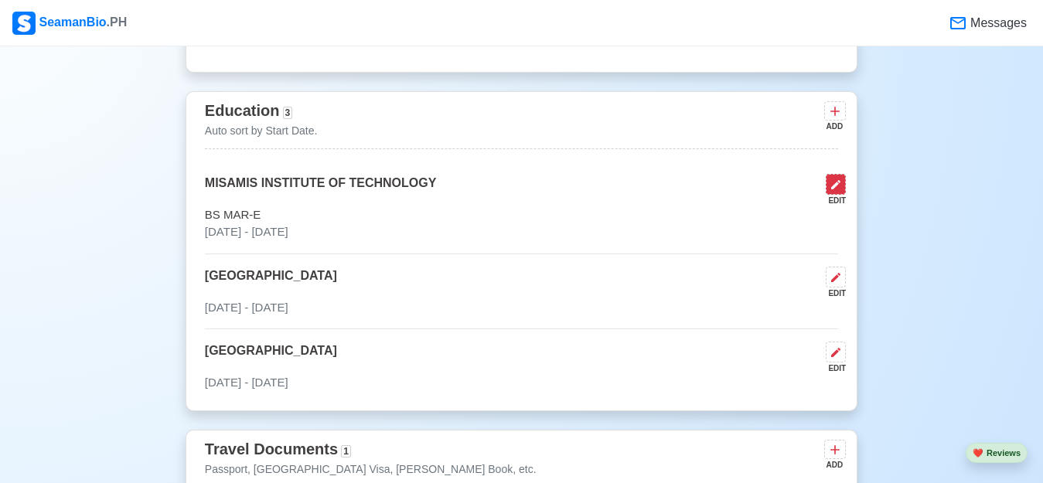
click at [836, 188] on icon at bounding box center [835, 184] width 9 height 9
select select "June"
select select "1994"
select select "October"
select select "1998"
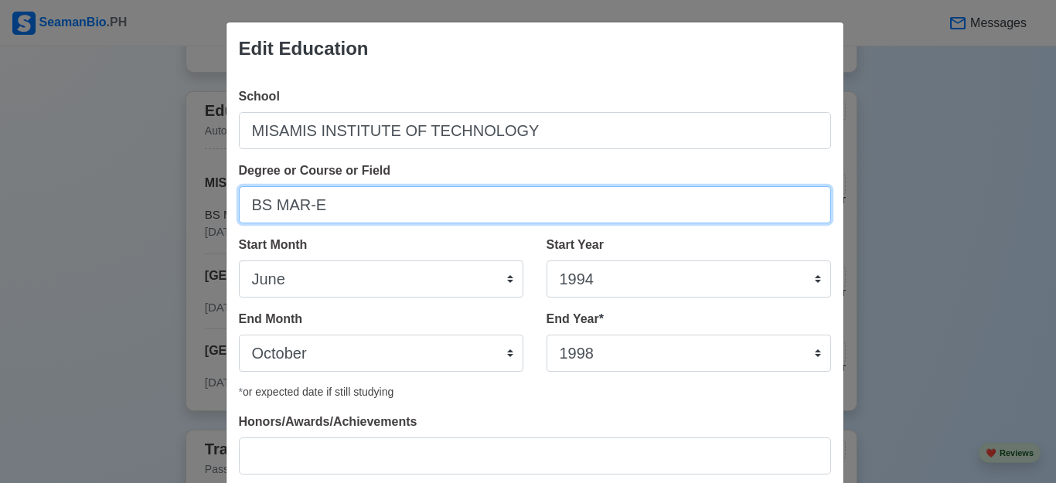
click at [267, 206] on input "BS MAR-E" at bounding box center [535, 204] width 592 height 37
click at [267, 206] on input "MAR-E" at bounding box center [535, 204] width 592 height 37
click at [276, 209] on input "ASSMAR-E" at bounding box center [535, 204] width 592 height 37
type input "ASSO IN MAR-E"
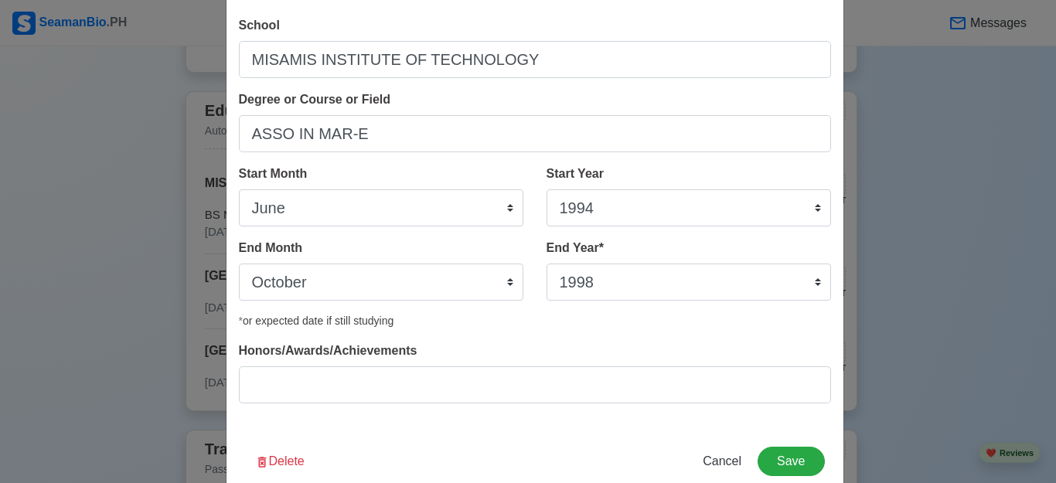
scroll to position [105, 0]
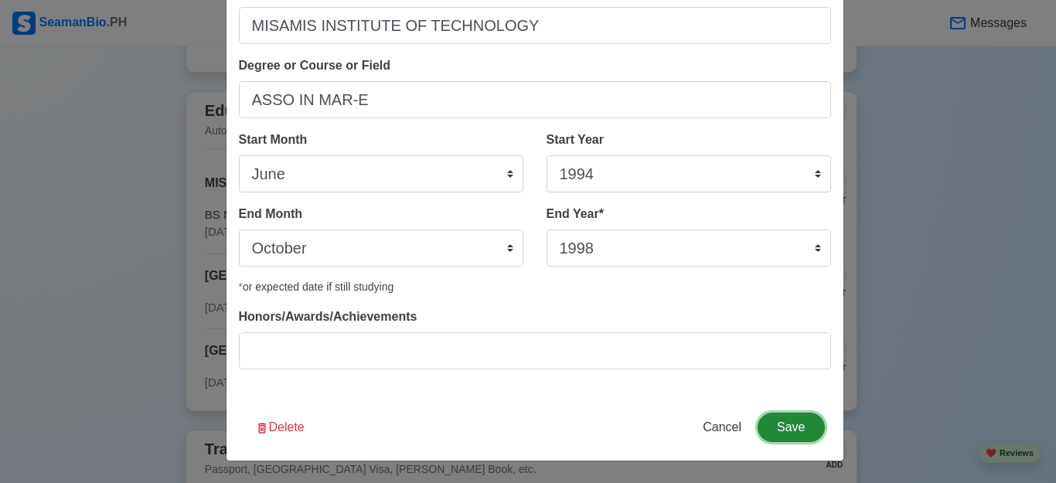
click at [791, 431] on button "Save" at bounding box center [791, 427] width 66 height 29
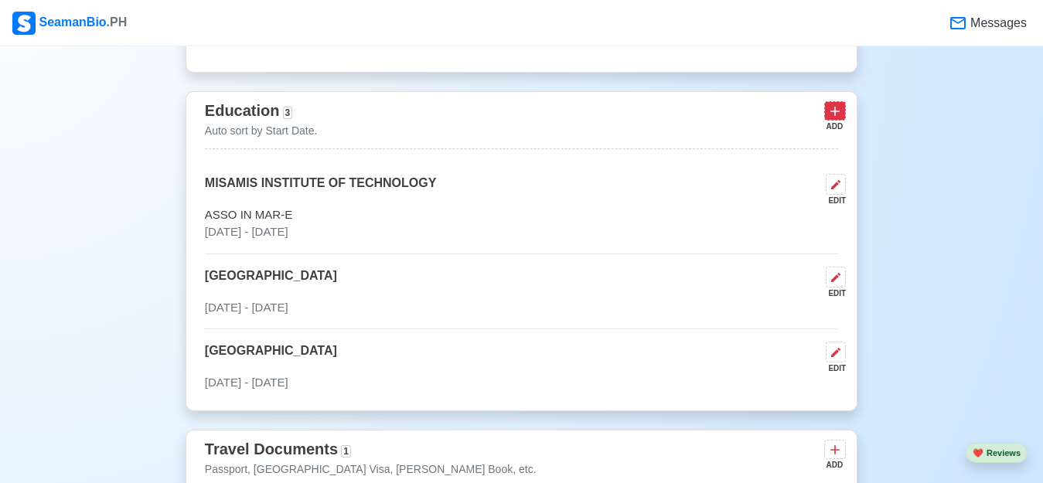
click at [832, 114] on icon at bounding box center [834, 111] width 9 height 9
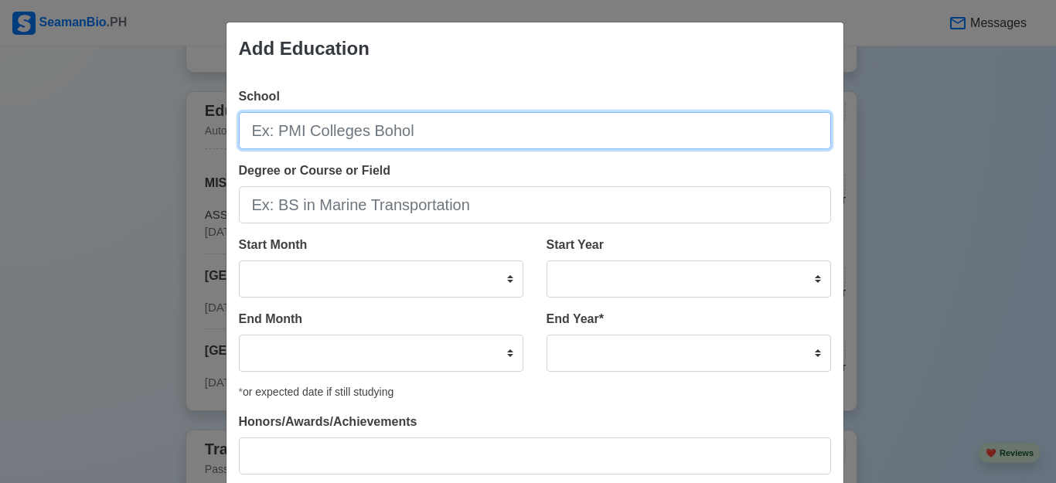
click at [279, 135] on input "School" at bounding box center [535, 130] width 592 height 37
type input "MISAMIS INSTITUTE OF TECHNOLOGY"
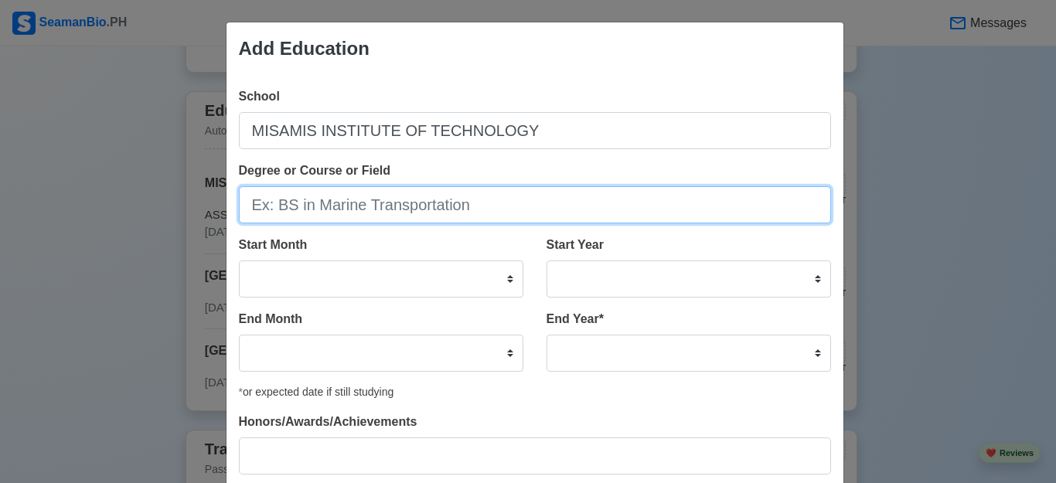
click at [354, 207] on input "Degree or Course or Field" at bounding box center [535, 204] width 592 height 37
type input "BS MAR-E"
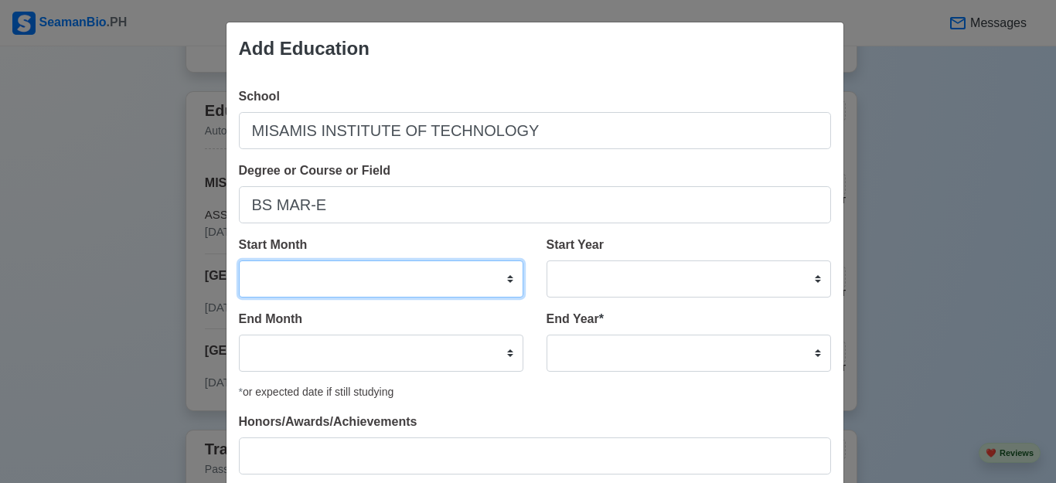
click at [330, 279] on select "January February March April May June July August September October November De…" at bounding box center [381, 279] width 284 height 37
click at [741, 64] on div "Add Education" at bounding box center [535, 48] width 617 height 53
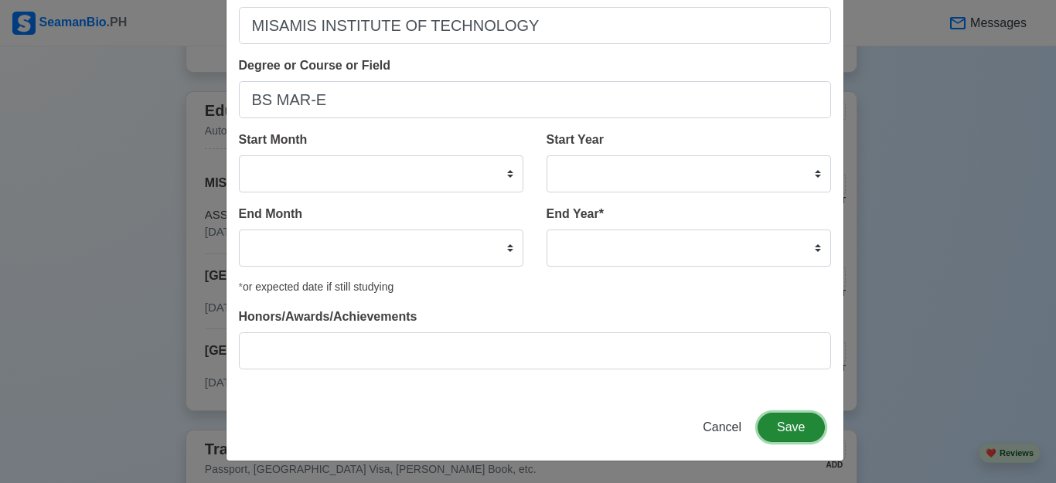
click at [787, 424] on button "Save" at bounding box center [791, 427] width 66 height 29
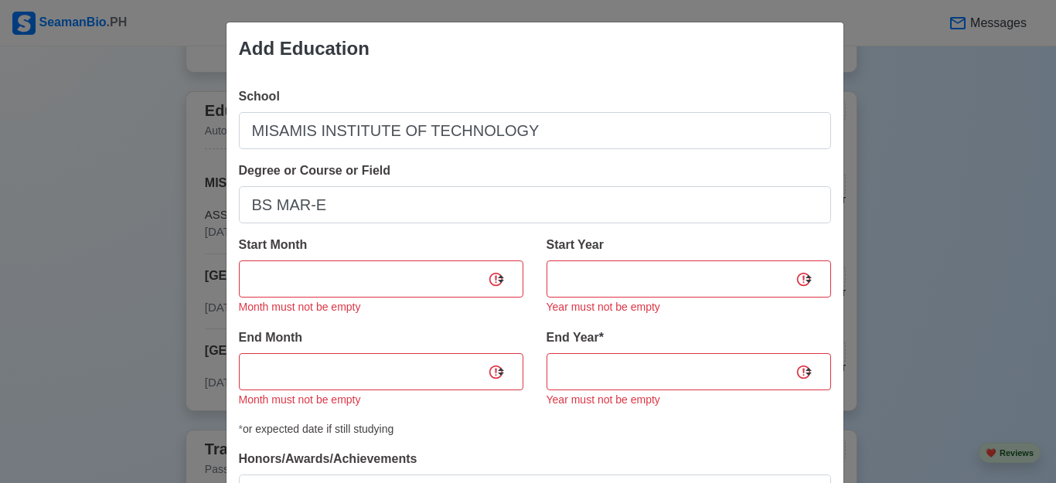
scroll to position [142, 0]
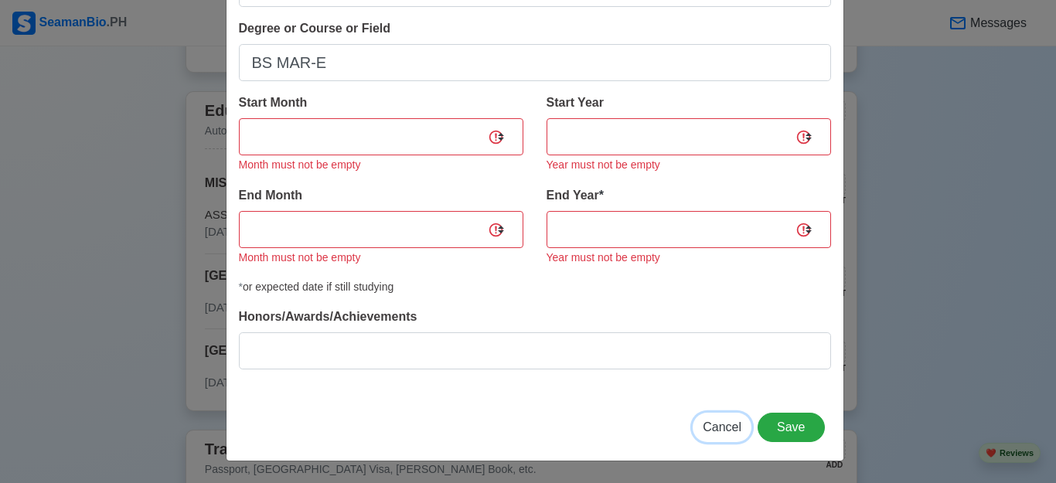
click at [721, 426] on span "Cancel" at bounding box center [722, 427] width 39 height 13
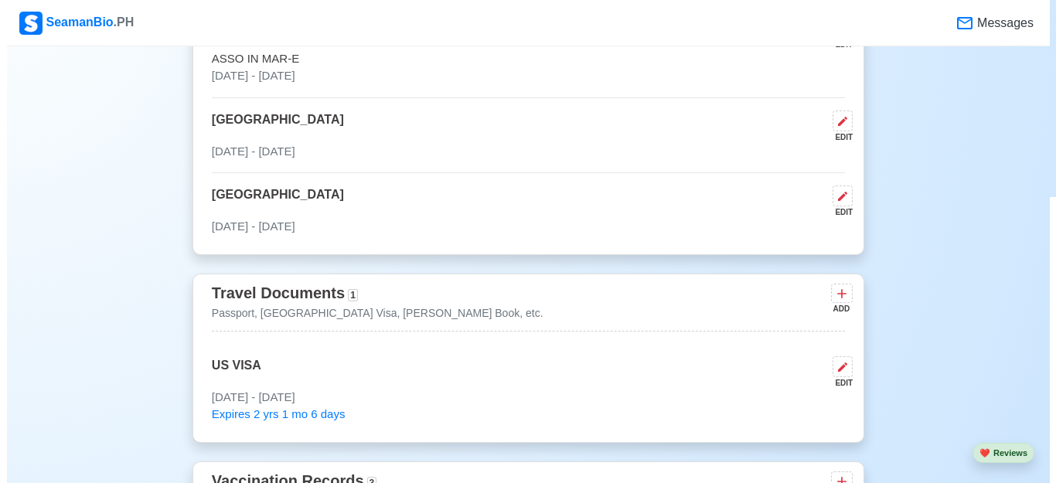
scroll to position [1109, 0]
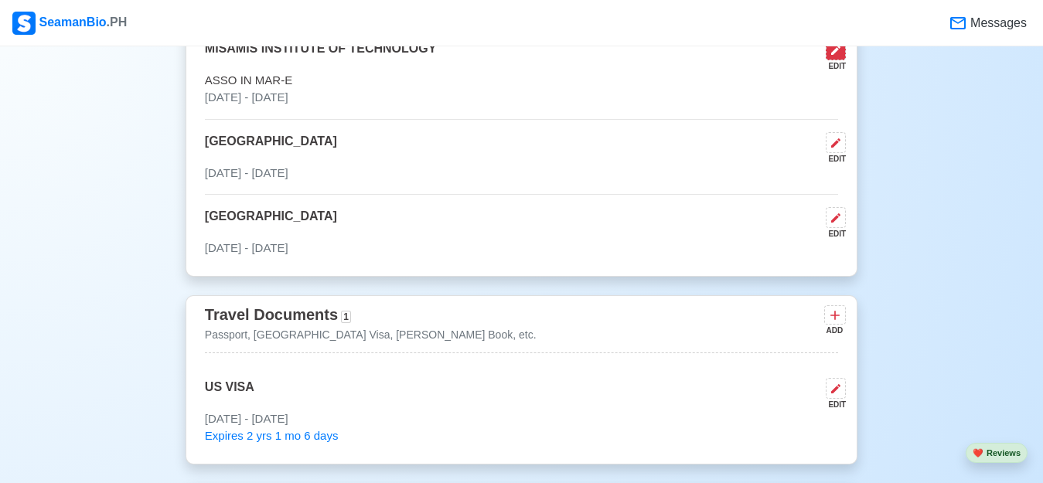
click at [834, 56] on icon at bounding box center [836, 50] width 12 height 12
select select "June"
select select "1994"
select select "October"
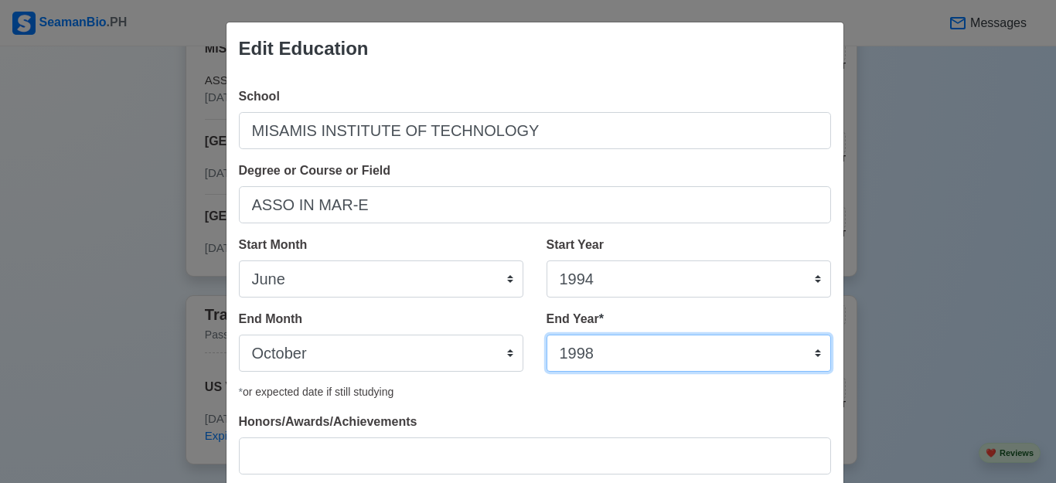
click at [686, 352] on select "2035 2034 2033 2032 2031 2030 2029 2028 2027 2026 2025 2024 2023 2022 2021 2020…" at bounding box center [689, 353] width 284 height 37
select select "1997"
click at [547, 335] on select "2035 2034 2033 2032 2031 2030 2029 2028 2027 2026 2025 2024 2023 2022 2021 2020…" at bounding box center [689, 353] width 284 height 37
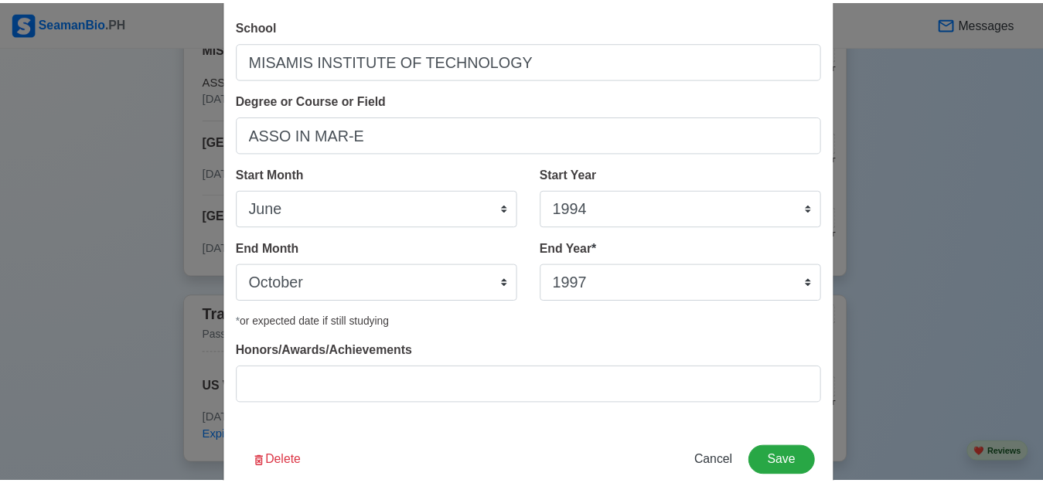
scroll to position [105, 0]
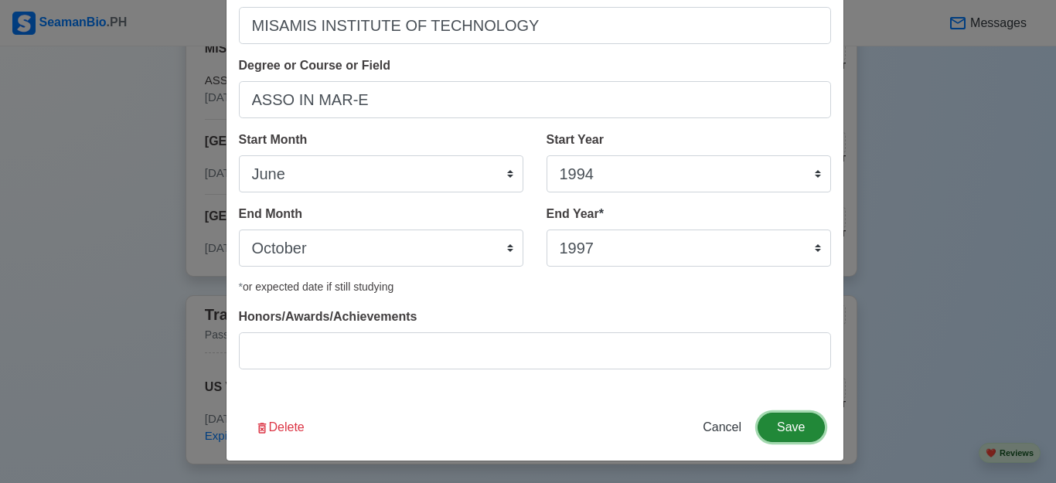
click at [800, 429] on button "Save" at bounding box center [791, 427] width 66 height 29
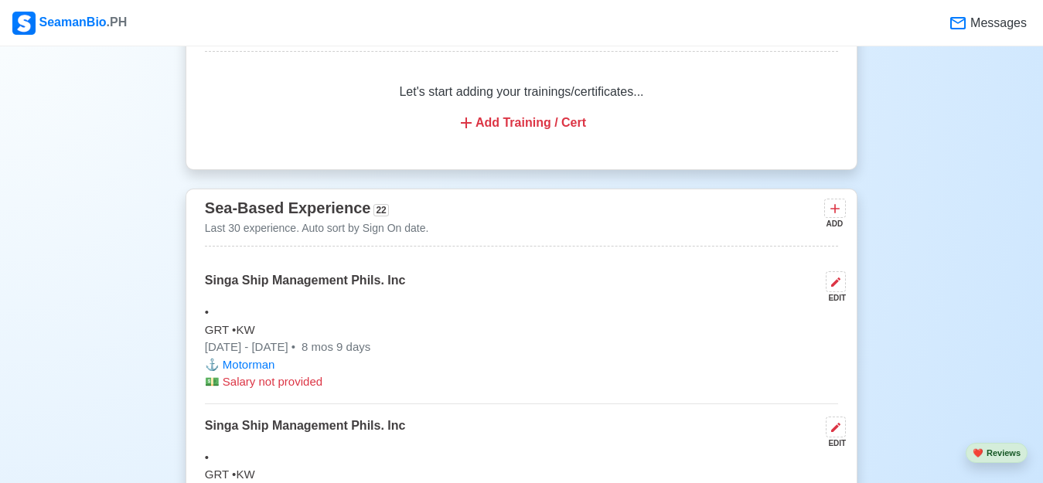
scroll to position [2295, 0]
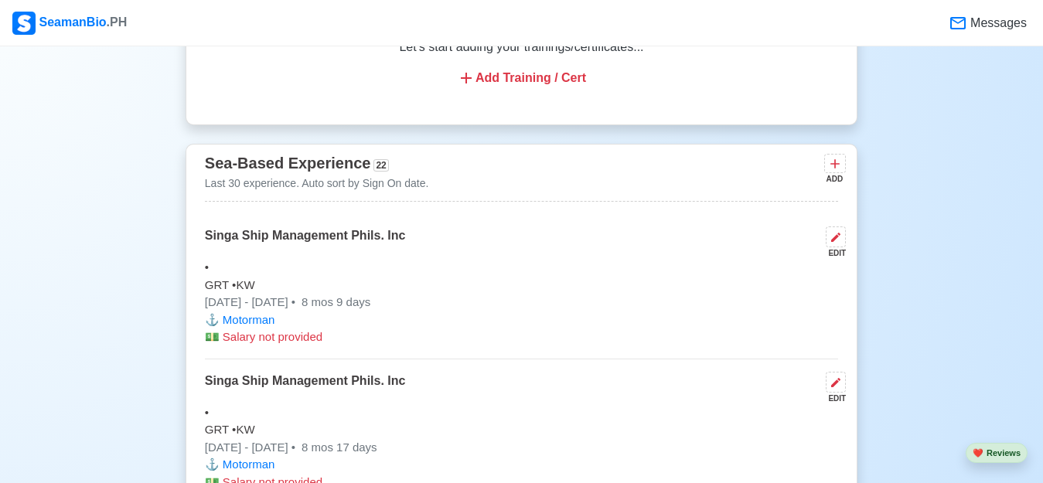
click at [492, 85] on div "Add Training / Cert" at bounding box center [521, 78] width 596 height 19
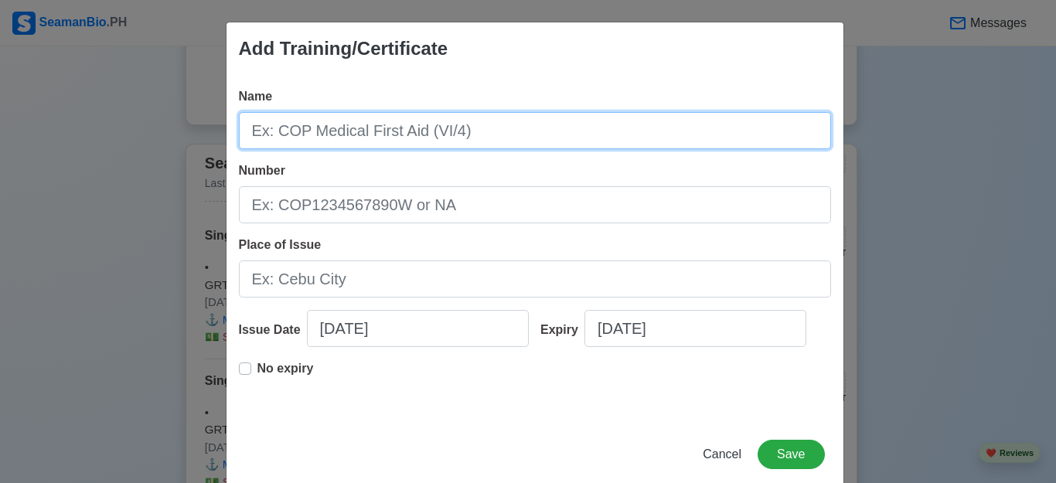
click at [303, 131] on input "Name" at bounding box center [535, 130] width 592 height 37
click at [319, 131] on input "Name" at bounding box center [535, 130] width 592 height 37
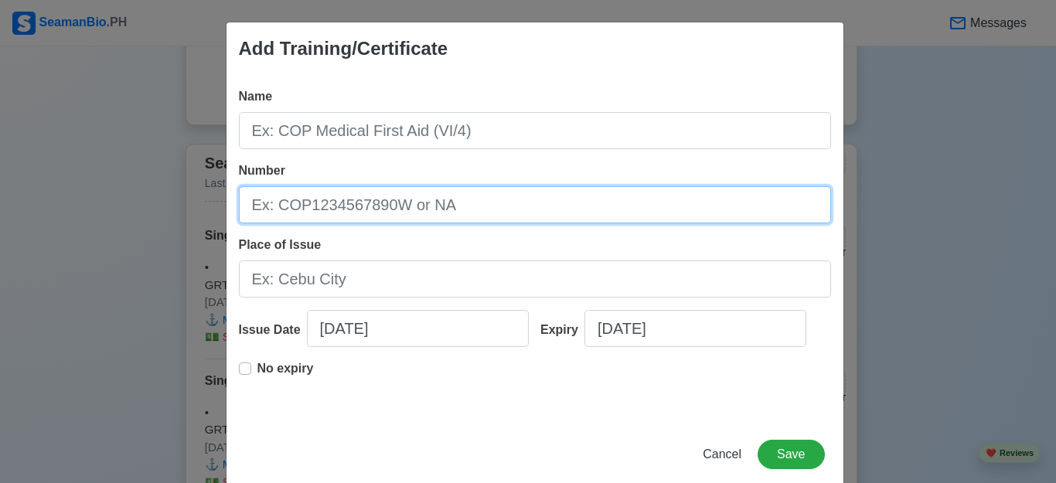
click at [349, 206] on input "Number" at bounding box center [535, 204] width 592 height 37
type input "BT200078031323"
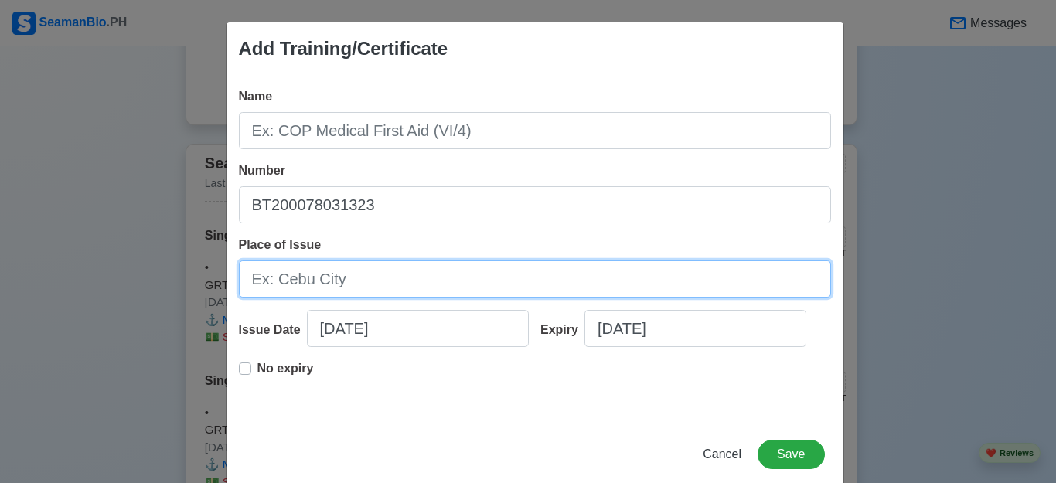
click at [353, 279] on input "Place of Issue" at bounding box center [535, 279] width 592 height 37
type input "[GEOGRAPHIC_DATA]"
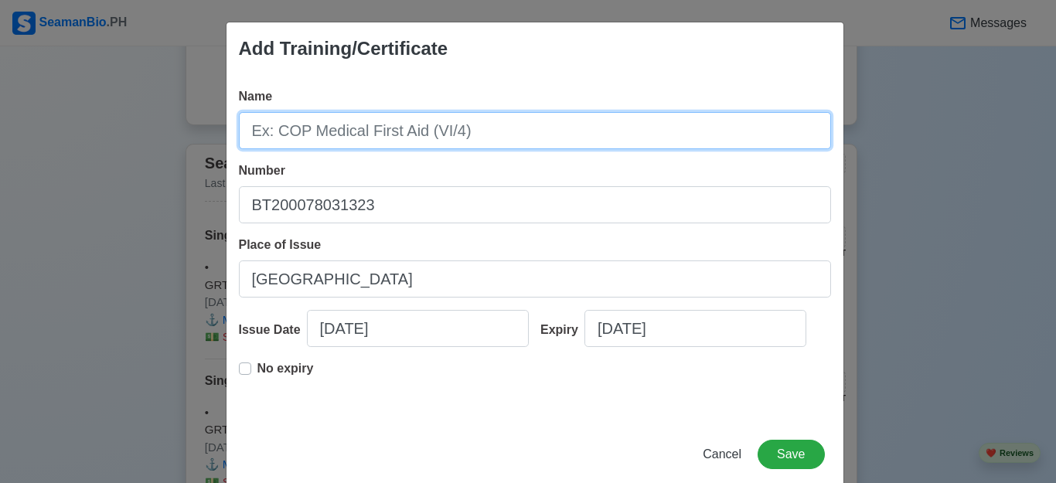
click at [421, 121] on input "Name" at bounding box center [535, 130] width 592 height 37
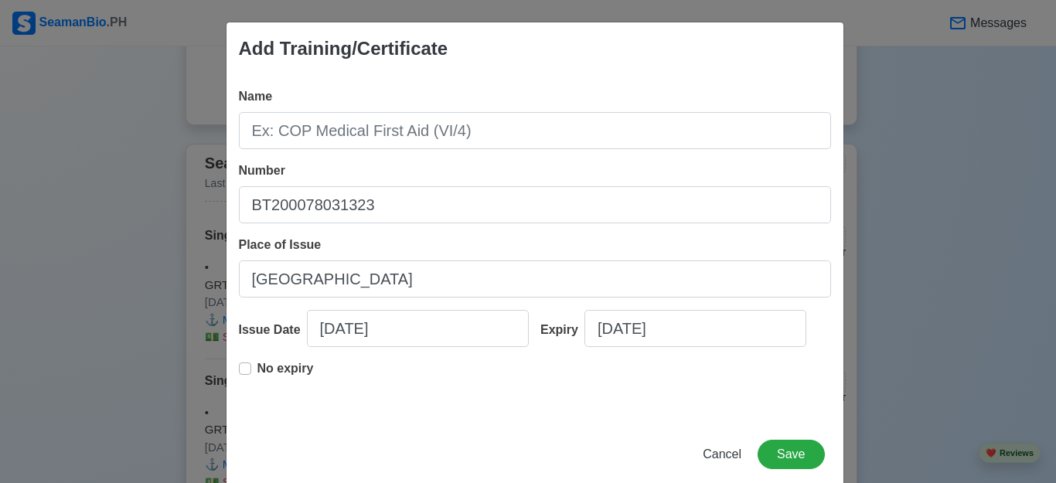
click at [492, 387] on div "No expiry" at bounding box center [535, 383] width 592 height 49
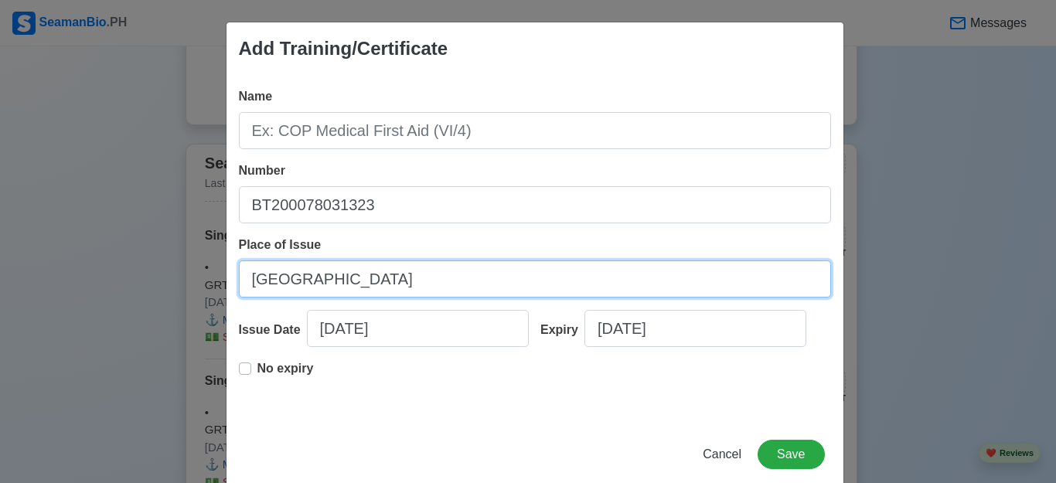
click at [325, 281] on input "[GEOGRAPHIC_DATA]" at bounding box center [535, 279] width 592 height 37
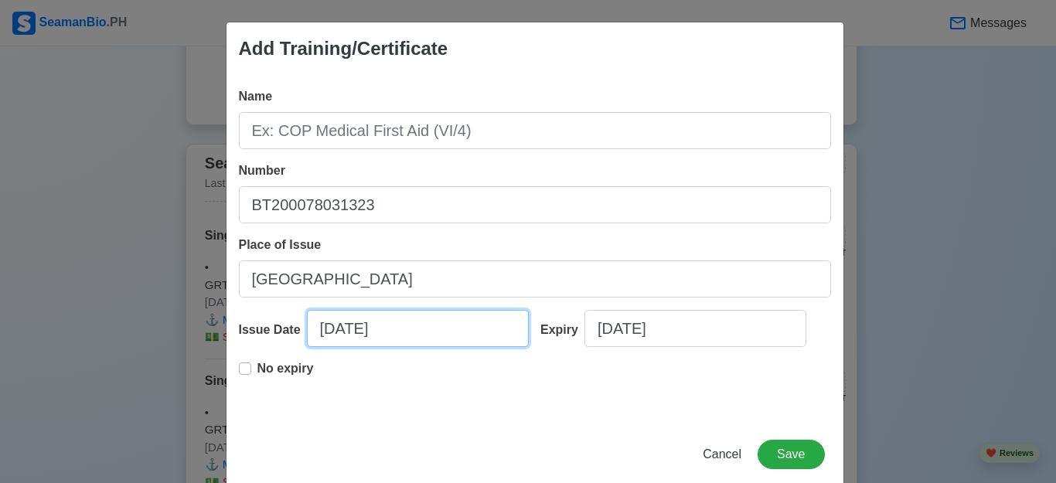
click at [322, 329] on input "[DATE]" at bounding box center [418, 328] width 222 height 37
select select "****"
select select "*********"
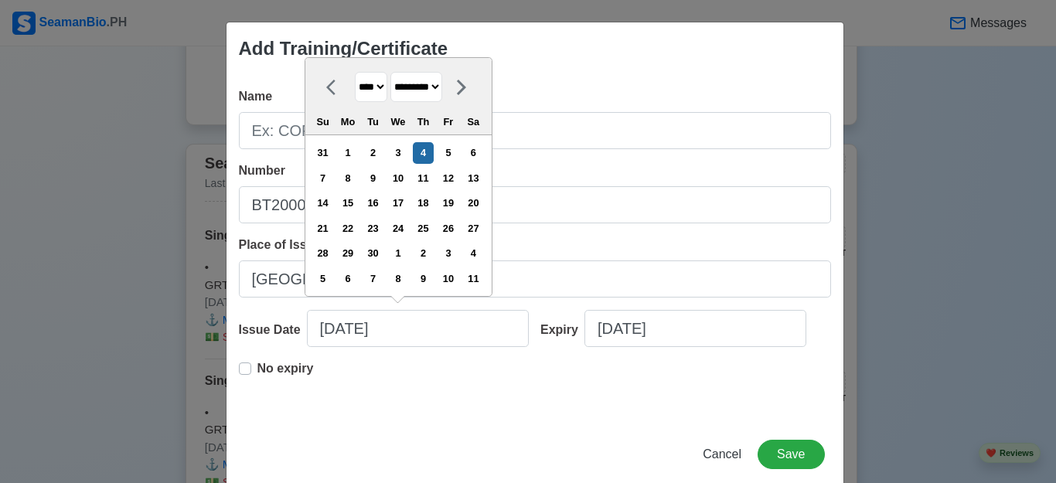
click at [383, 90] on select "**** **** **** **** **** **** **** **** **** **** **** **** **** **** **** ****…" at bounding box center [371, 87] width 32 height 30
select select "****"
click at [355, 73] on select "**** **** **** **** **** **** **** **** **** **** **** **** **** **** **** ****…" at bounding box center [371, 87] width 32 height 30
click at [442, 85] on select "******* ******** ***** ***** *** **** **** ****** ********* ******* ******** **…" at bounding box center [416, 87] width 52 height 30
select select "******"
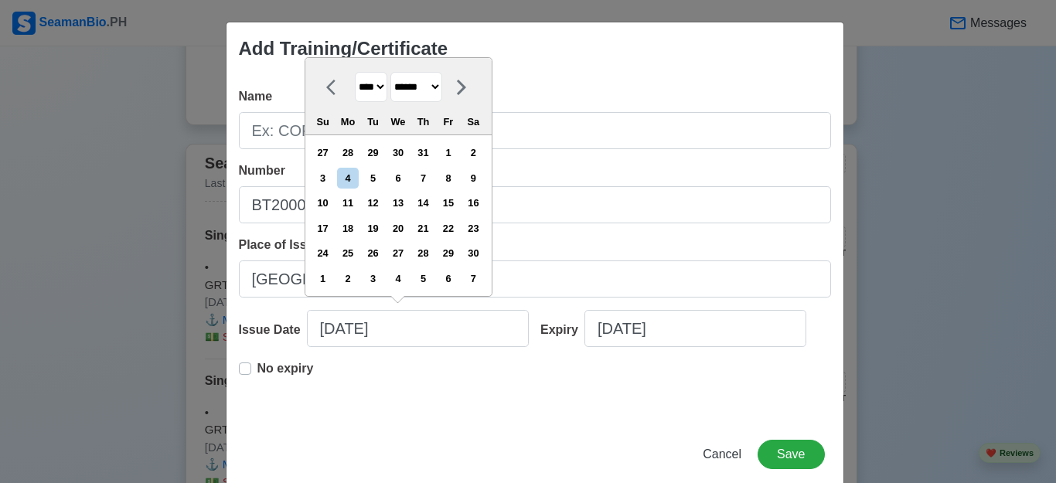
click at [392, 73] on select "******* ******** ***** ***** *** **** **** ****** ********* ******* ******** **…" at bounding box center [416, 87] width 52 height 30
click at [349, 230] on div "21" at bounding box center [347, 228] width 21 height 21
type input "[DATE]"
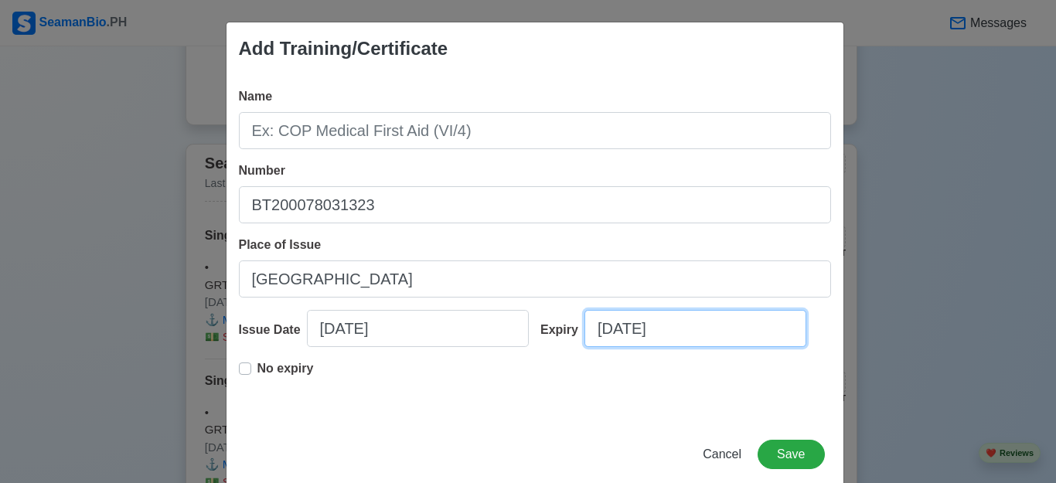
click at [612, 328] on input "[DATE]" at bounding box center [695, 328] width 222 height 37
select select "****"
select select "*********"
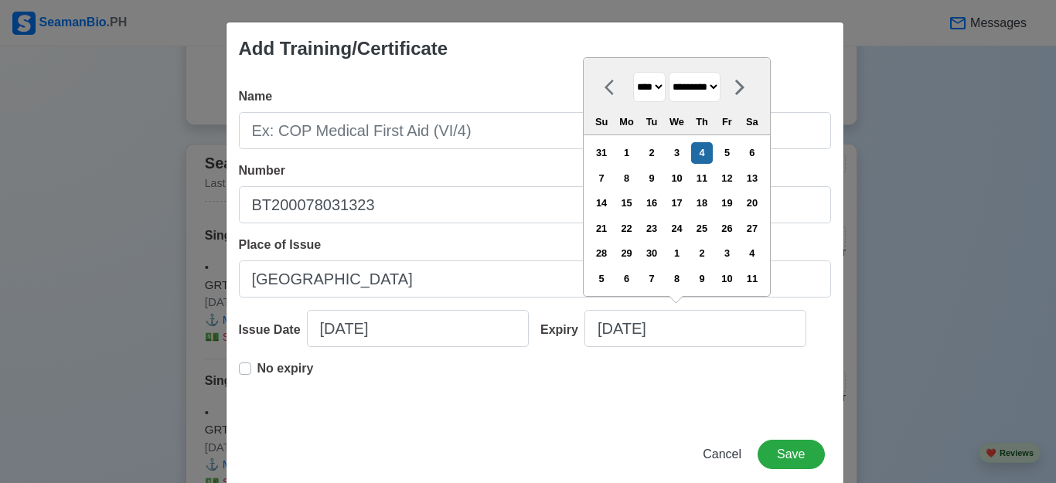
click at [659, 87] on select "**** **** **** **** **** **** **** **** **** **** **** **** **** **** **** ****…" at bounding box center [649, 87] width 32 height 30
select select "****"
click at [633, 73] on select "**** **** **** **** **** **** **** **** **** **** **** **** **** **** **** ****…" at bounding box center [649, 87] width 32 height 30
click at [721, 86] on select "******* ******** ***** ***** *** **** **** ****** ********* ******* ******** **…" at bounding box center [695, 87] width 52 height 30
click at [670, 73] on select "******* ******** ***** ***** *** **** **** ****** ********* ******* ******** **…" at bounding box center [695, 87] width 52 height 30
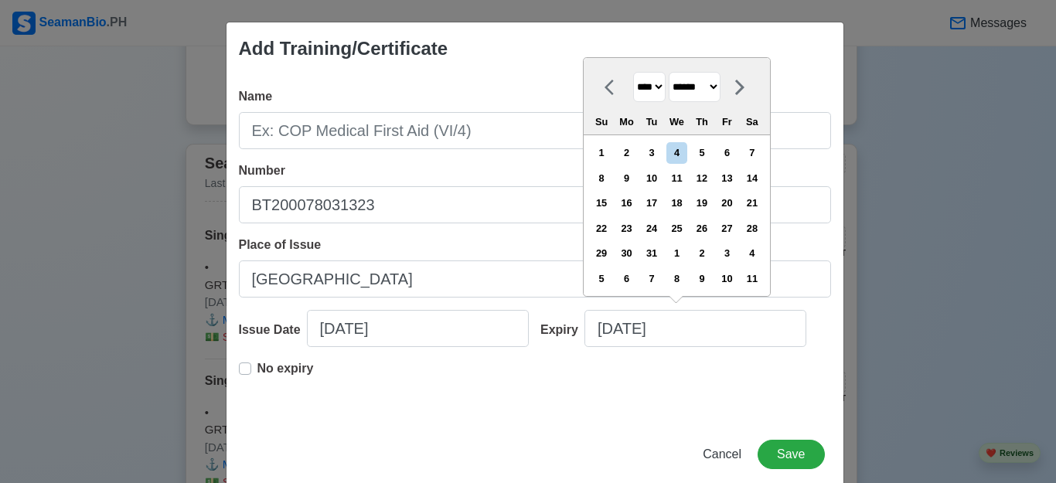
click at [721, 83] on select "******* ******** ***** ***** *** **** **** ****** ********* ******* ******** **…" at bounding box center [695, 87] width 52 height 30
select select "********"
click at [670, 73] on select "******* ******** ***** ***** *** **** **** ****** ********* ******* ******** **…" at bounding box center [695, 87] width 52 height 30
click at [704, 203] on div "18" at bounding box center [701, 202] width 21 height 21
type input "[DATE]"
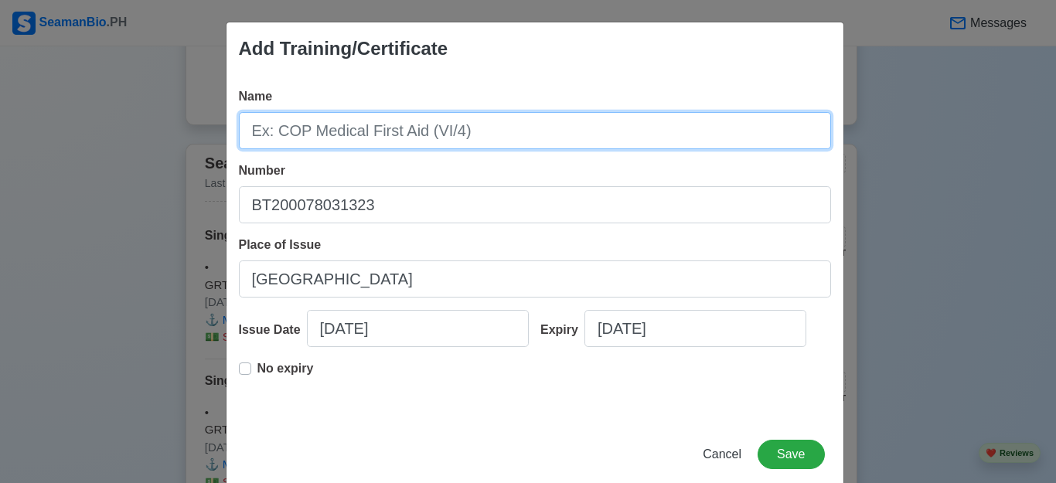
click at [298, 124] on input "Name" at bounding box center [535, 130] width 592 height 37
type input "BASIC TRAINING"
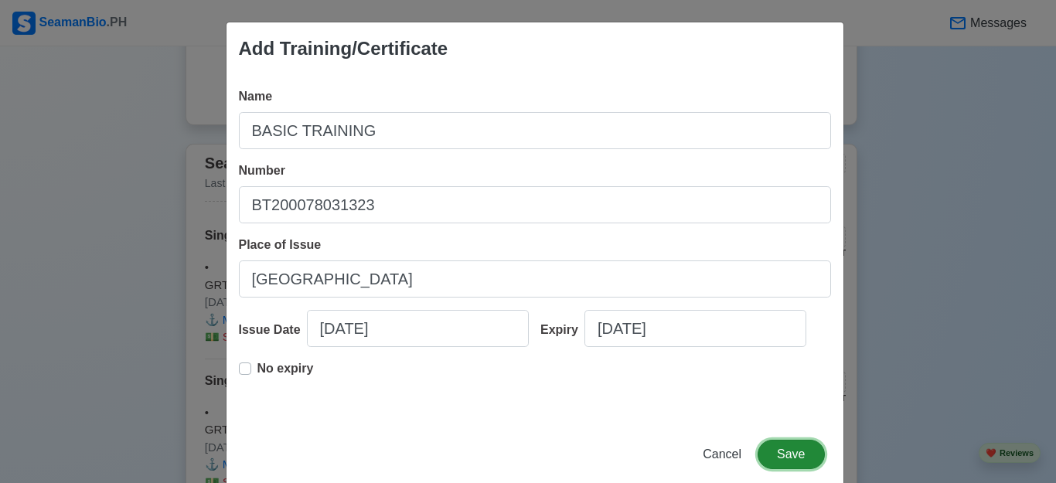
click at [789, 455] on button "Save" at bounding box center [791, 454] width 66 height 29
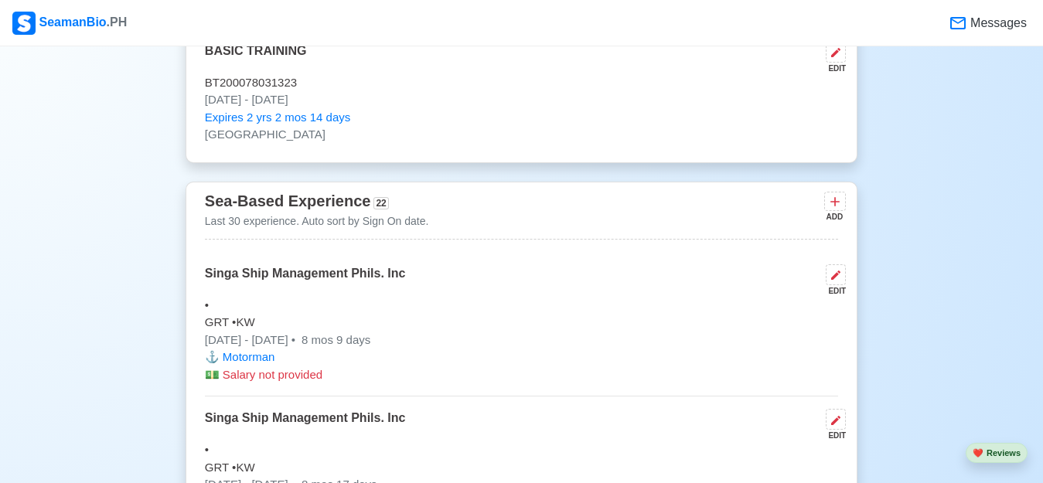
scroll to position [2028, 0]
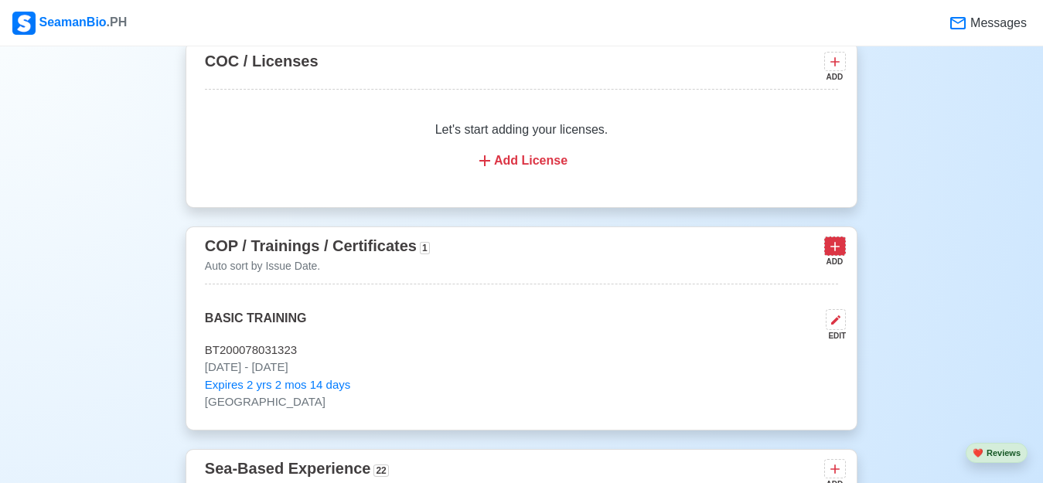
click at [833, 250] on icon at bounding box center [834, 246] width 15 height 15
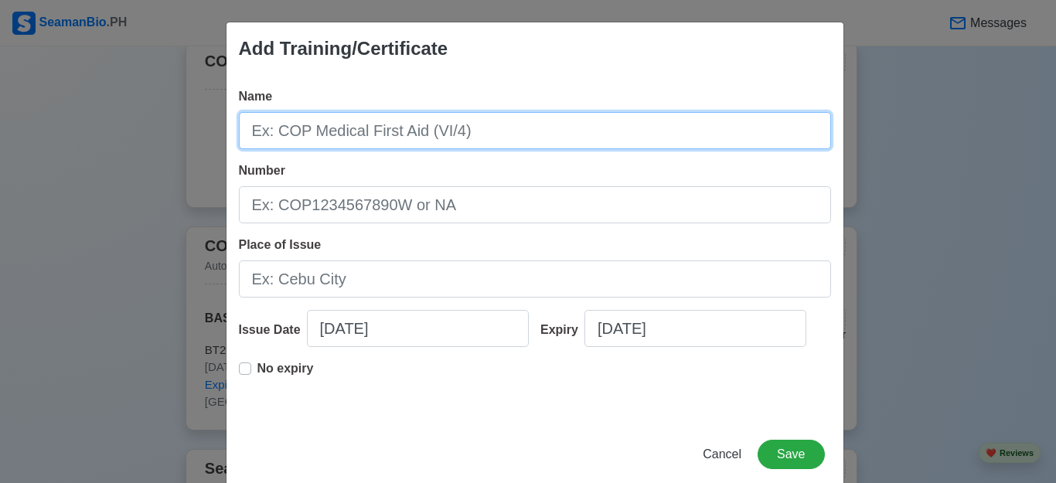
click at [330, 131] on input "Name" at bounding box center [535, 130] width 592 height 37
click at [343, 132] on input "Name" at bounding box center [535, 130] width 592 height 37
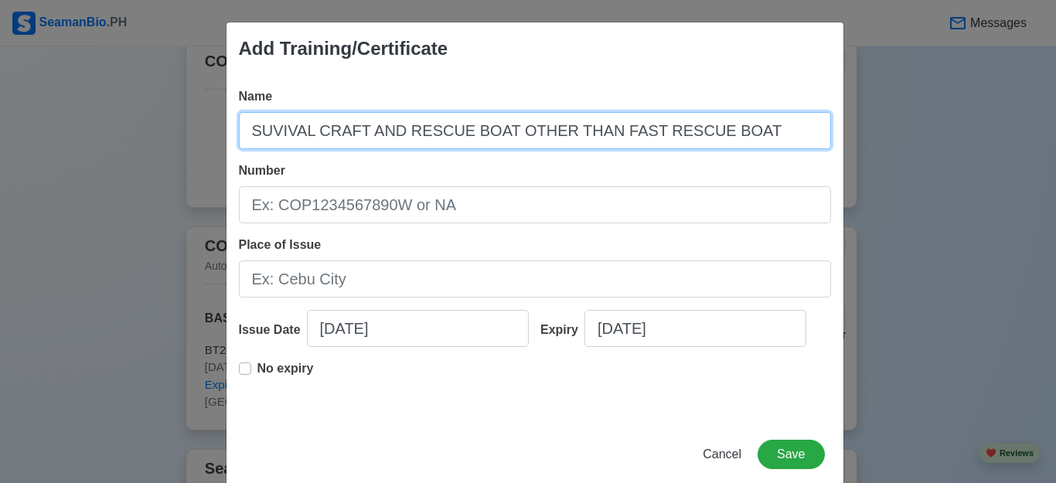
click at [263, 128] on input "SUVIVAL CRAFT AND RESCUE BOAT OTHER THAN FAST RESCUE BOAT" at bounding box center [535, 130] width 592 height 37
type input "SURVIVAL CRAFT AND RESCUE BOAT OTHER THAN FAST RESCUE BOAT"
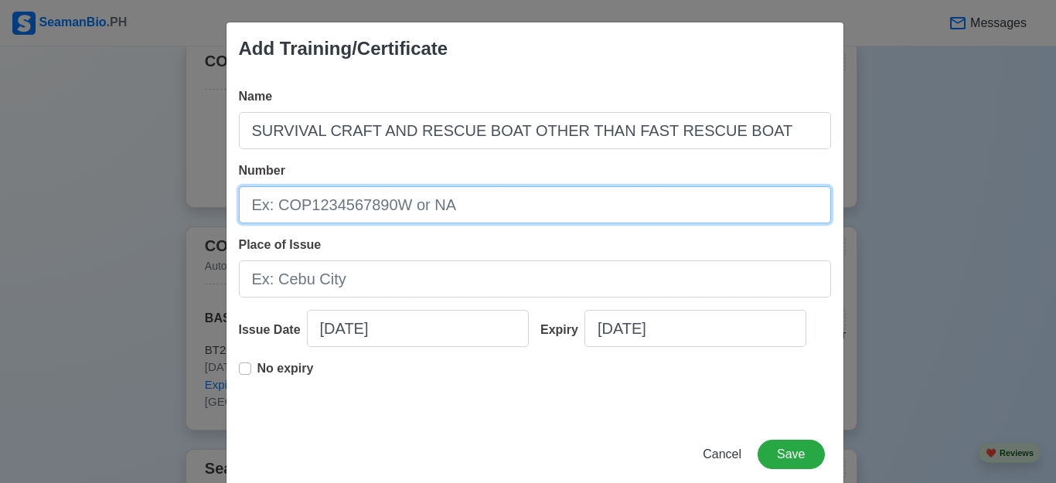
click at [342, 202] on input "Number" at bounding box center [535, 204] width 592 height 37
type input "SCRB200014808423"
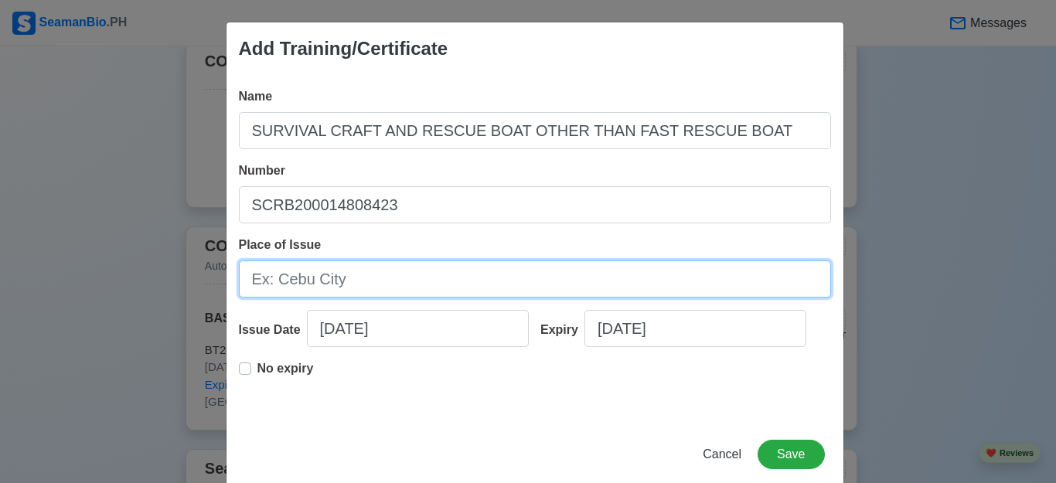
click at [315, 275] on input "Place of Issue" at bounding box center [535, 279] width 592 height 37
type input "[GEOGRAPHIC_DATA]"
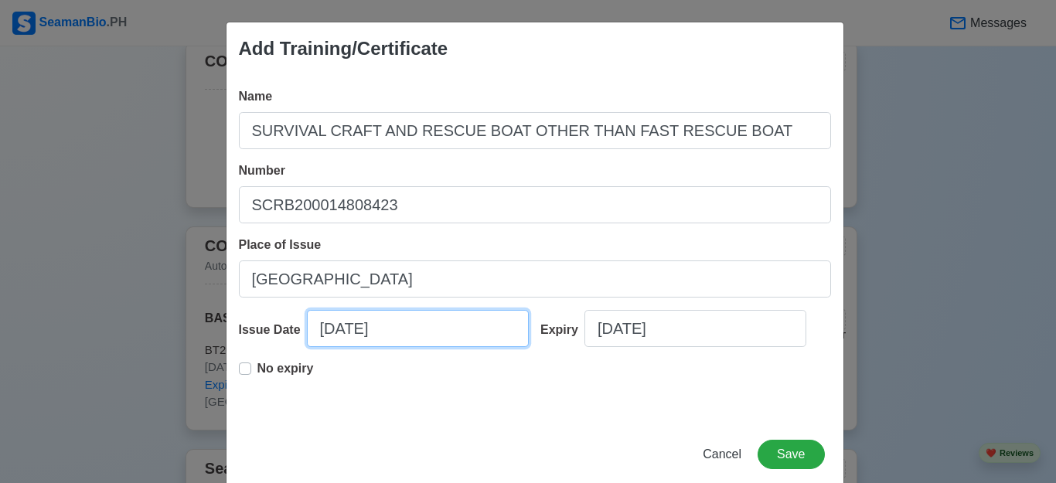
click at [353, 329] on input "[DATE]" at bounding box center [418, 328] width 222 height 37
select select "****"
select select "*********"
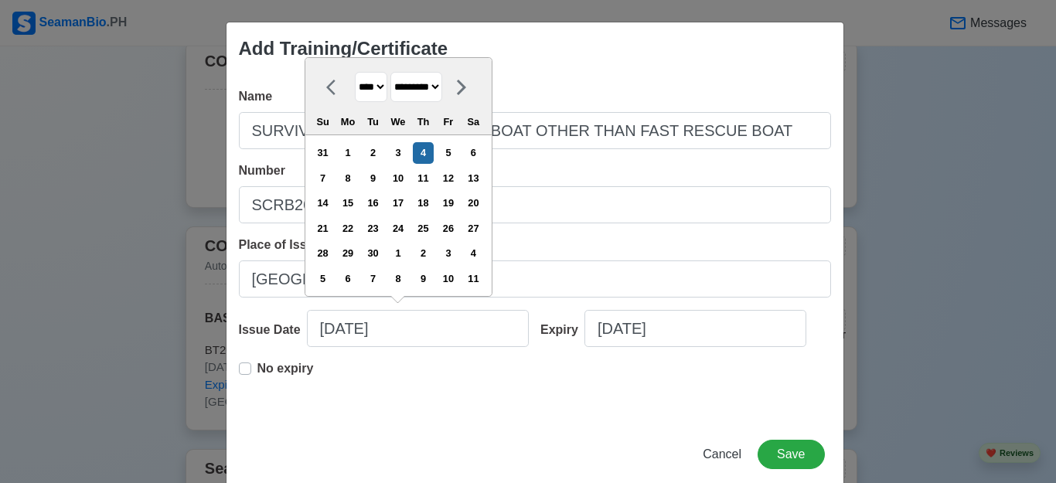
click at [379, 88] on select "**** **** **** **** **** **** **** **** **** **** **** **** **** **** **** ****…" at bounding box center [371, 87] width 32 height 30
select select "****"
click at [355, 73] on select "**** **** **** **** **** **** **** **** **** **** **** **** **** **** **** ****…" at bounding box center [371, 87] width 32 height 30
click at [442, 85] on select "******* ******** ***** ***** *** **** **** ****** ********* ******* ******** **…" at bounding box center [416, 87] width 52 height 30
select select "******"
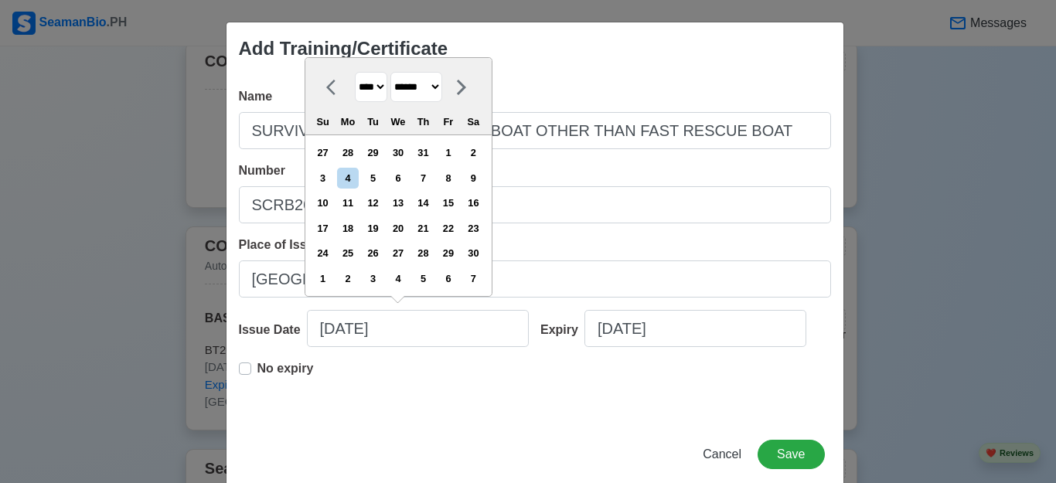
click at [392, 73] on select "******* ******** ***** ***** *** **** **** ****** ********* ******* ******** **…" at bounding box center [416, 87] width 52 height 30
click at [353, 223] on div "21" at bounding box center [347, 228] width 21 height 21
type input "[DATE]"
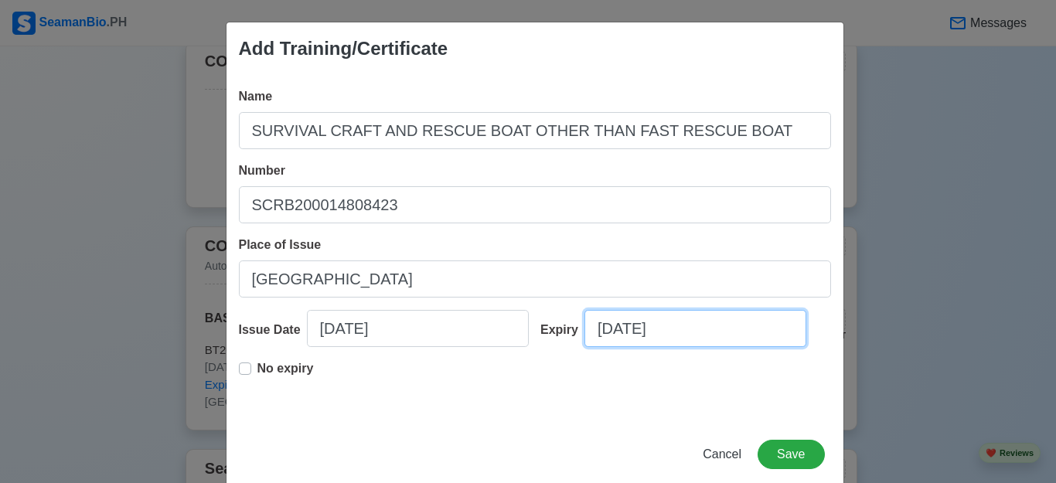
click at [616, 330] on input "[DATE]" at bounding box center [695, 328] width 222 height 37
select select "****"
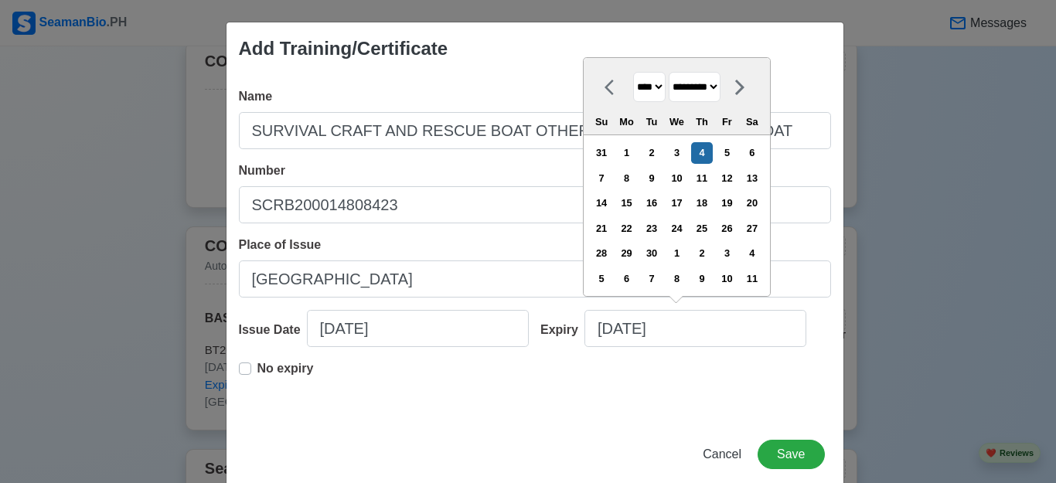
click at [721, 92] on select "******* ******** ***** ***** *** **** **** ****** ********* ******* ******** **…" at bounding box center [695, 87] width 52 height 30
select select "********"
click at [670, 73] on select "******* ******** ***** ***** *** **** **** ****** ********* ******* ******** **…" at bounding box center [695, 87] width 52 height 30
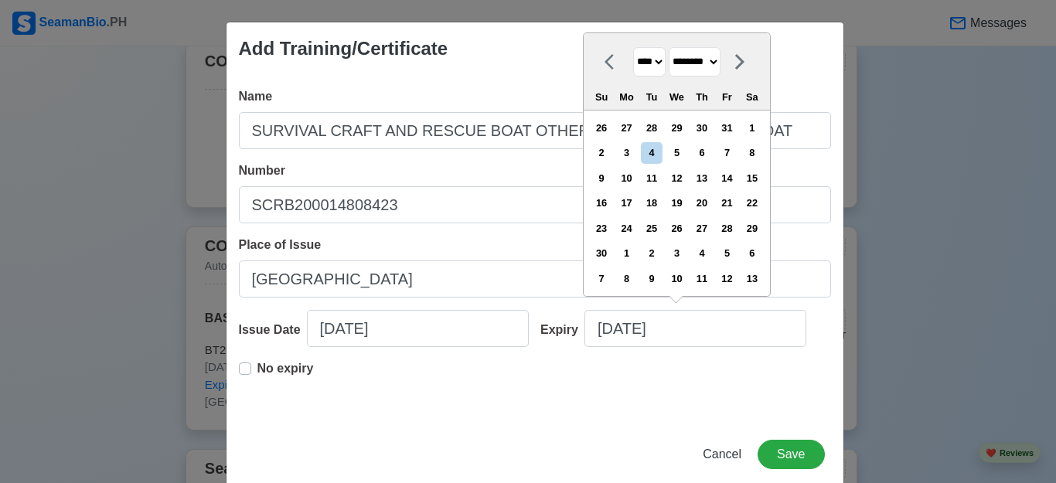
click at [659, 62] on select "**** **** **** **** **** **** **** **** **** **** **** **** **** **** **** ****…" at bounding box center [649, 62] width 32 height 30
select select "****"
click at [633, 47] on select "**** **** **** **** **** **** **** **** **** **** **** **** **** **** **** ****…" at bounding box center [649, 62] width 32 height 30
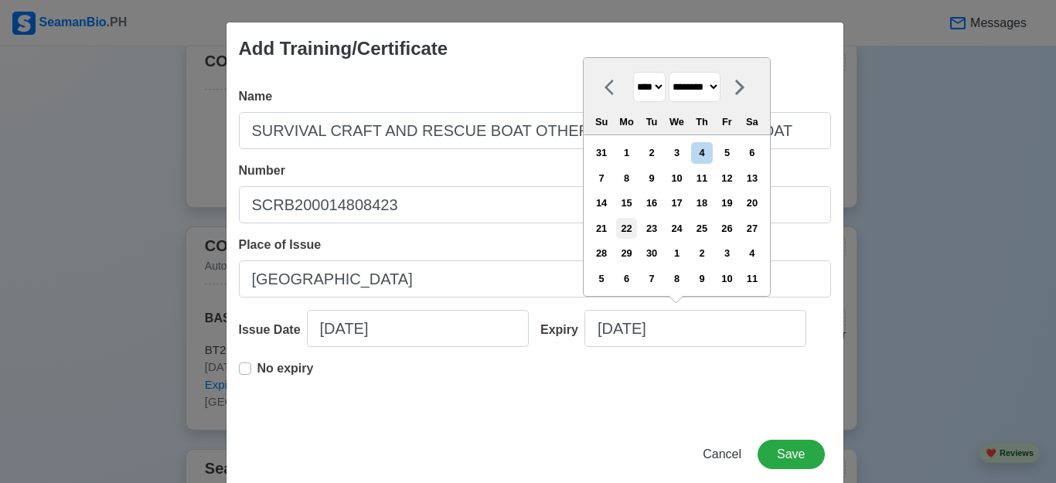
click at [635, 229] on div "22" at bounding box center [626, 228] width 21 height 21
type input "[DATE]"
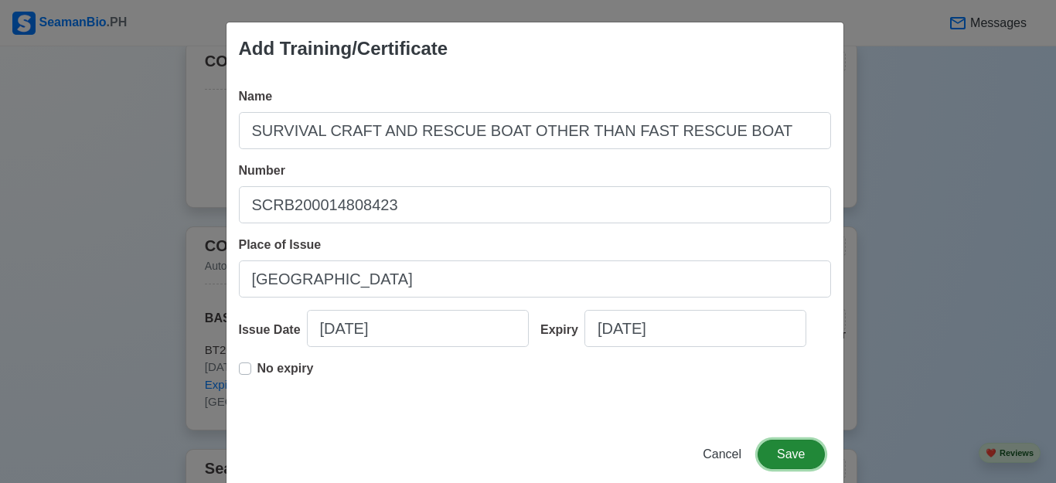
click at [774, 451] on button "Save" at bounding box center [791, 454] width 66 height 29
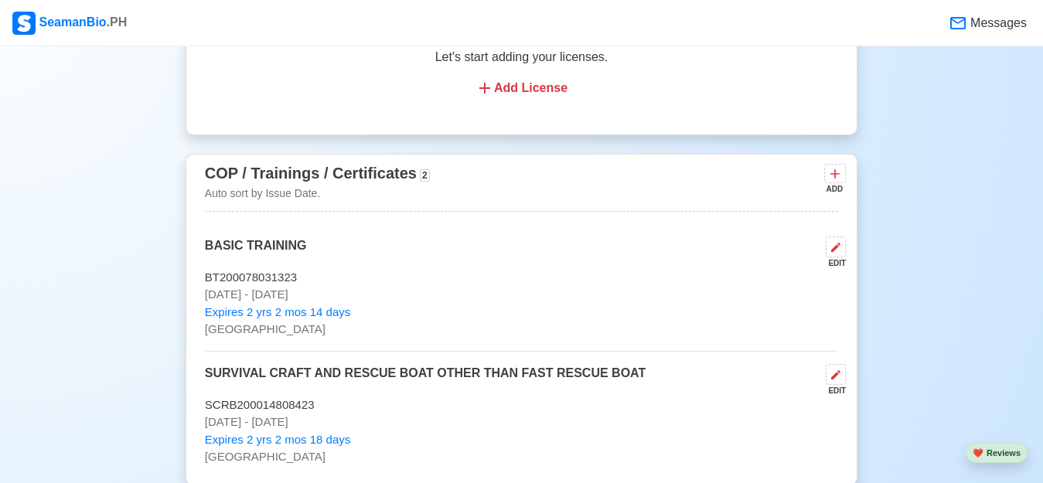
scroll to position [2158, 0]
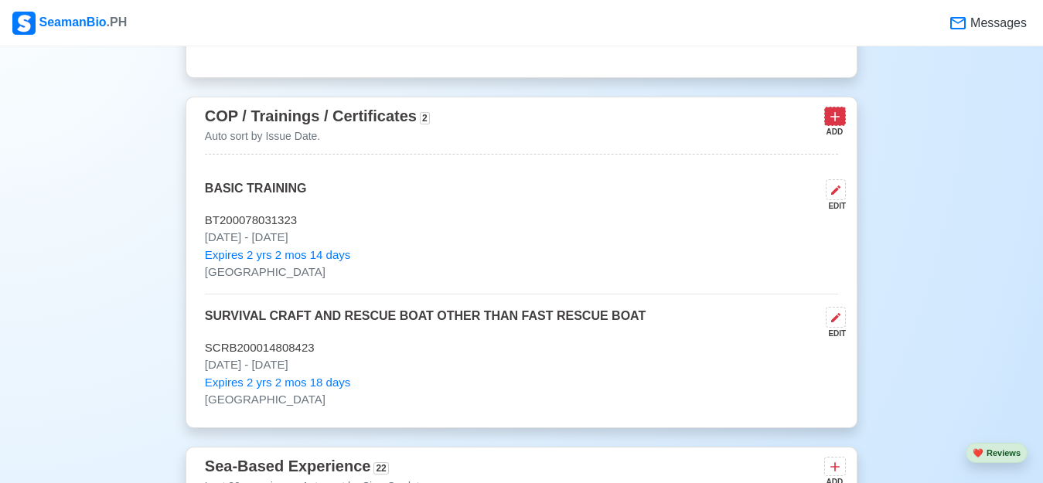
click at [836, 121] on icon at bounding box center [834, 116] width 15 height 15
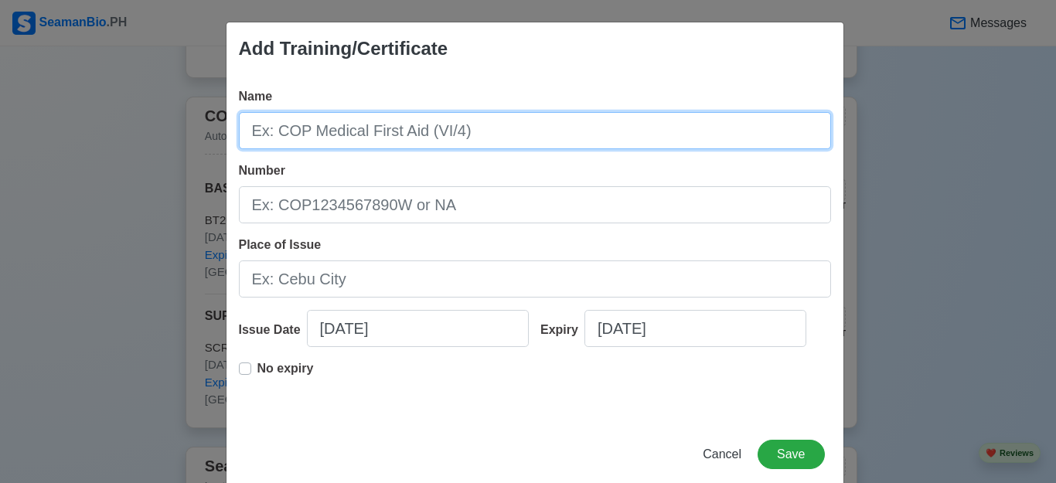
click at [314, 130] on input "Name" at bounding box center [535, 130] width 592 height 37
type input "[PERSON_NAME]"
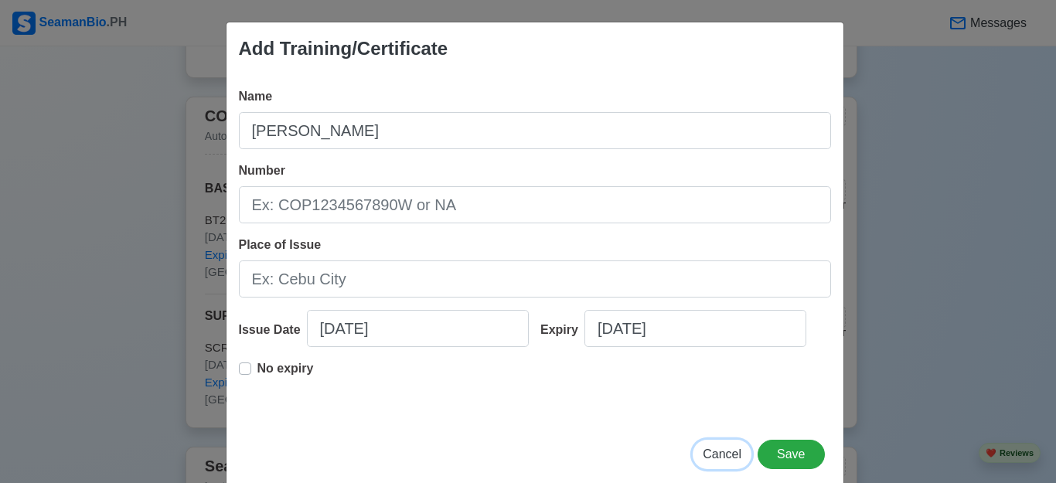
click at [717, 454] on span "Cancel" at bounding box center [722, 454] width 39 height 13
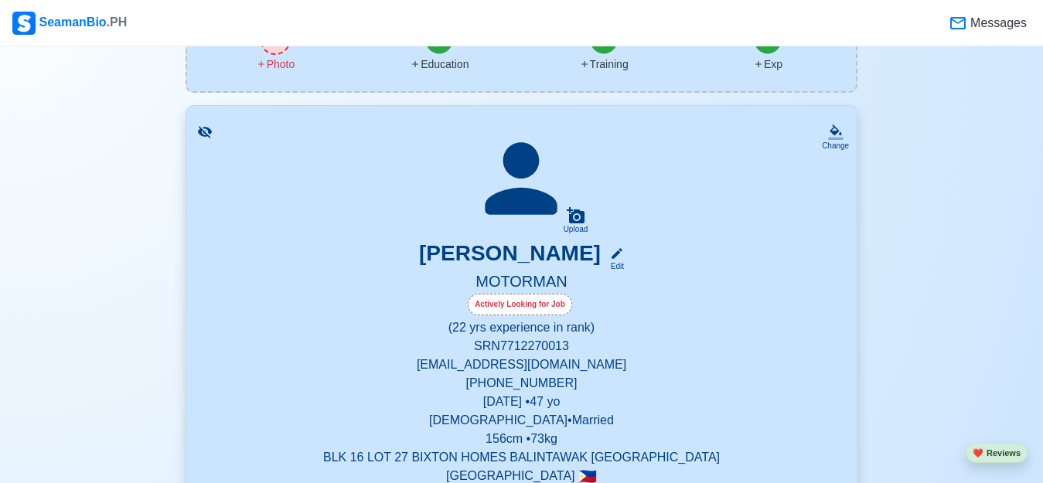
scroll to position [172, 0]
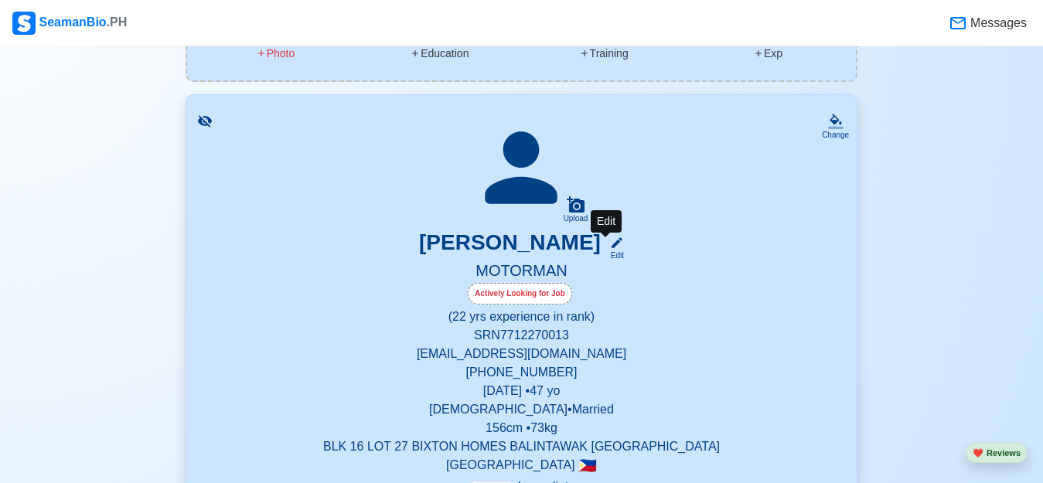
click at [610, 243] on icon at bounding box center [617, 243] width 14 height 14
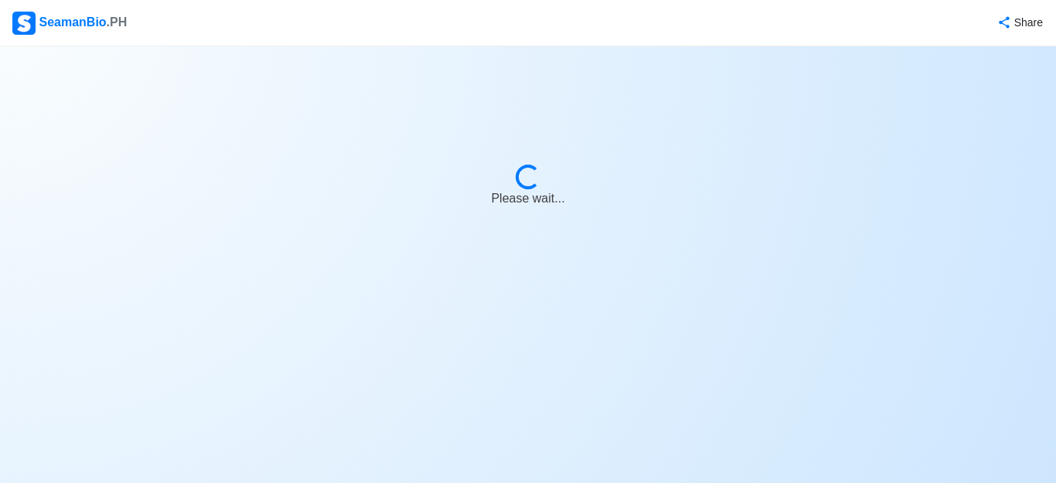
select select "Actively Looking for Job"
select select "Visible for Hiring"
select select "Married"
select select "[DEMOGRAPHIC_DATA]"
select select "PH"
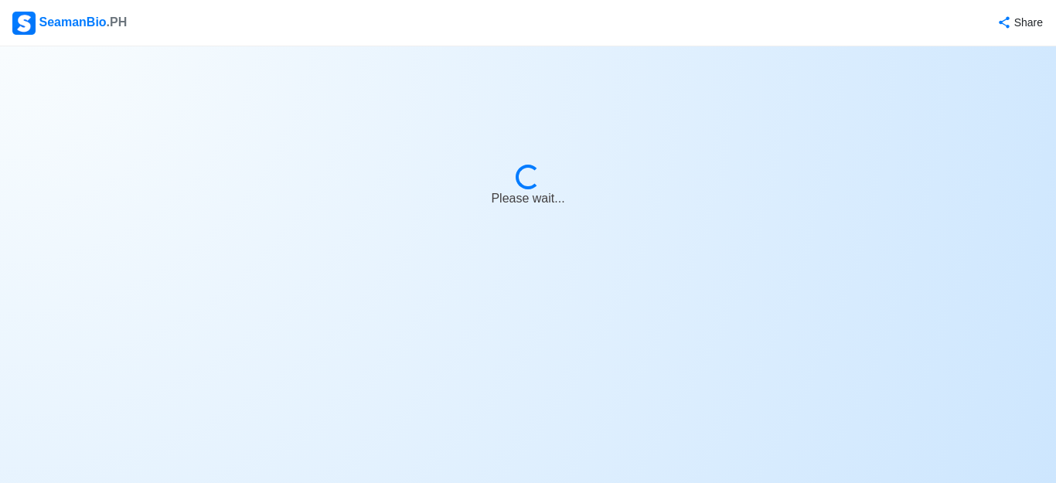
select select "22"
select select "0"
select select "4102416000000"
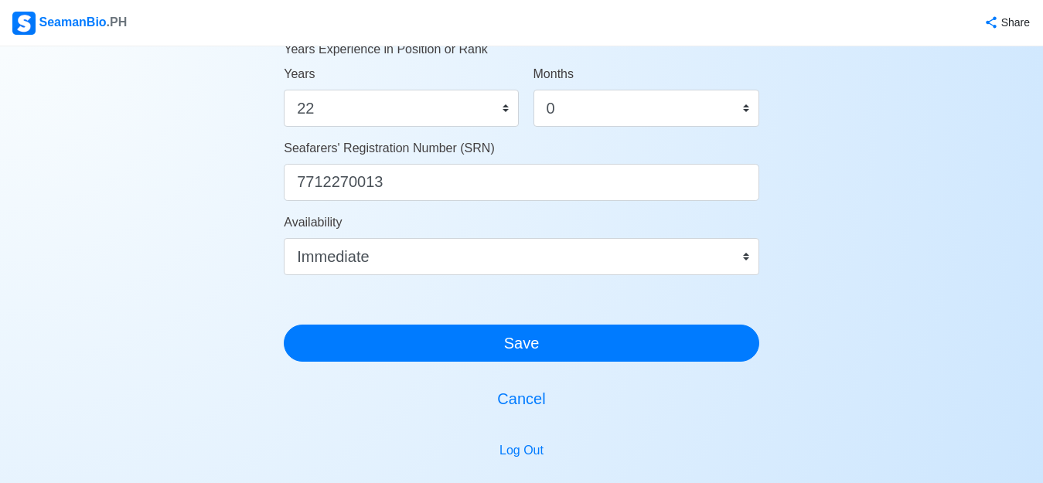
scroll to position [1010, 0]
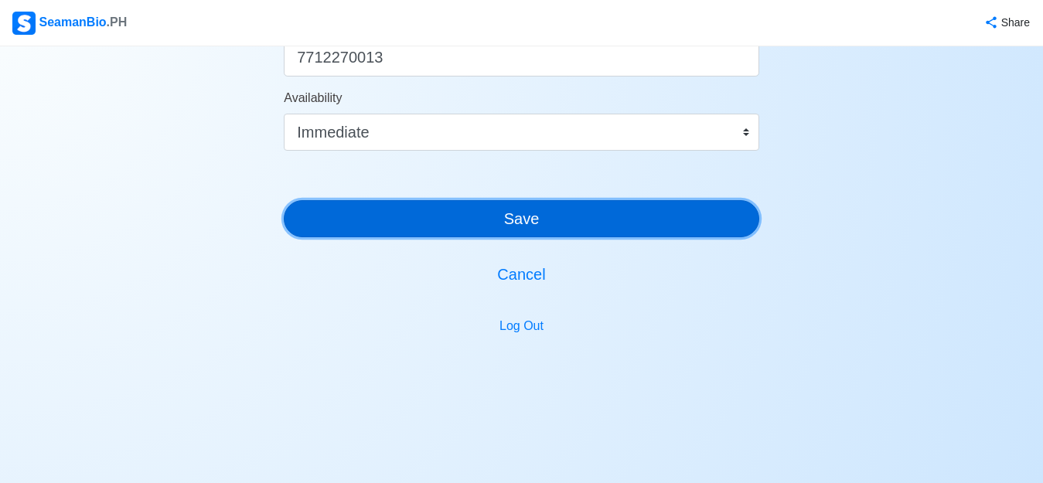
click at [560, 225] on button "Save" at bounding box center [521, 218] width 475 height 37
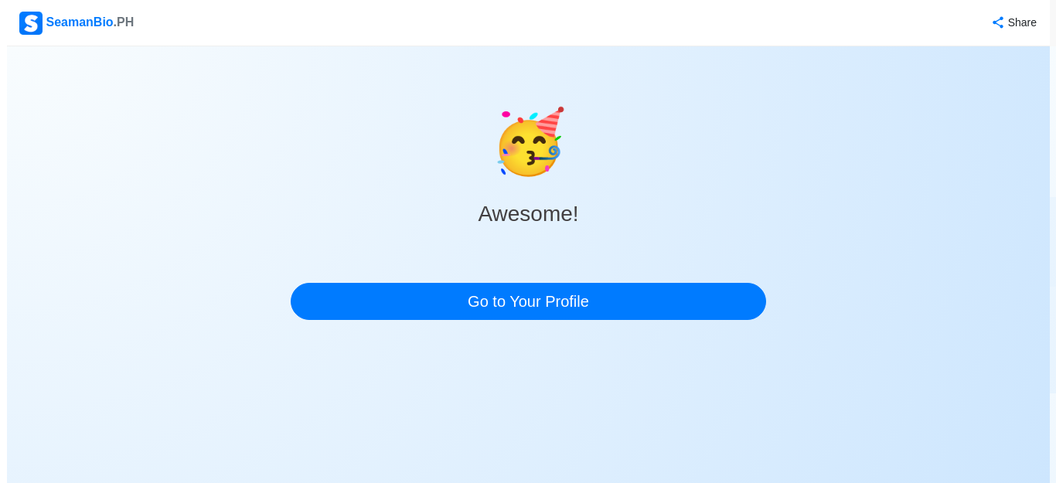
scroll to position [0, 0]
